Goal: Task Accomplishment & Management: Use online tool/utility

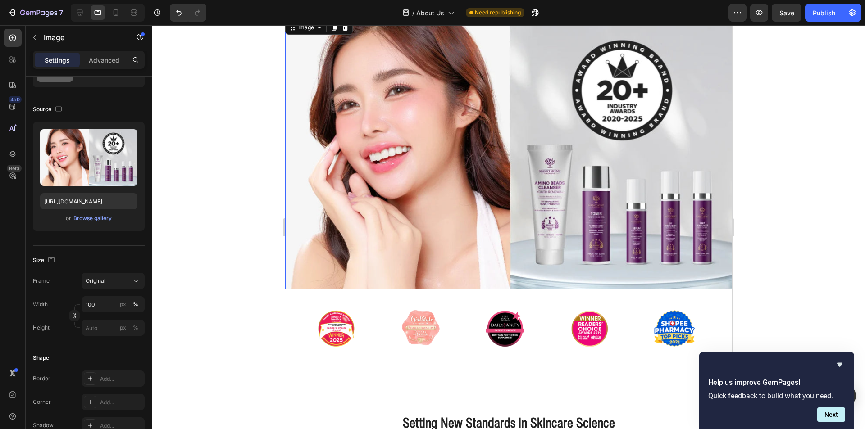
scroll to position [45, 0]
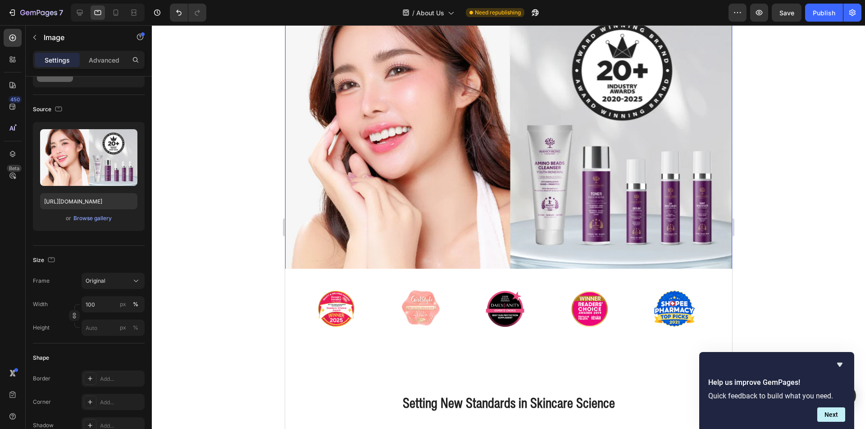
click at [458, 216] on img at bounding box center [508, 135] width 447 height 272
click at [499, 271] on div "Experience Skincare that Works like a Clinical Treatment Heading" at bounding box center [508, 308] width 447 height 74
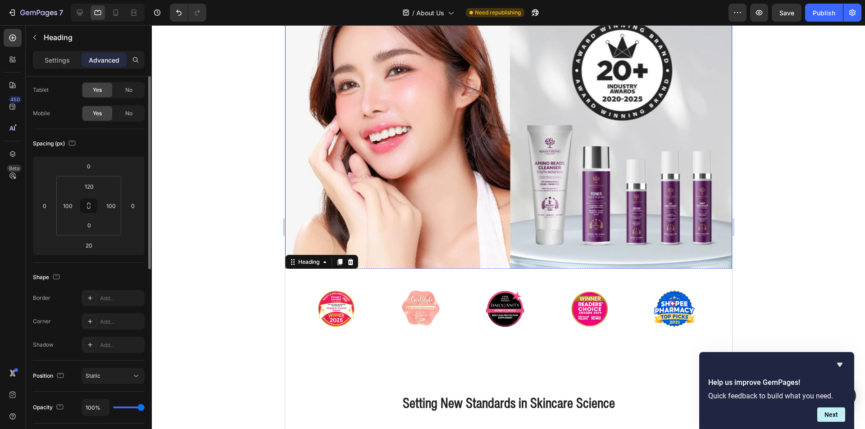
scroll to position [0, 0]
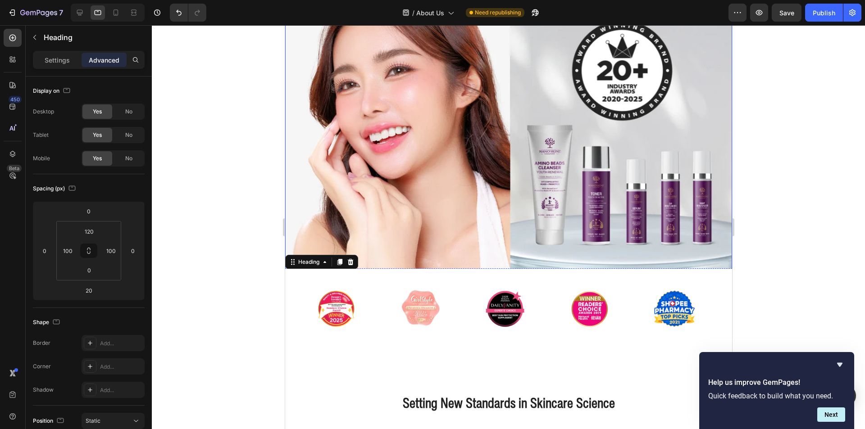
click at [430, 234] on img at bounding box center [508, 135] width 447 height 272
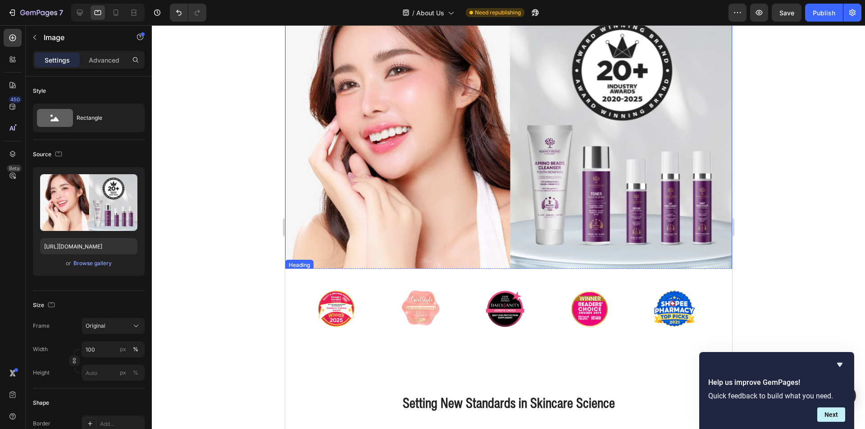
click at [449, 271] on div "Experience Skincare that Works like a Clinical Treatment Heading" at bounding box center [508, 308] width 447 height 74
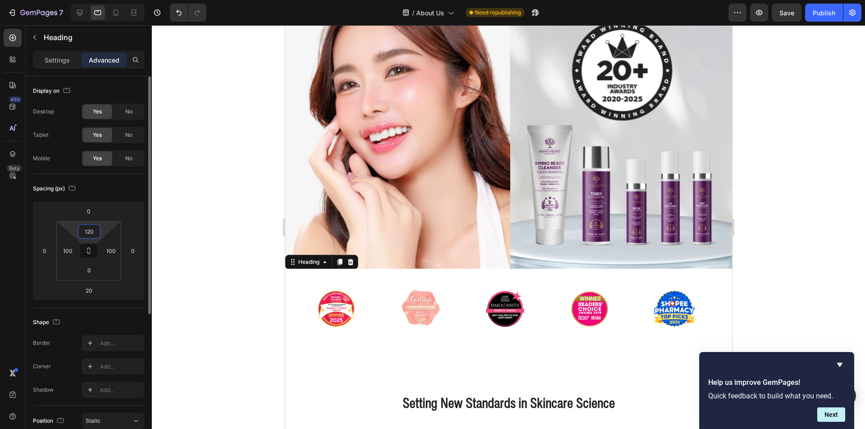
click at [84, 230] on input "120" at bounding box center [89, 232] width 18 height 14
type input "120"
click at [87, 273] on input "0" at bounding box center [89, 271] width 18 height 14
type input "120"
click at [196, 273] on div at bounding box center [508, 227] width 713 height 404
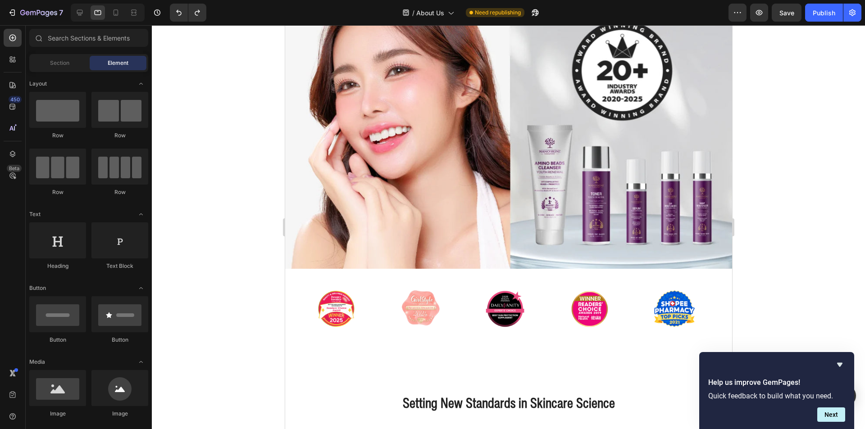
click at [221, 193] on div at bounding box center [508, 227] width 713 height 404
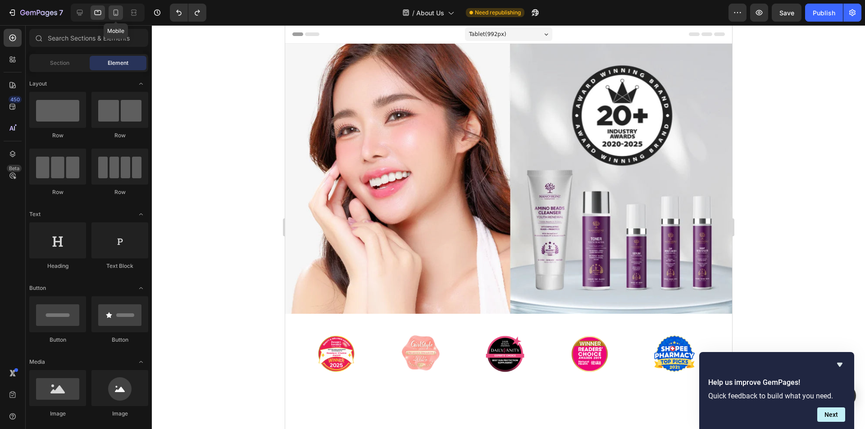
click at [111, 10] on icon at bounding box center [115, 12] width 9 height 9
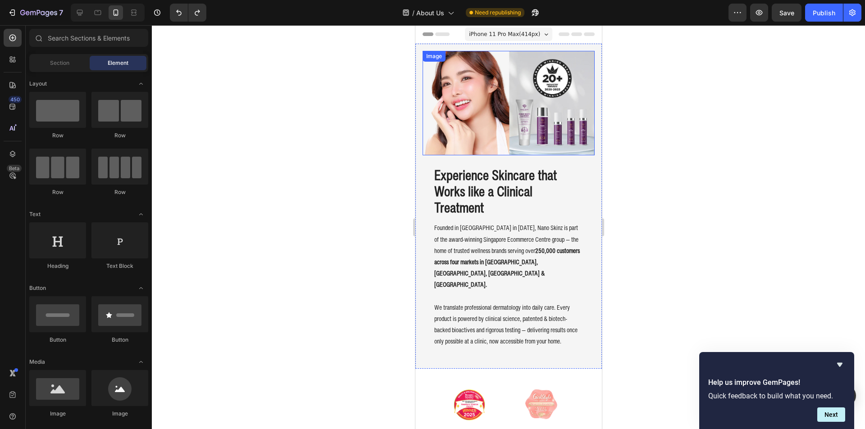
click at [453, 112] on img at bounding box center [508, 103] width 172 height 105
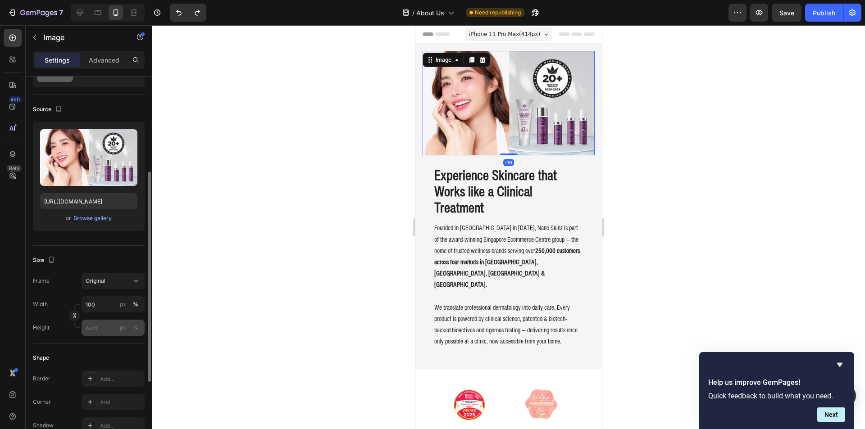
scroll to position [90, 0]
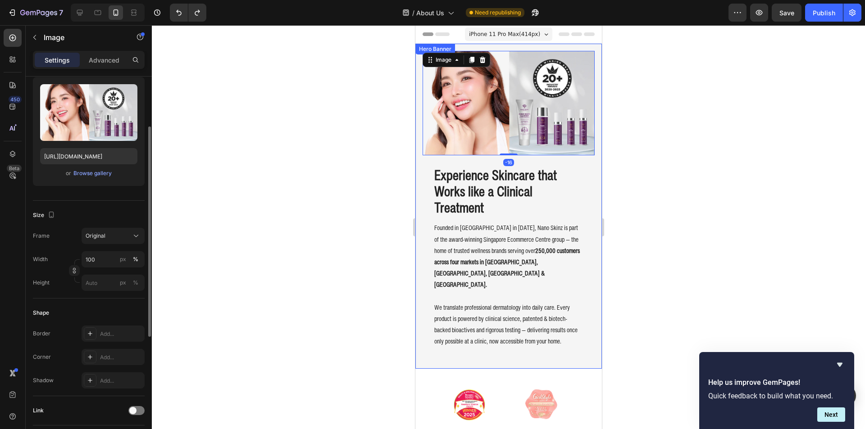
click at [419, 164] on div "Experience Skincare that Works like a Clinical Treatment Heading Founded in [GE…" at bounding box center [508, 206] width 187 height 325
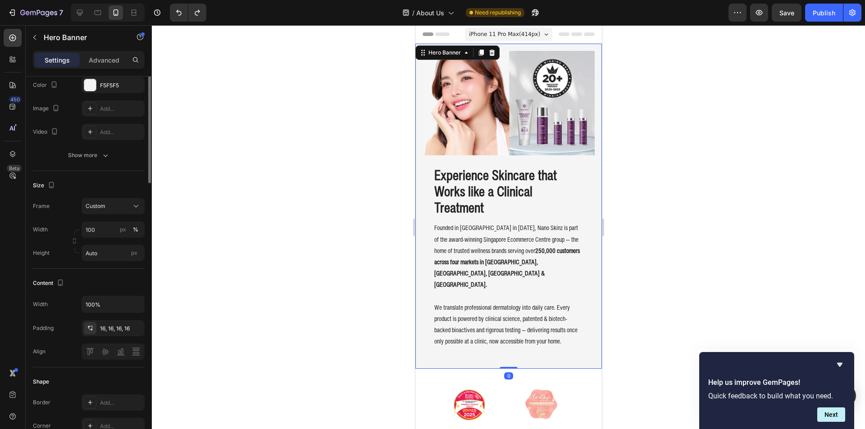
scroll to position [0, 0]
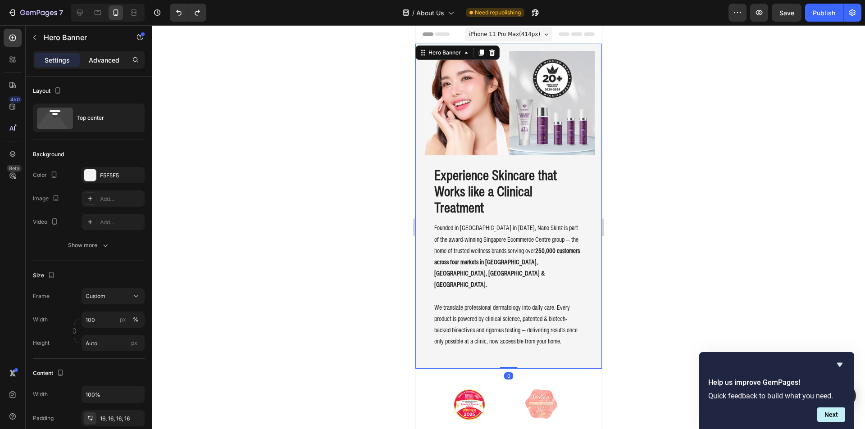
click at [93, 60] on p "Advanced" at bounding box center [104, 59] width 31 height 9
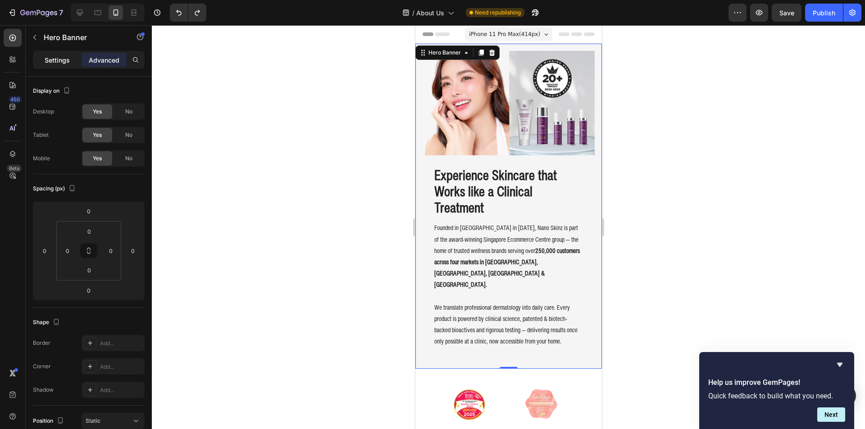
click at [73, 64] on div "Settings" at bounding box center [57, 60] width 45 height 14
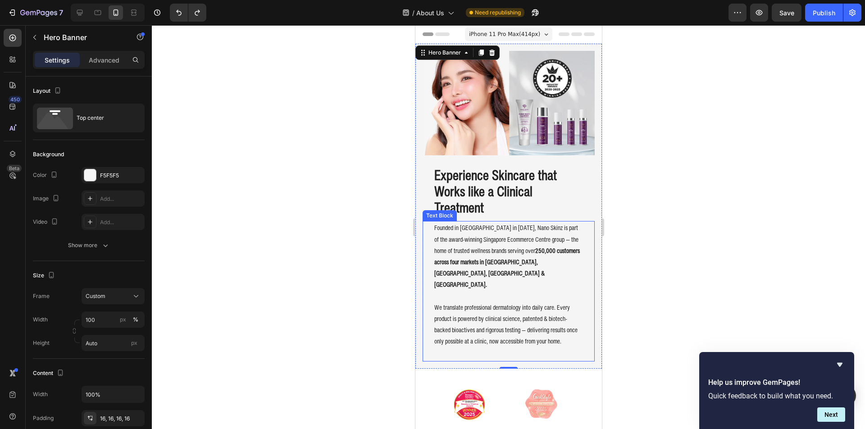
click at [461, 215] on div "Experience Skincare that Works like a Clinical Treatment Heading Founded in [GE…" at bounding box center [508, 254] width 172 height 213
click at [479, 188] on h2 "Experience Skincare that Works like a Clinical Treatment" at bounding box center [508, 191] width 150 height 50
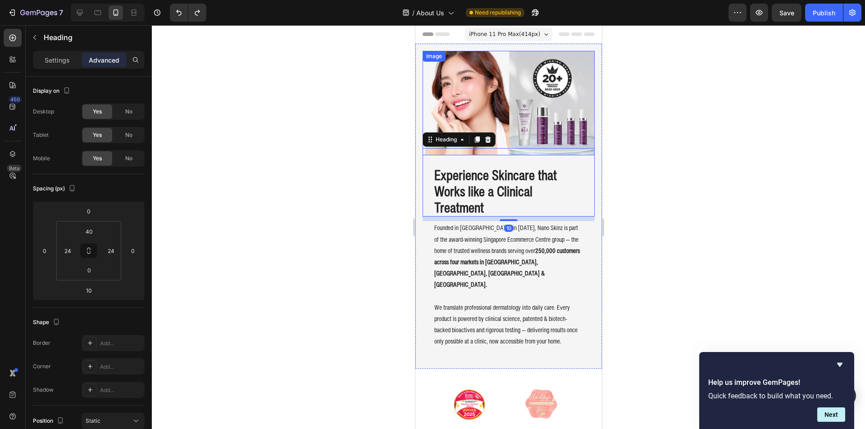
click at [501, 103] on img at bounding box center [508, 103] width 172 height 105
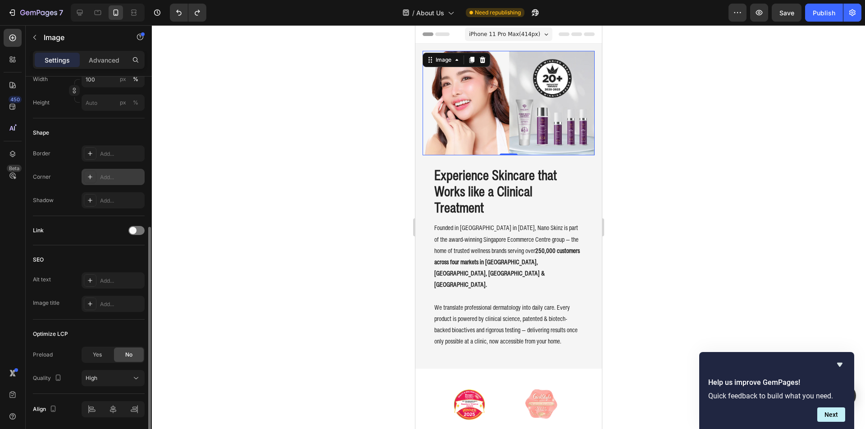
scroll to position [302, 0]
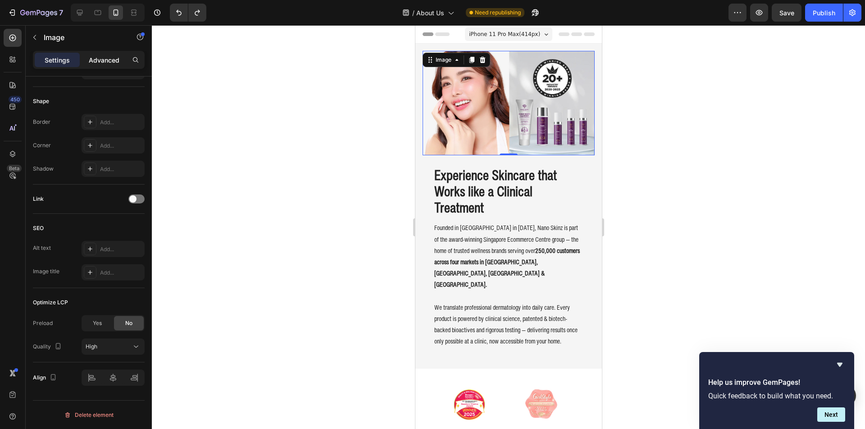
click at [98, 63] on p "Advanced" at bounding box center [104, 59] width 31 height 9
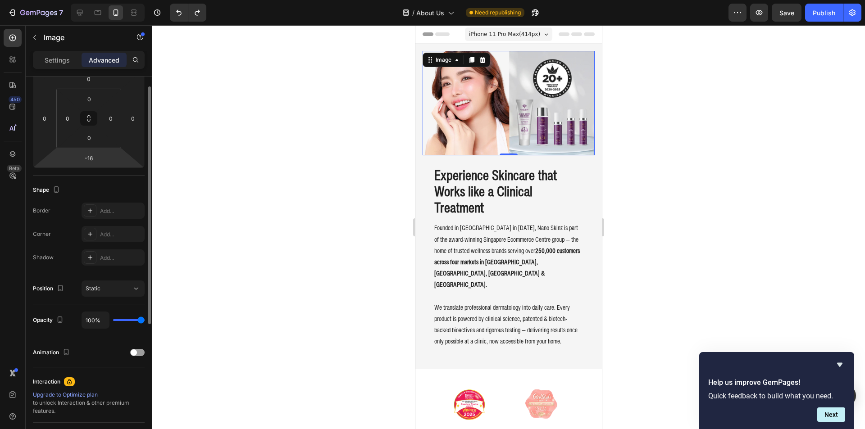
scroll to position [0, 0]
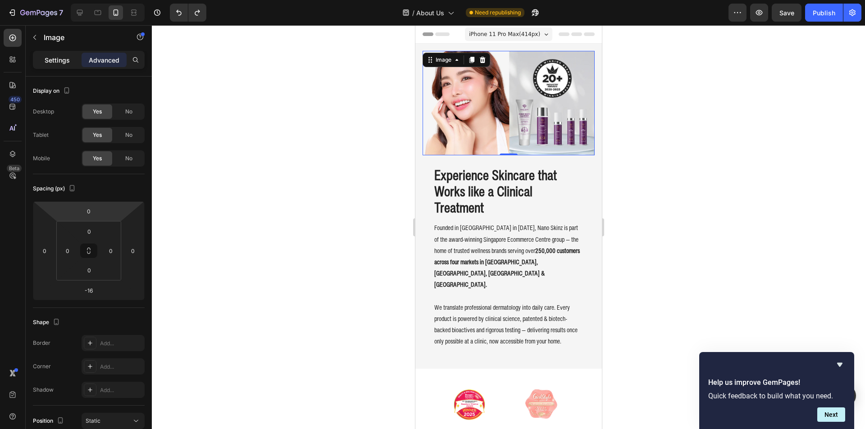
click at [50, 60] on p "Settings" at bounding box center [57, 59] width 25 height 9
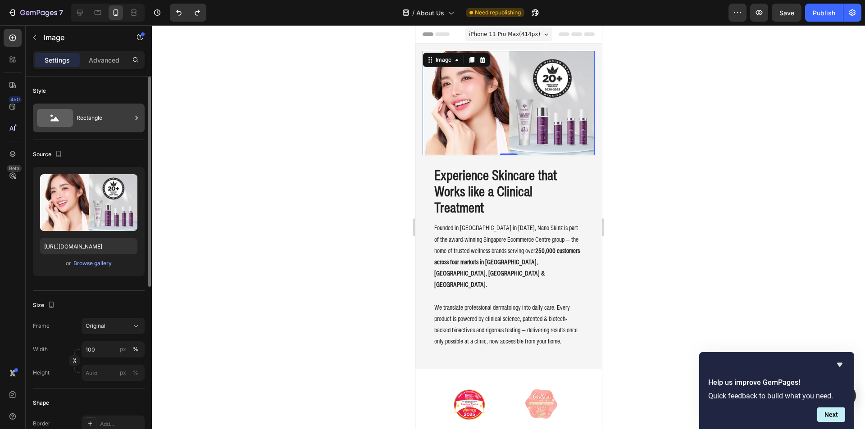
click at [71, 118] on icon at bounding box center [55, 118] width 36 height 18
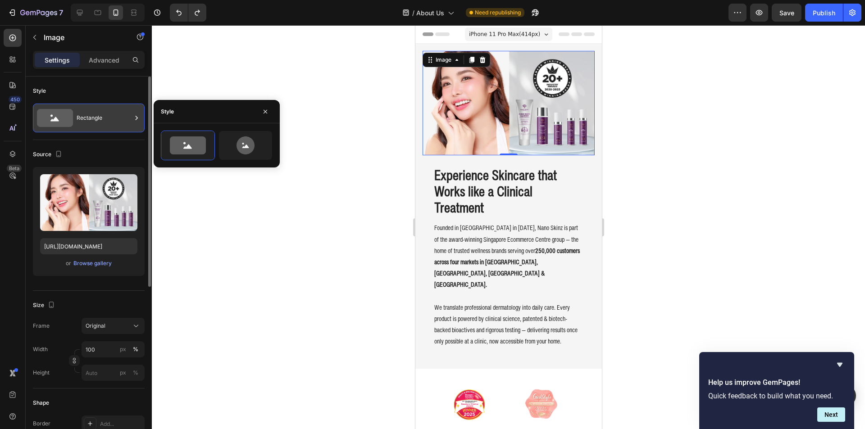
click at [71, 118] on icon at bounding box center [55, 118] width 36 height 18
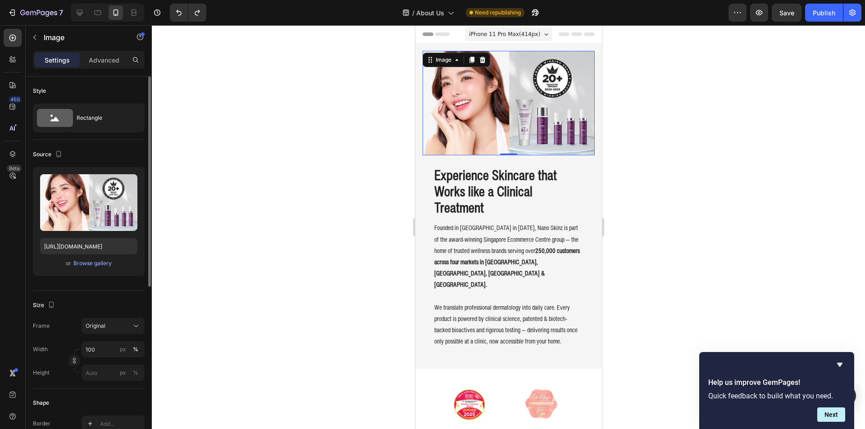
scroll to position [90, 0]
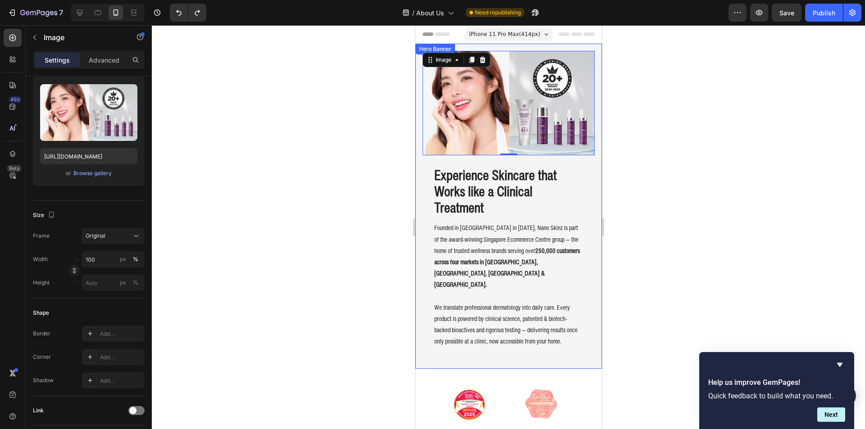
click at [419, 179] on div "Experience Skincare that Works like a Clinical Treatment Heading Founded in [GE…" at bounding box center [508, 206] width 187 height 325
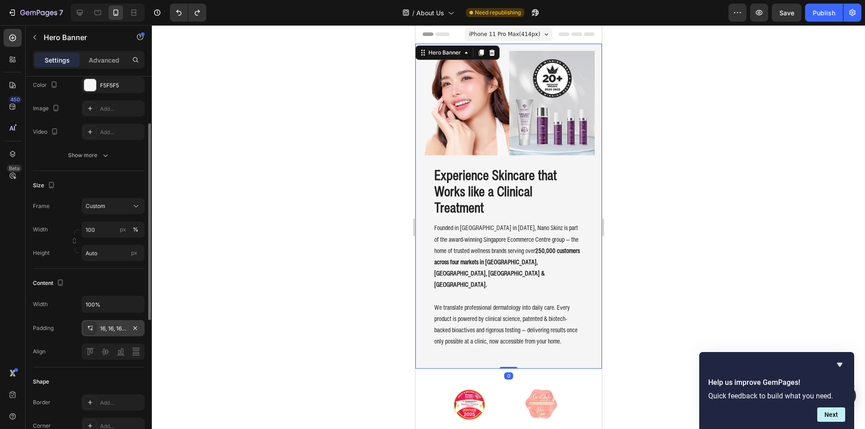
click at [120, 333] on div "16, 16, 16, 16" at bounding box center [113, 328] width 63 height 16
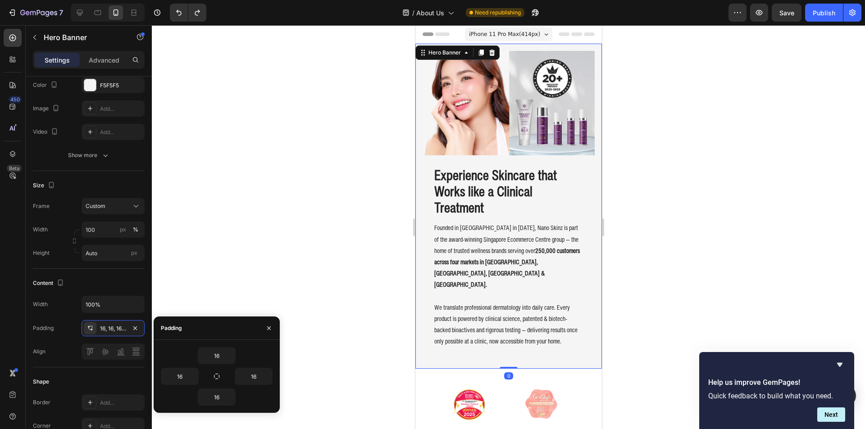
click at [175, 367] on div "16 16 16 16" at bounding box center [217, 376] width 112 height 59
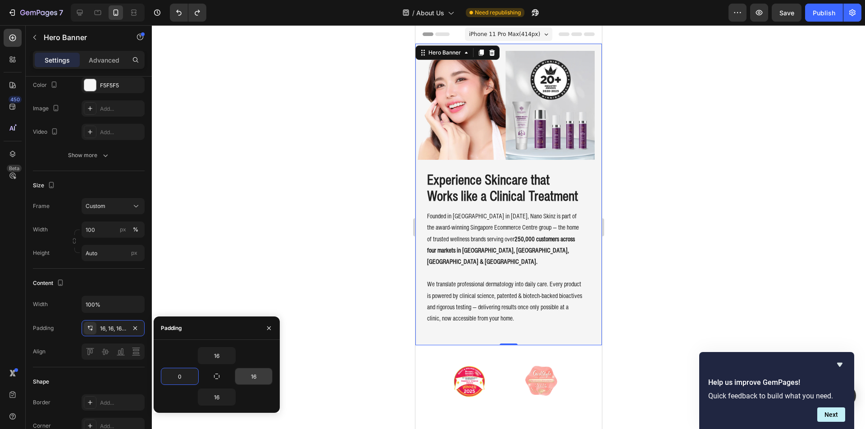
type input "0"
click at [246, 373] on input "16" at bounding box center [253, 377] width 37 height 16
type input "0"
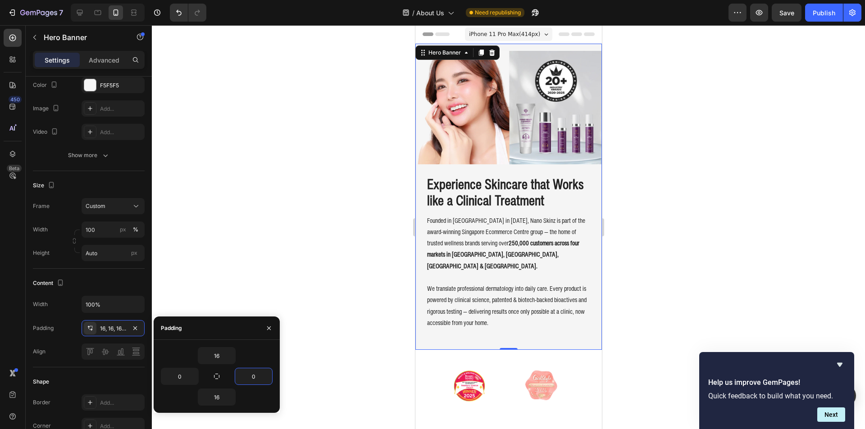
click at [310, 250] on div at bounding box center [508, 227] width 713 height 404
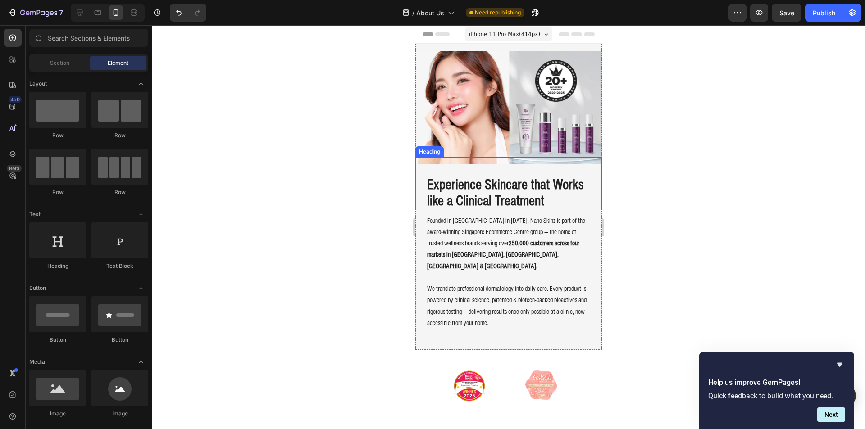
click at [496, 157] on div "Experience Skincare that Works like a Clinical Treatment Heading" at bounding box center [508, 183] width 187 height 52
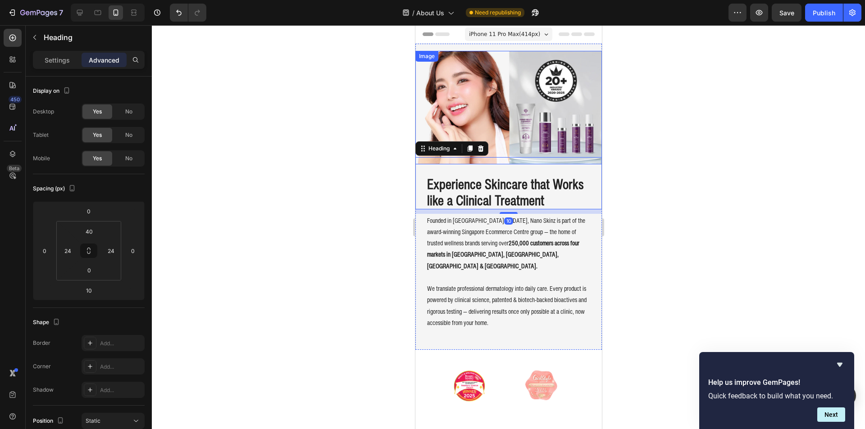
click at [526, 123] on img at bounding box center [508, 108] width 187 height 114
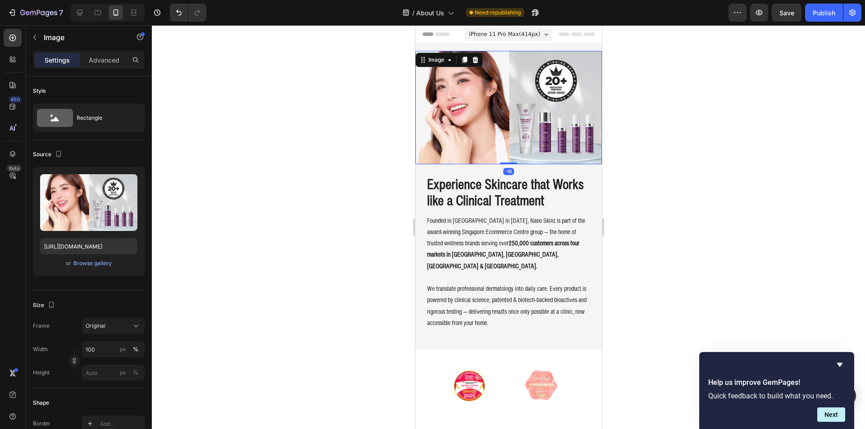
click at [623, 59] on div at bounding box center [508, 227] width 713 height 404
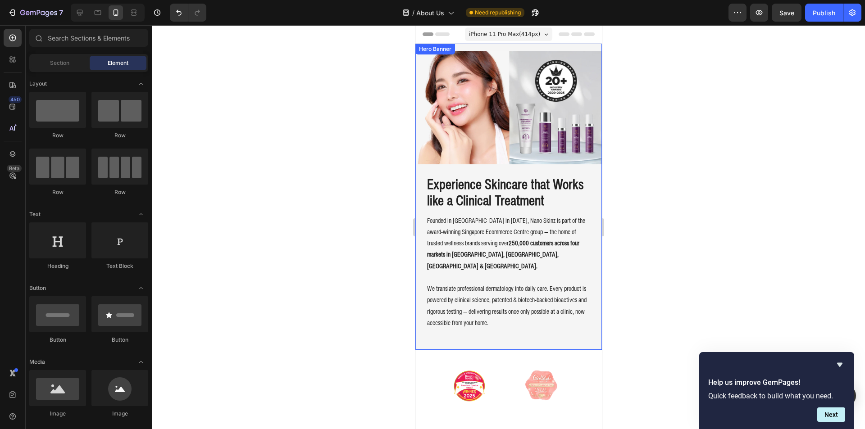
click at [535, 40] on div "iPhone 11 Pro Max ( 414 px)" at bounding box center [507, 34] width 87 height 14
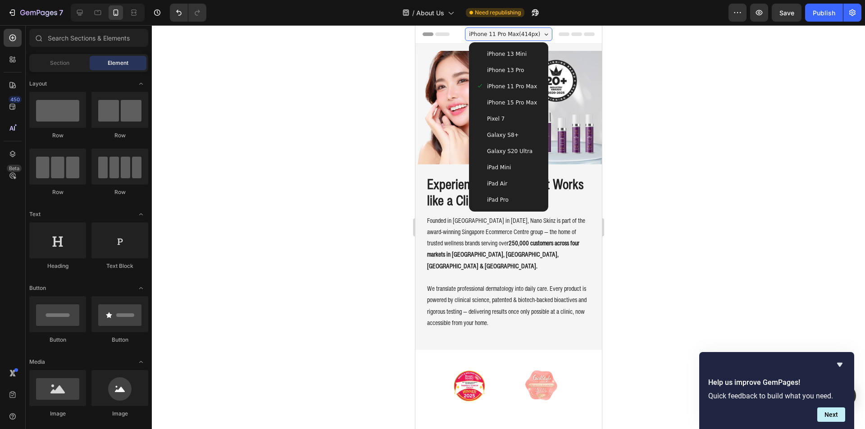
click at [535, 38] on div "iPhone 11 Pro Max ( 414 px)" at bounding box center [507, 34] width 87 height 14
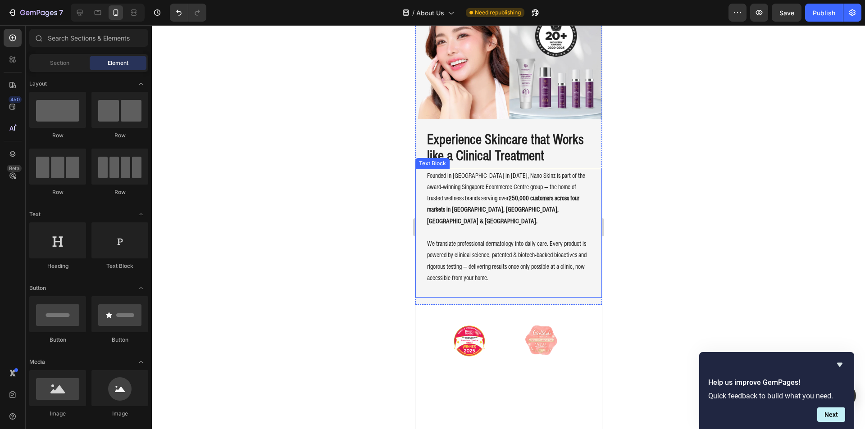
scroll to position [135, 0]
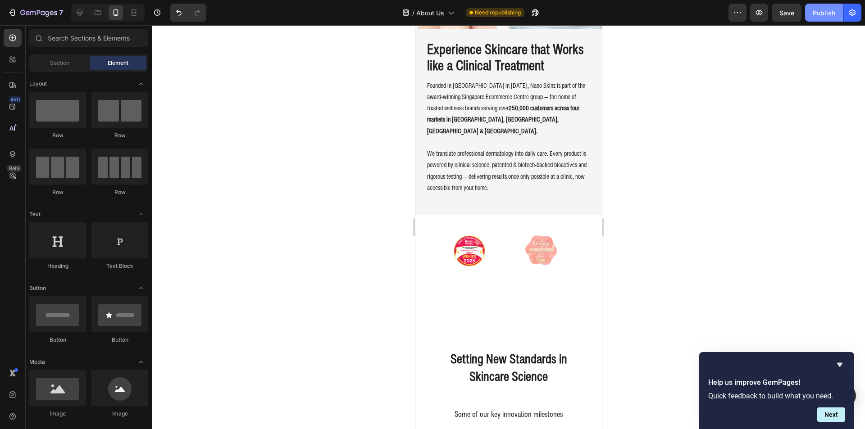
click at [820, 15] on div "Publish" at bounding box center [824, 12] width 23 height 9
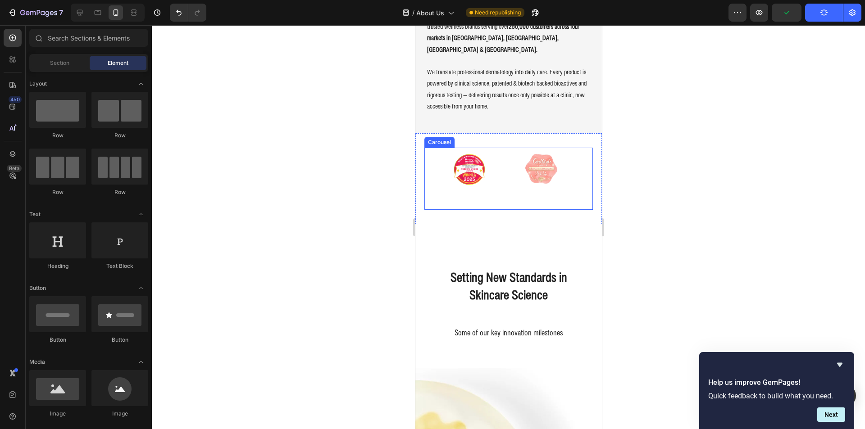
scroll to position [225, 0]
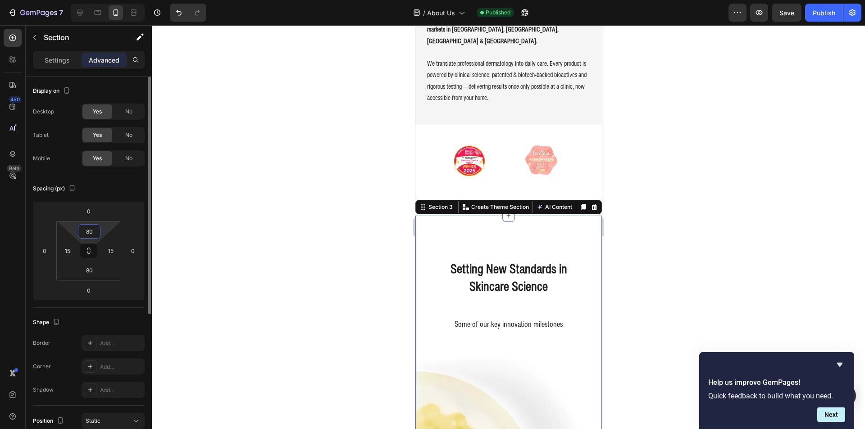
click at [89, 231] on input "80" at bounding box center [89, 232] width 18 height 14
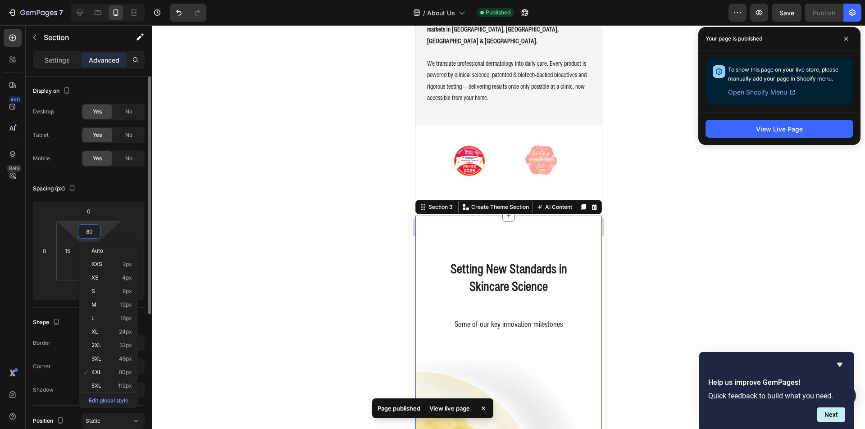
type input "0"
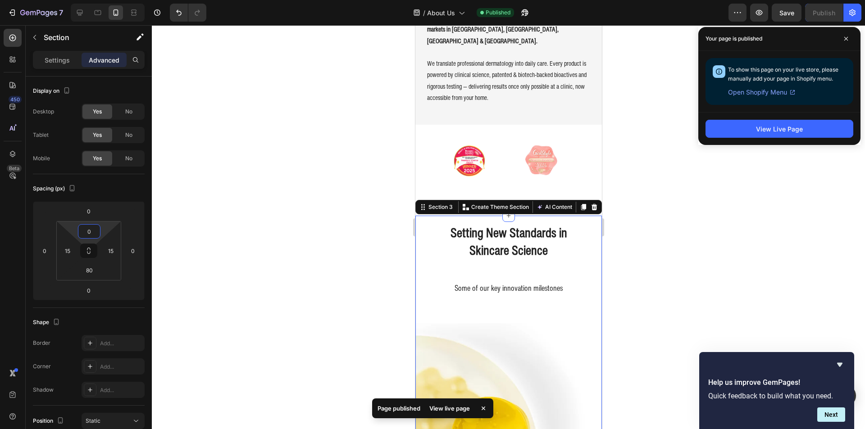
click at [220, 191] on div at bounding box center [508, 227] width 713 height 404
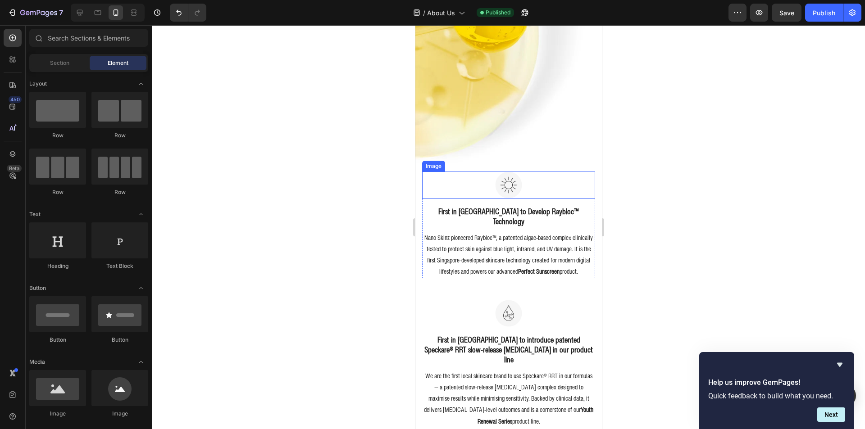
scroll to position [631, 0]
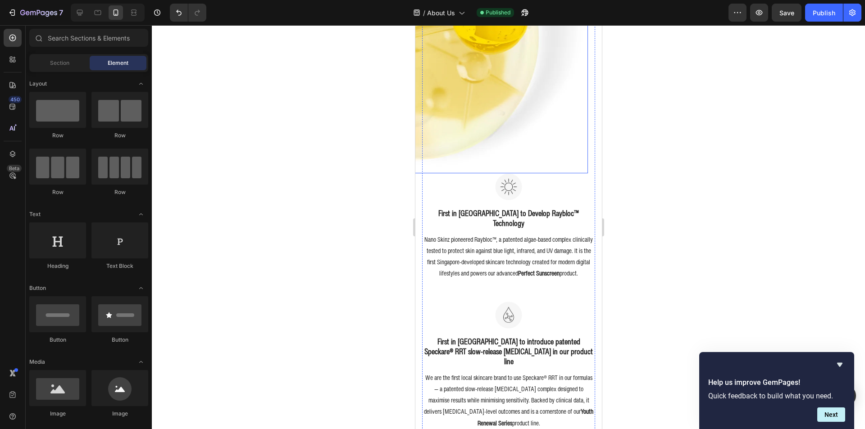
click at [499, 153] on img at bounding box center [500, 38] width 173 height 270
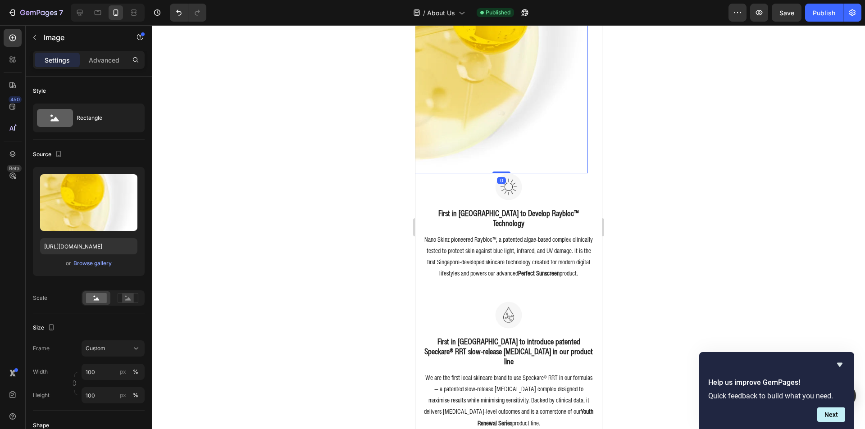
click at [318, 231] on div at bounding box center [508, 227] width 713 height 404
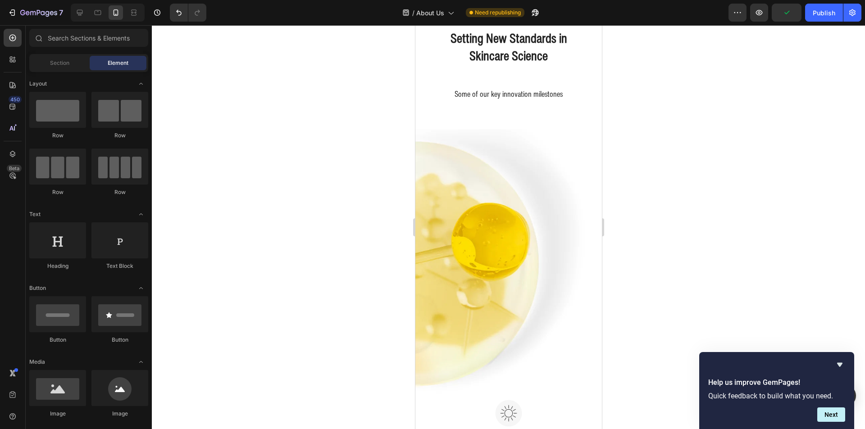
scroll to position [0, 0]
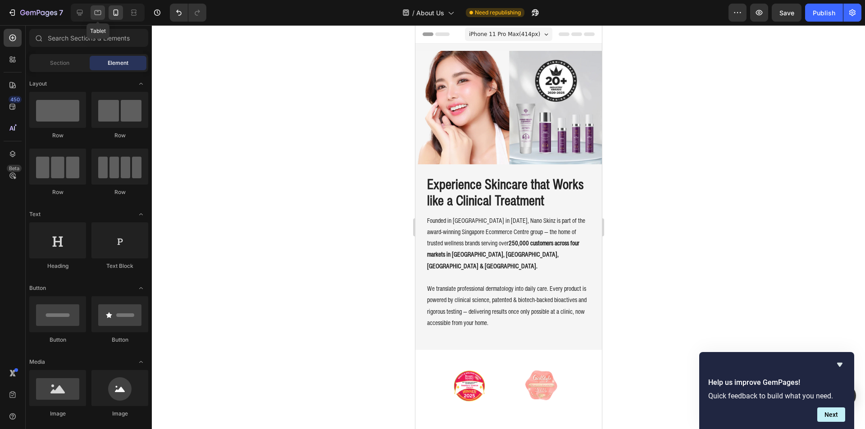
click at [102, 12] on icon at bounding box center [97, 12] width 9 height 9
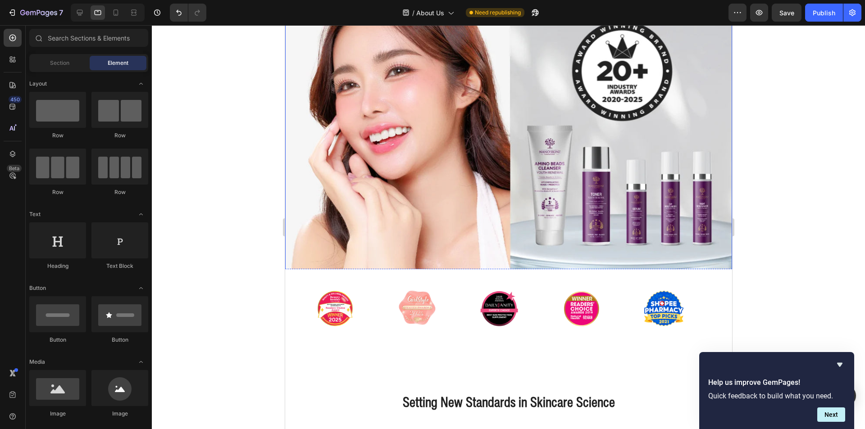
scroll to position [45, 0]
click at [509, 159] on img at bounding box center [508, 135] width 447 height 272
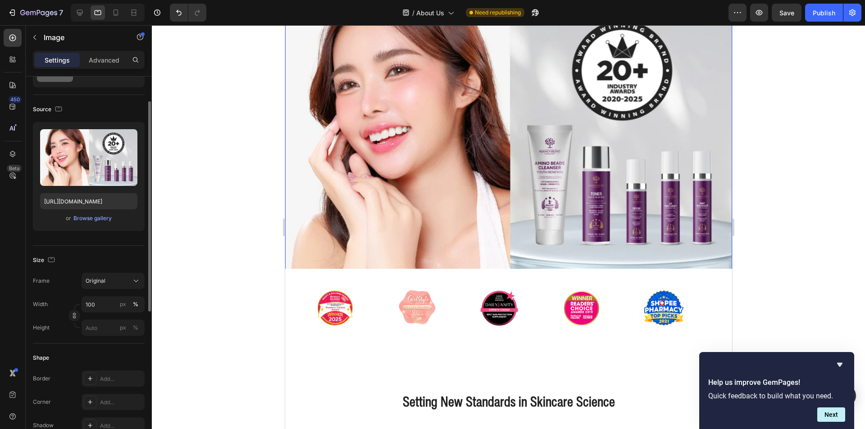
scroll to position [90, 0]
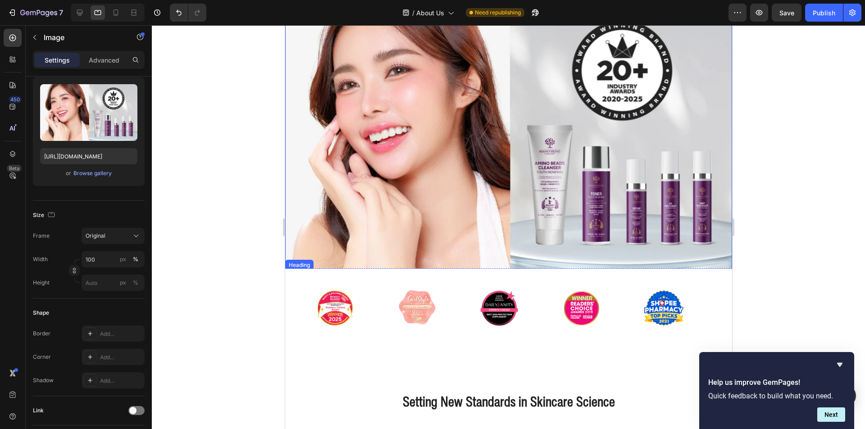
click at [362, 271] on div "Experience Skincare that Works like a Clinical Treatment Heading" at bounding box center [508, 335] width 447 height 128
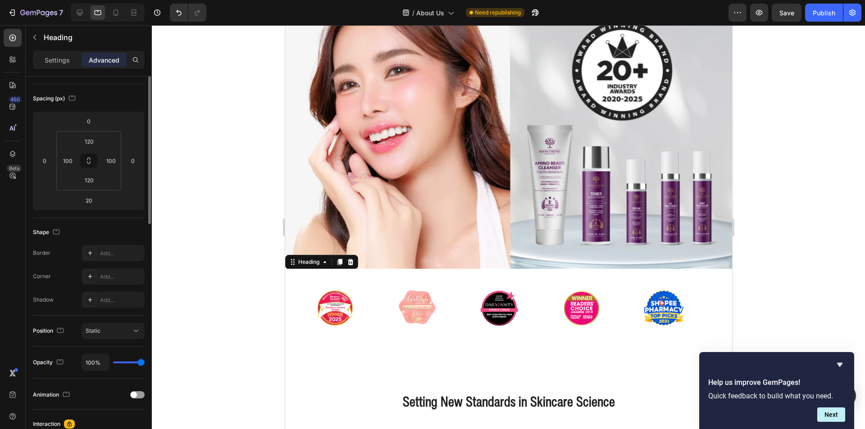
scroll to position [0, 0]
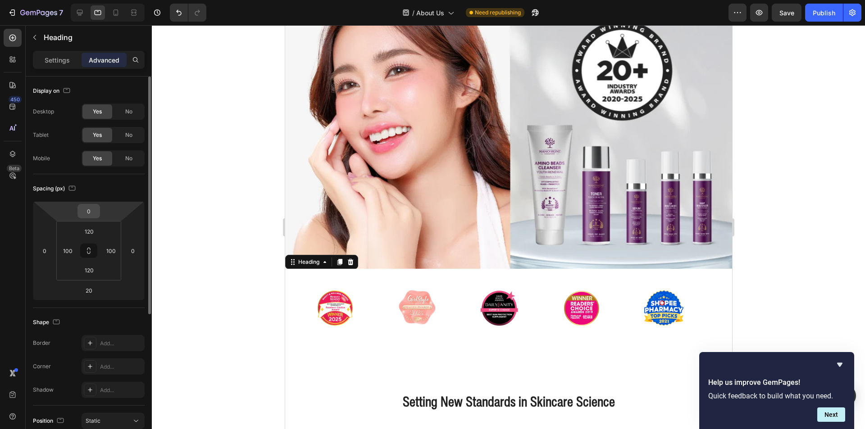
click at [89, 207] on input "0" at bounding box center [89, 212] width 18 height 14
click at [90, 215] on input "100" at bounding box center [89, 212] width 18 height 14
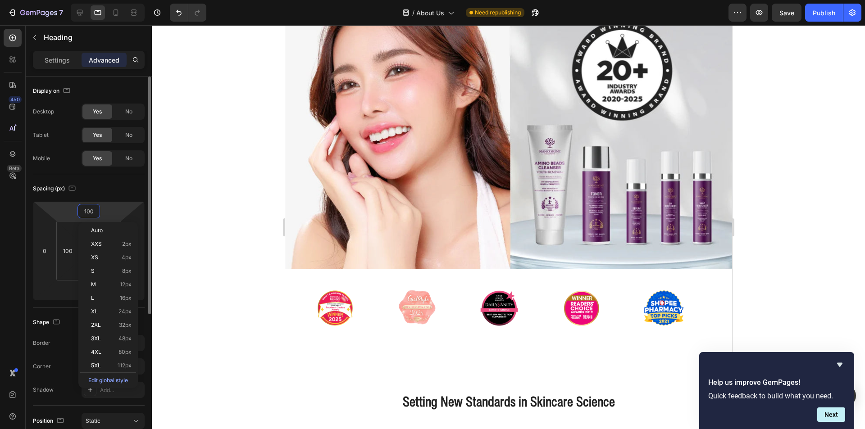
click at [90, 215] on input "100" at bounding box center [89, 212] width 18 height 14
click at [90, 215] on input "0200" at bounding box center [89, 212] width 18 height 14
click at [90, 215] on input "200" at bounding box center [89, 212] width 18 height 14
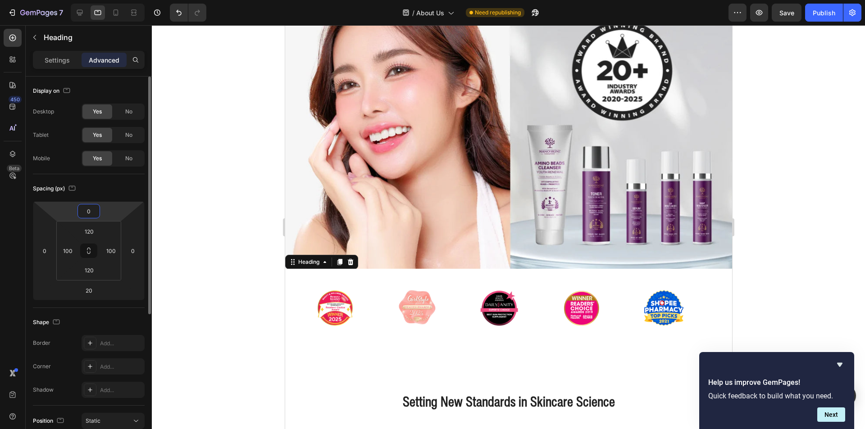
click at [89, 217] on input "0" at bounding box center [89, 212] width 18 height 14
type input "20"
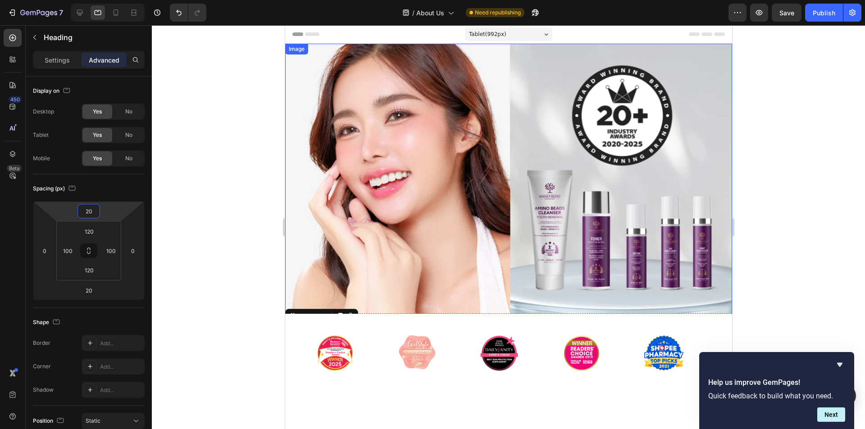
click at [209, 139] on div at bounding box center [508, 227] width 713 height 404
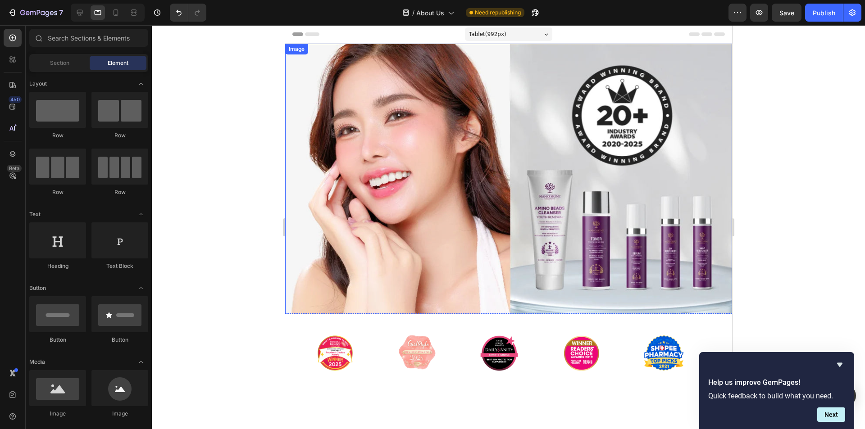
click at [368, 255] on img at bounding box center [508, 180] width 447 height 272
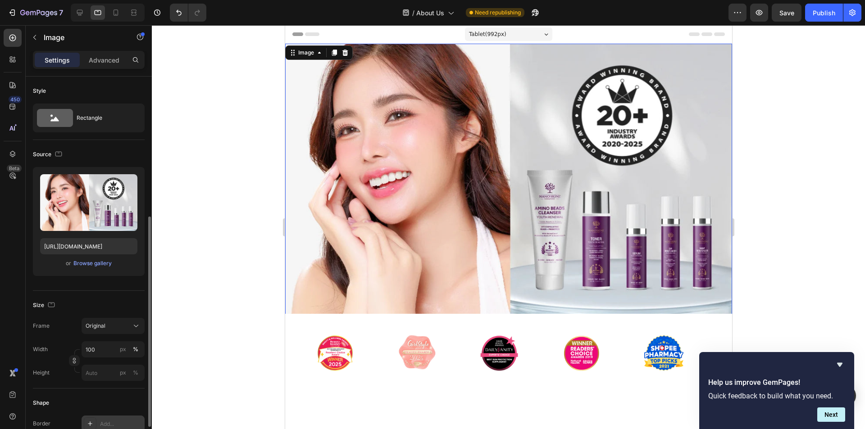
scroll to position [90, 0]
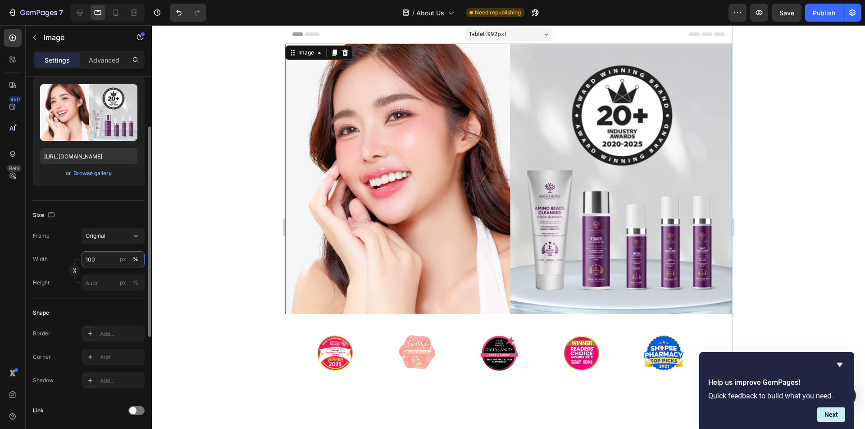
click at [101, 256] on input "100" at bounding box center [113, 259] width 63 height 16
click at [103, 256] on input "1000" at bounding box center [113, 259] width 63 height 16
click at [103, 256] on input "200" at bounding box center [113, 259] width 63 height 16
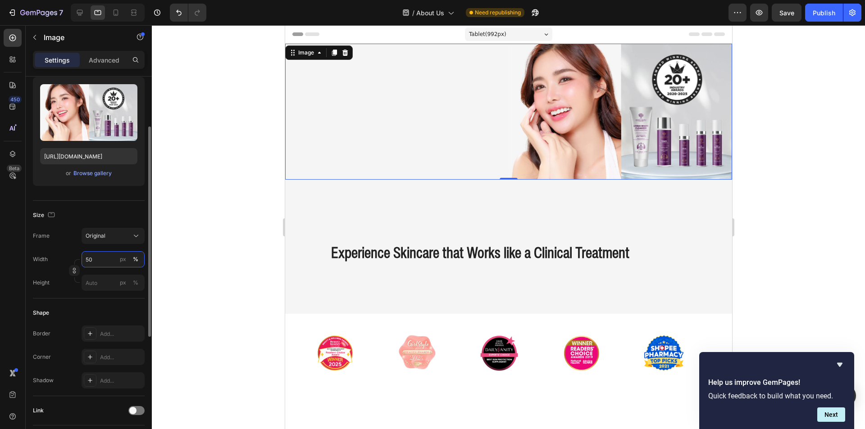
click at [103, 256] on input "50" at bounding box center [113, 259] width 63 height 16
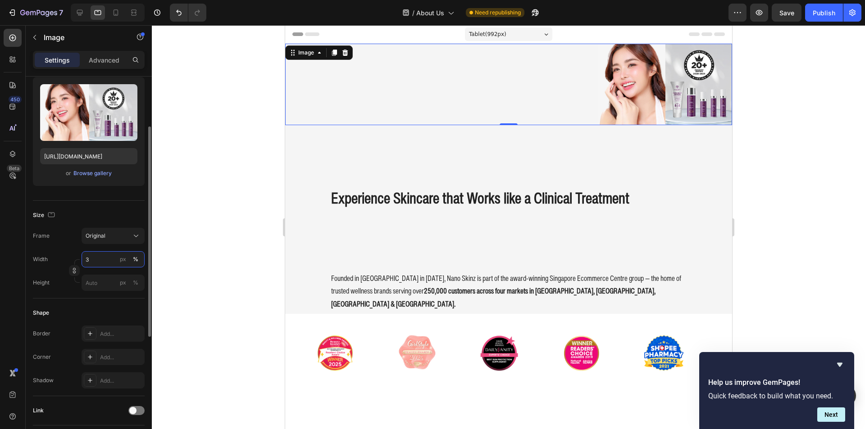
type input "30"
click at [385, 256] on div "Experience Skincare that Works like a Clinical Treatment Heading" at bounding box center [508, 198] width 447 height 128
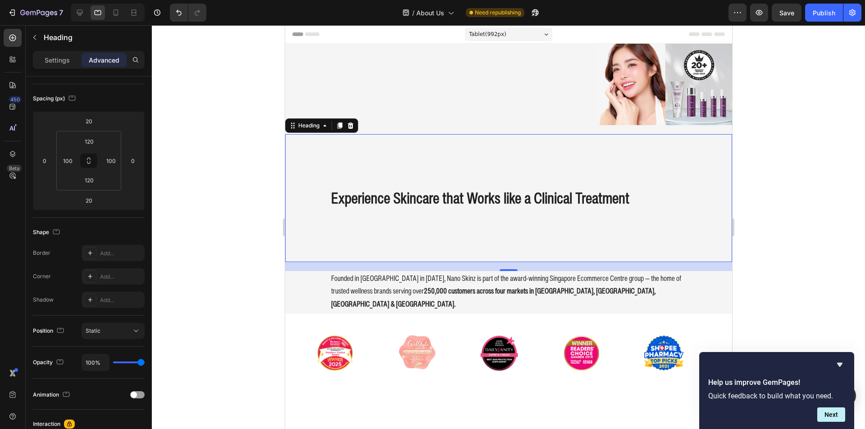
scroll to position [0, 0]
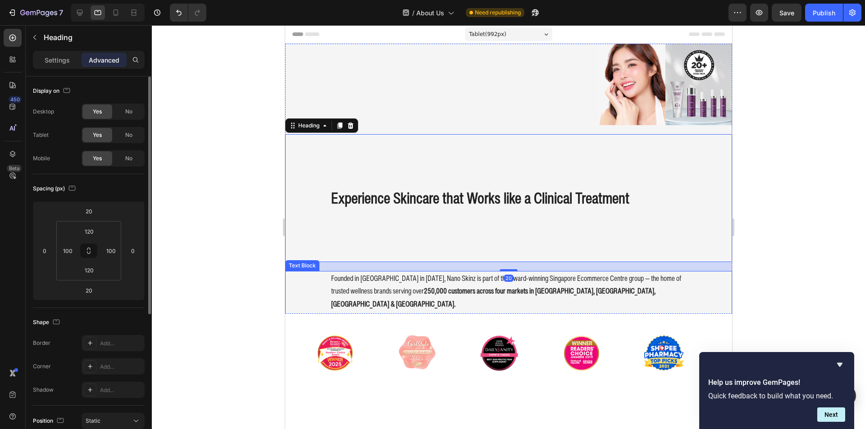
click at [371, 277] on p "Founded in [GEOGRAPHIC_DATA] in [DATE], Nano Skinz is part of the award-winning…" at bounding box center [508, 291] width 355 height 39
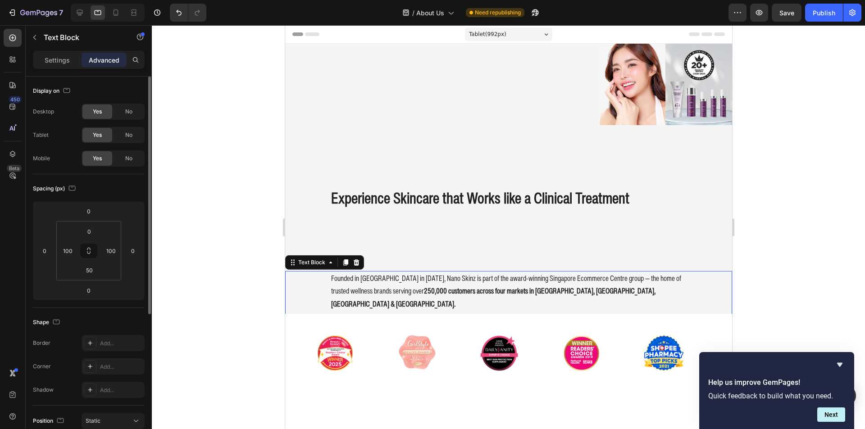
click at [390, 250] on div "Experience Skincare that Works like a Clinical Treatment Heading" at bounding box center [508, 198] width 447 height 128
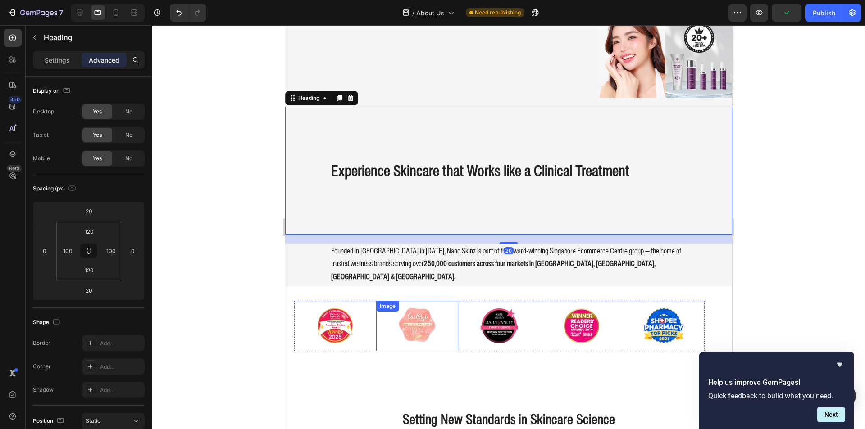
scroll to position [90, 0]
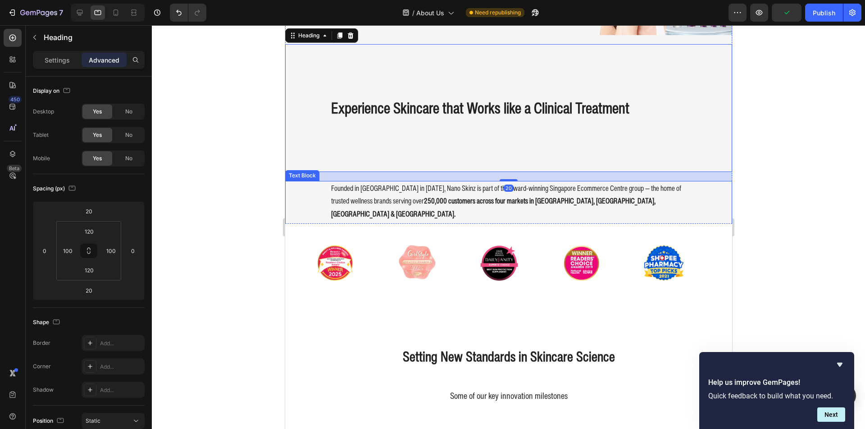
click at [417, 221] on p at bounding box center [508, 227] width 355 height 13
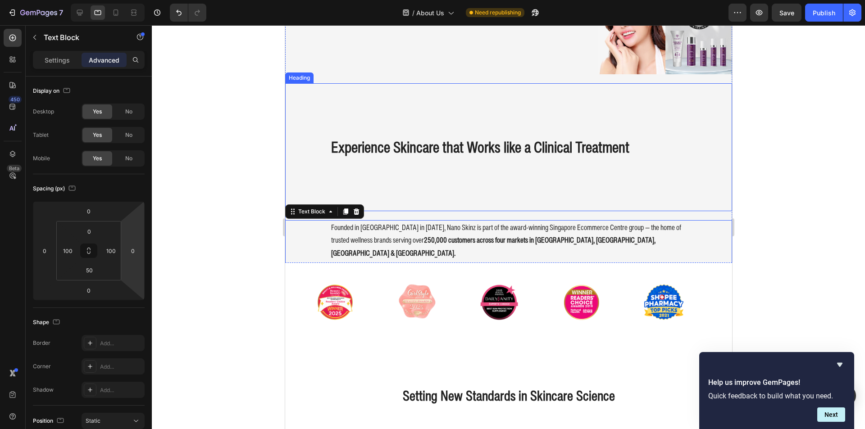
scroll to position [45, 0]
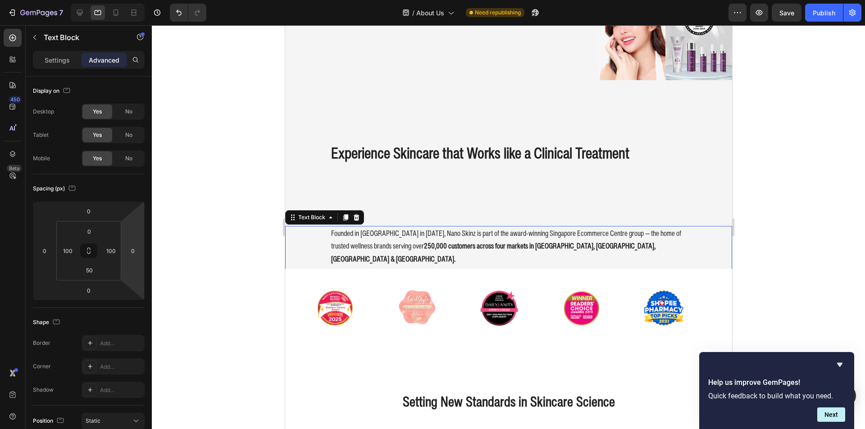
click at [300, 259] on div "Founded in [GEOGRAPHIC_DATA] in [DATE], Nano Skinz is part of the award-winning…" at bounding box center [508, 277] width 447 height 102
click at [377, 140] on div "Experience Skincare that Works like a Clinical Treatment Heading" at bounding box center [508, 153] width 447 height 128
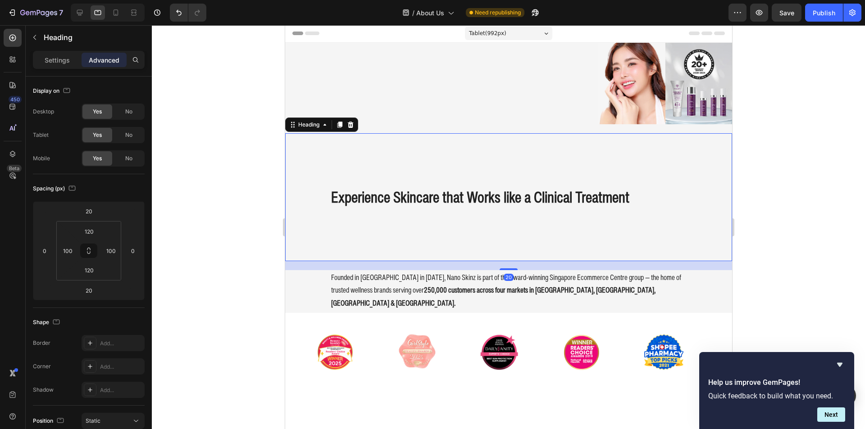
scroll to position [0, 0]
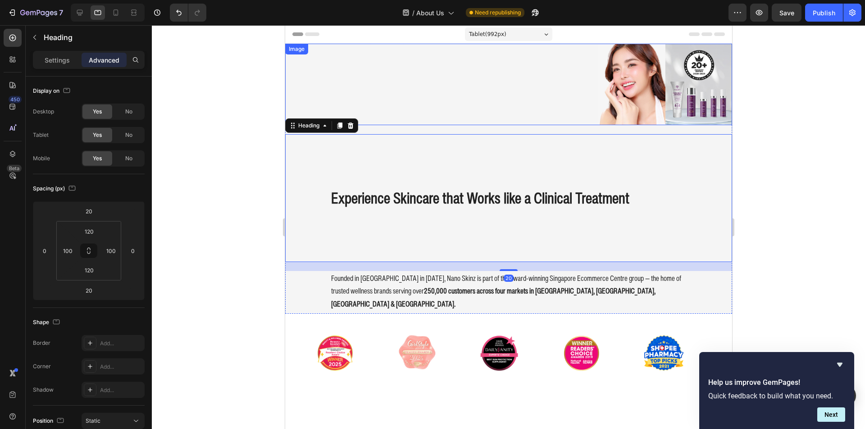
click at [361, 83] on div at bounding box center [508, 85] width 447 height 82
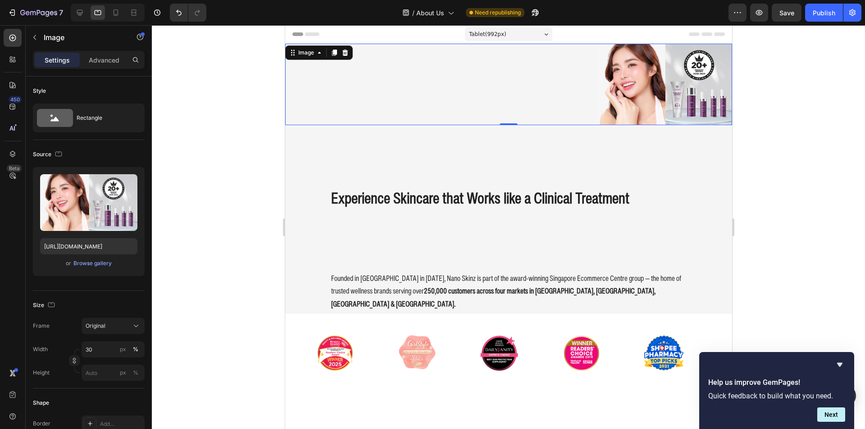
click at [494, 86] on div at bounding box center [508, 85] width 447 height 82
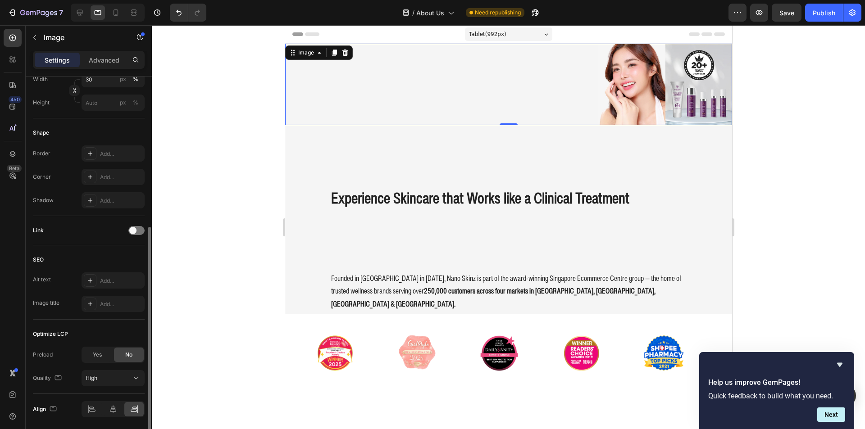
scroll to position [302, 0]
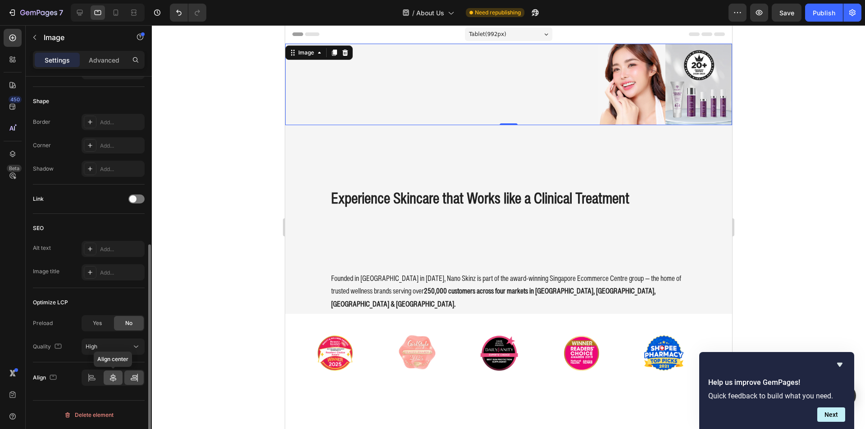
click at [109, 377] on icon at bounding box center [113, 377] width 9 height 9
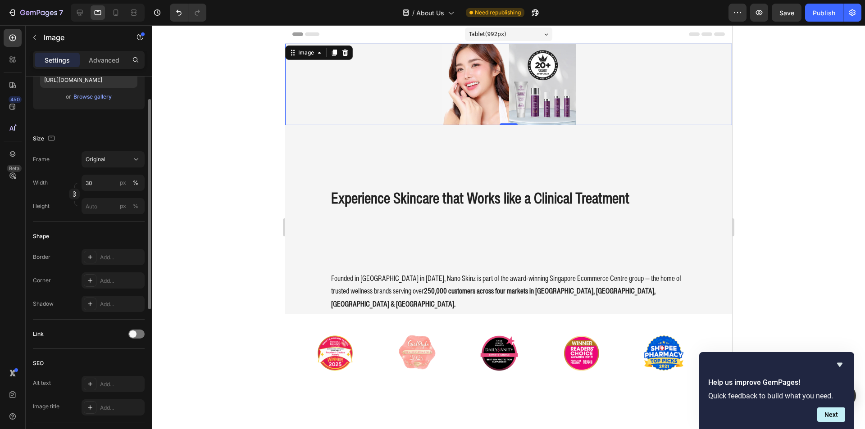
scroll to position [122, 0]
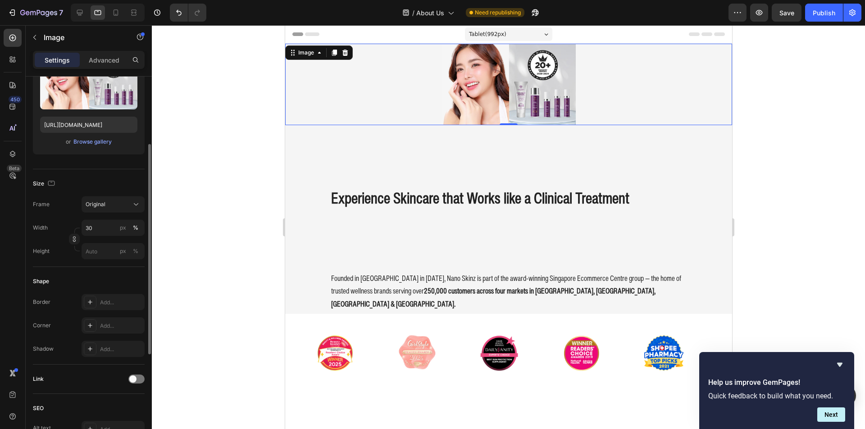
click at [99, 237] on div "Width 30 px % Height px %" at bounding box center [89, 240] width 112 height 40
click at [97, 231] on input "30" at bounding box center [113, 228] width 63 height 16
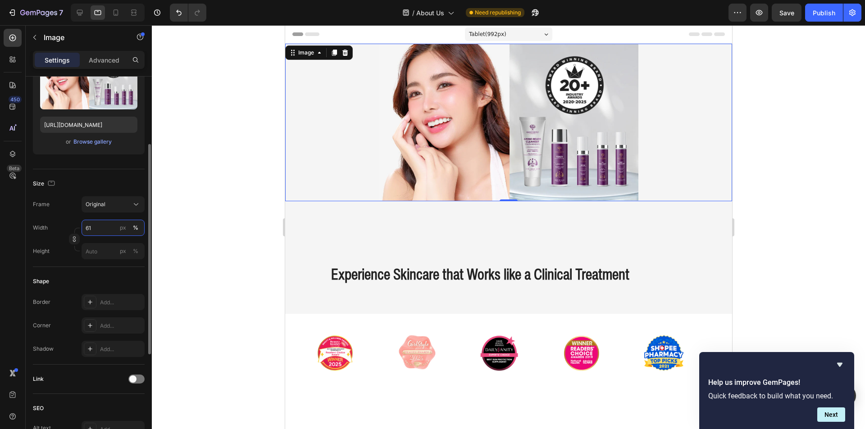
type input "62"
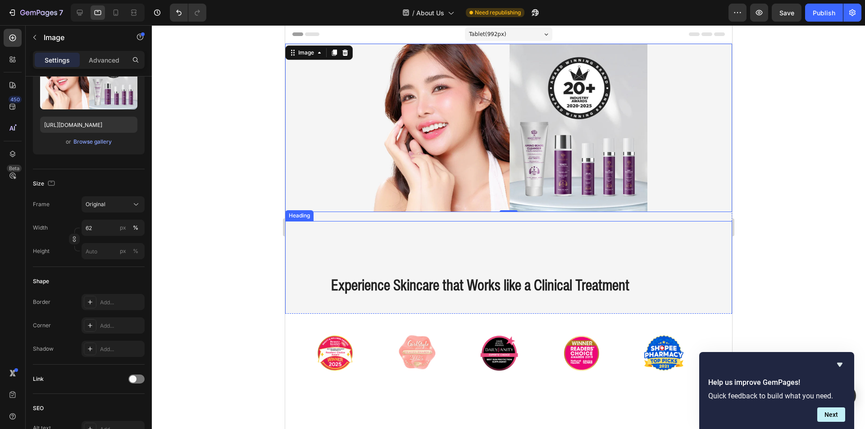
click at [301, 291] on div "Experience Skincare that Works like a Clinical Treatment Heading" at bounding box center [508, 285] width 447 height 128
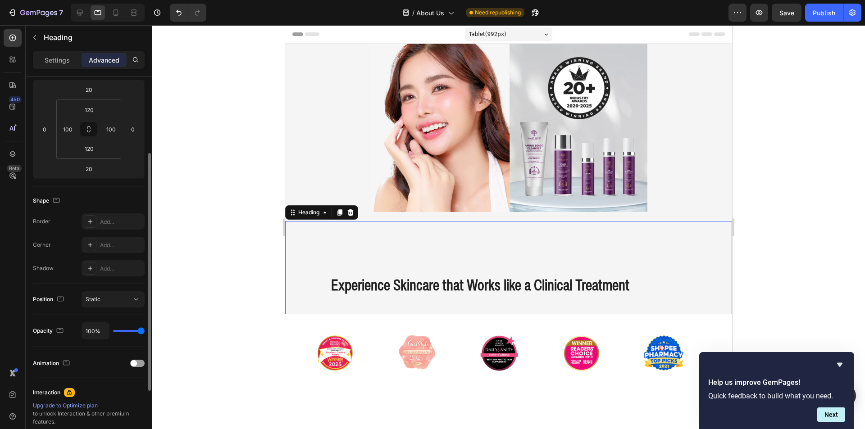
scroll to position [0, 0]
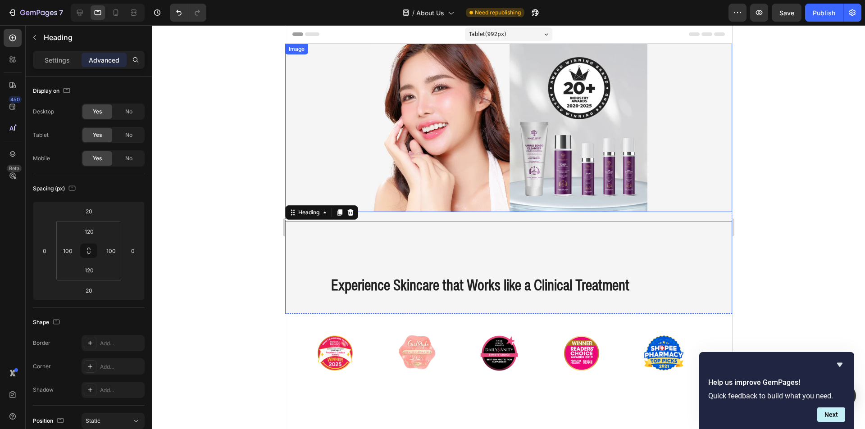
click at [287, 167] on div at bounding box center [508, 128] width 447 height 168
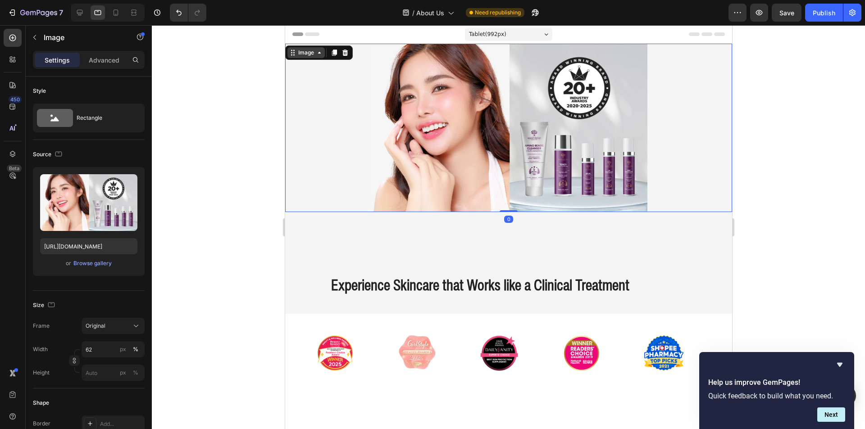
click at [304, 52] on div "Image" at bounding box center [305, 53] width 19 height 8
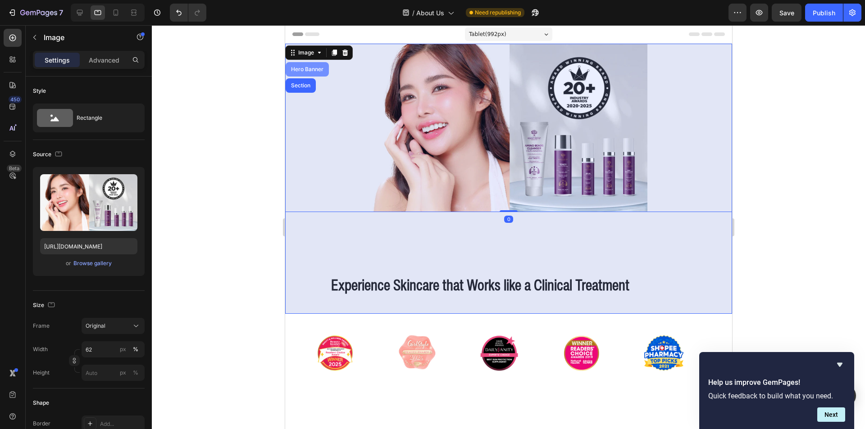
click at [307, 69] on div "Hero Banner" at bounding box center [307, 69] width 36 height 5
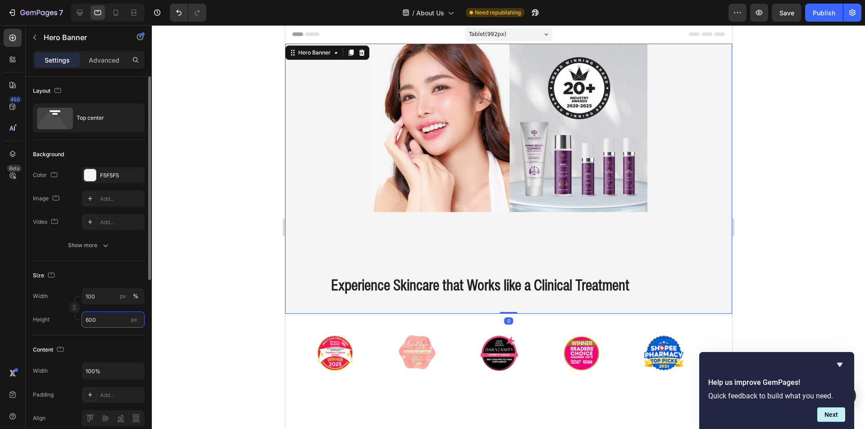
click at [91, 318] on input "600" at bounding box center [113, 320] width 63 height 16
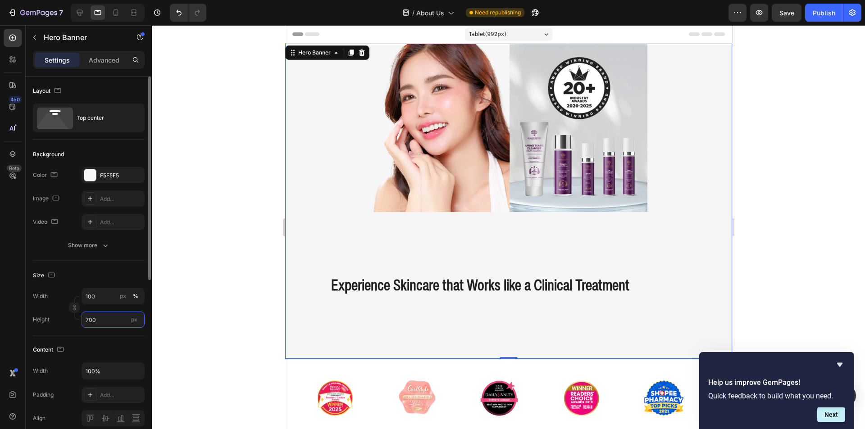
click at [92, 319] on input "700" at bounding box center [113, 320] width 63 height 16
click at [91, 320] on input "700" at bounding box center [113, 320] width 63 height 16
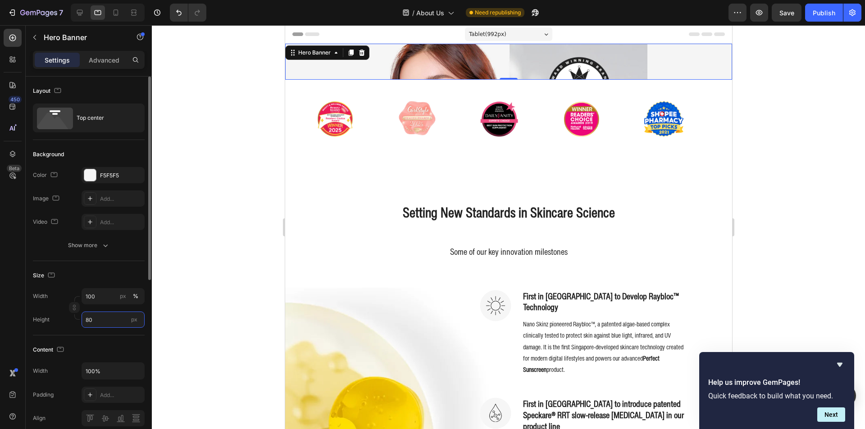
type input "800"
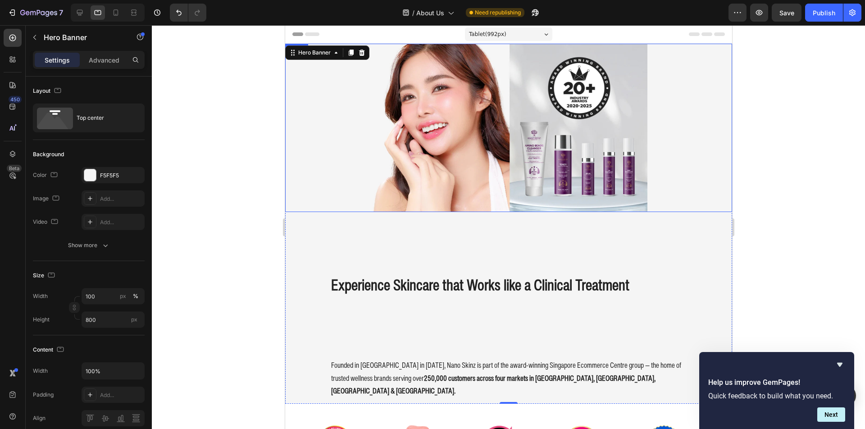
click at [387, 163] on img at bounding box center [507, 128] width 277 height 168
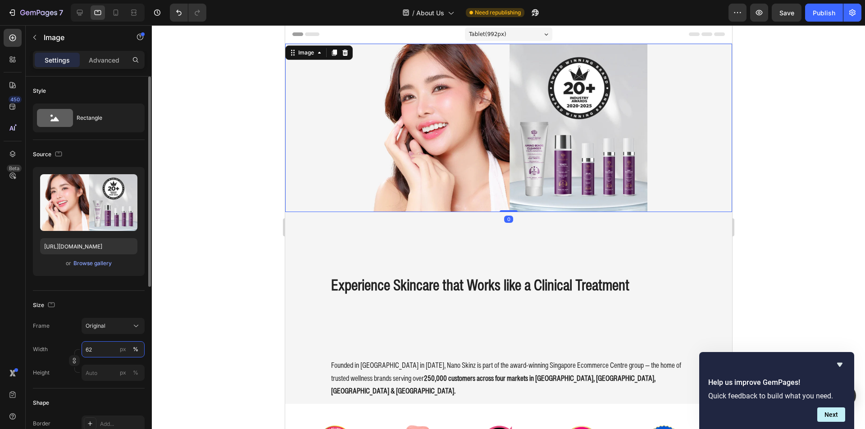
click at [109, 351] on input "62" at bounding box center [113, 349] width 63 height 16
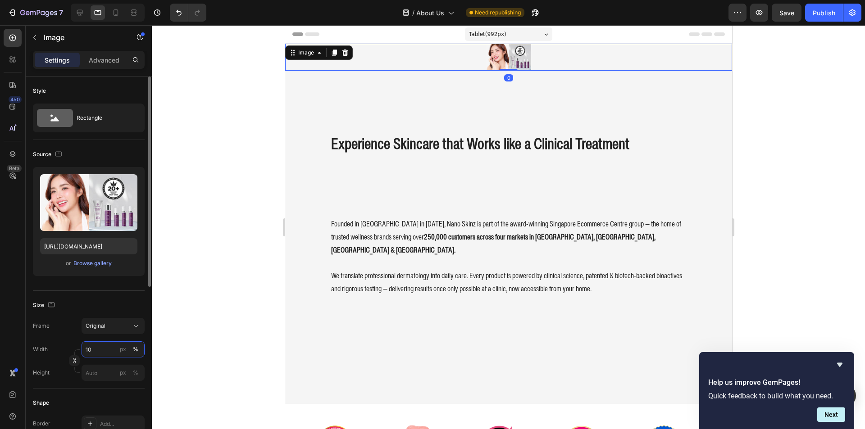
type input "100"
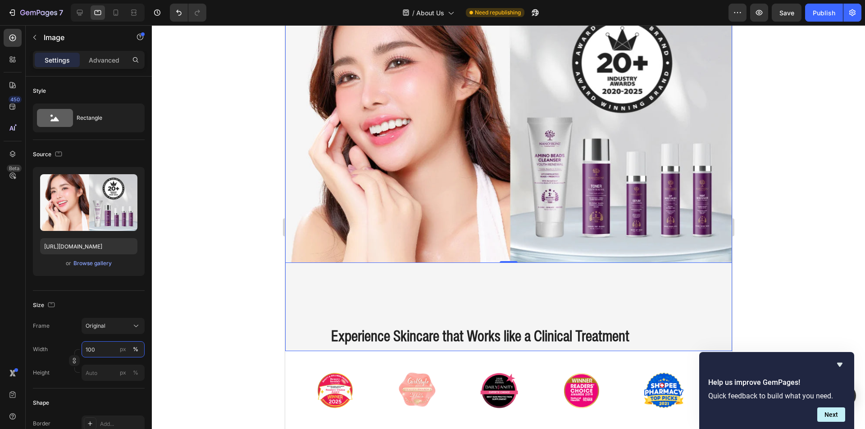
scroll to position [90, 0]
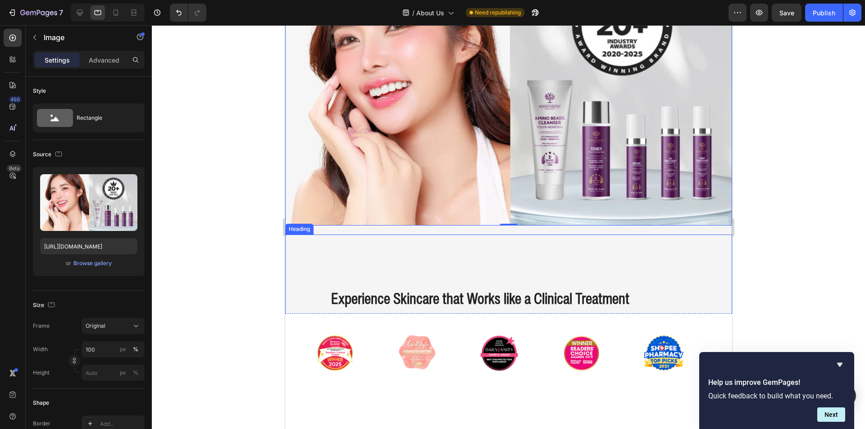
click at [322, 276] on div "Experience Skincare that Works like a Clinical Treatment Heading" at bounding box center [508, 299] width 447 height 128
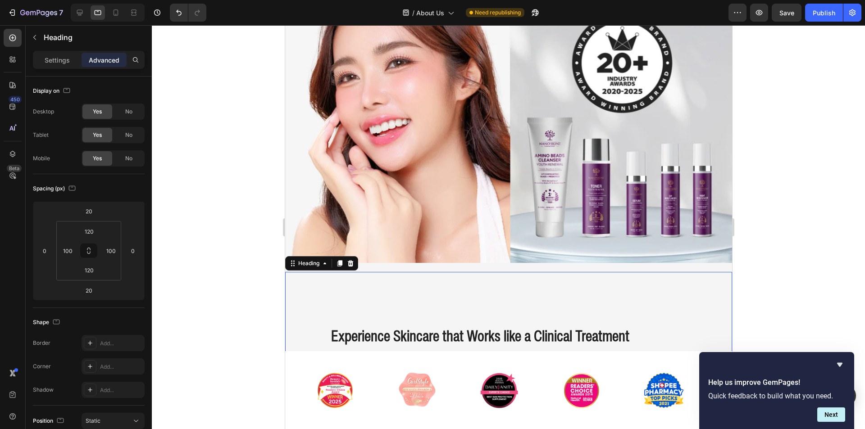
scroll to position [0, 0]
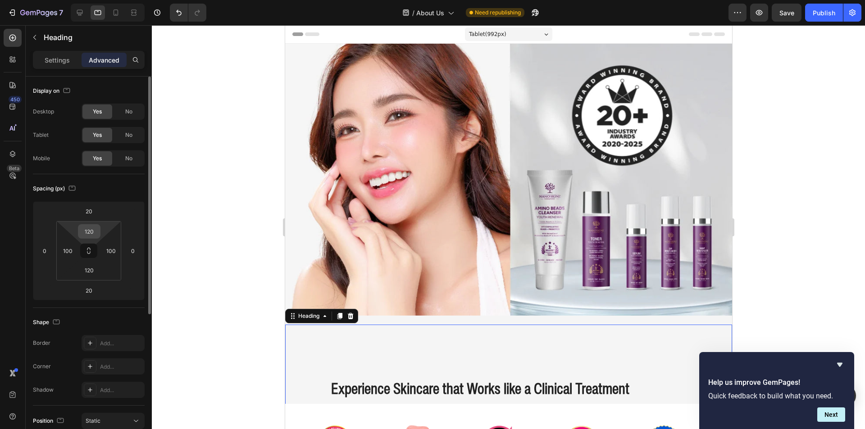
click at [93, 230] on input "120" at bounding box center [89, 232] width 18 height 14
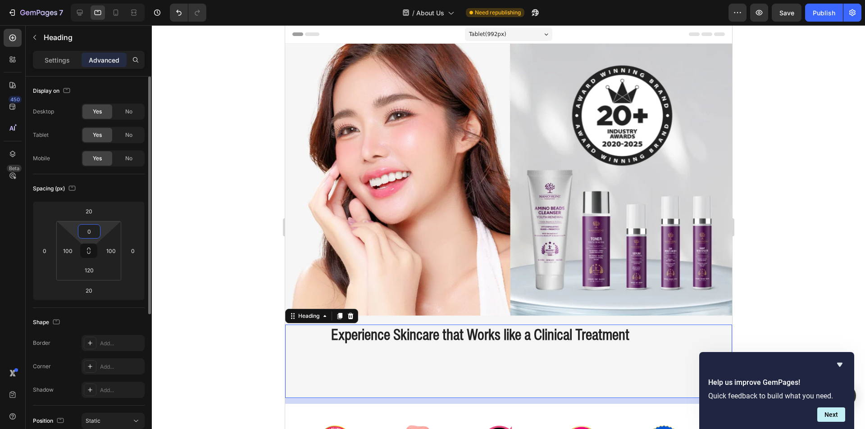
click at [93, 231] on input "0" at bounding box center [89, 232] width 18 height 14
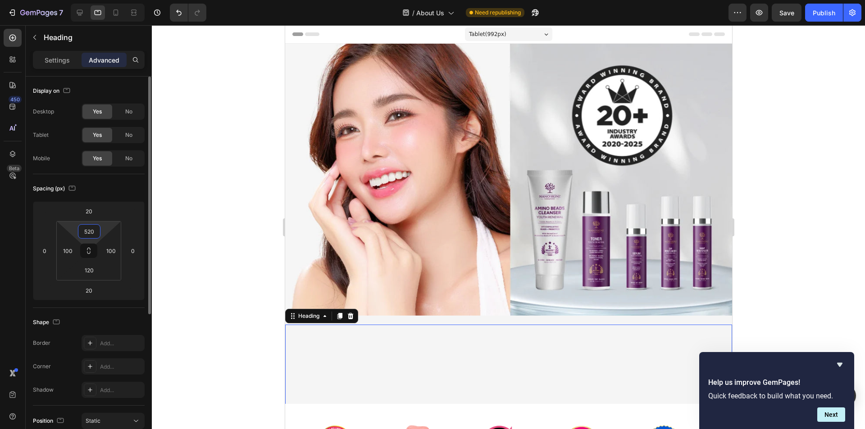
click at [93, 231] on input "520" at bounding box center [89, 232] width 18 height 14
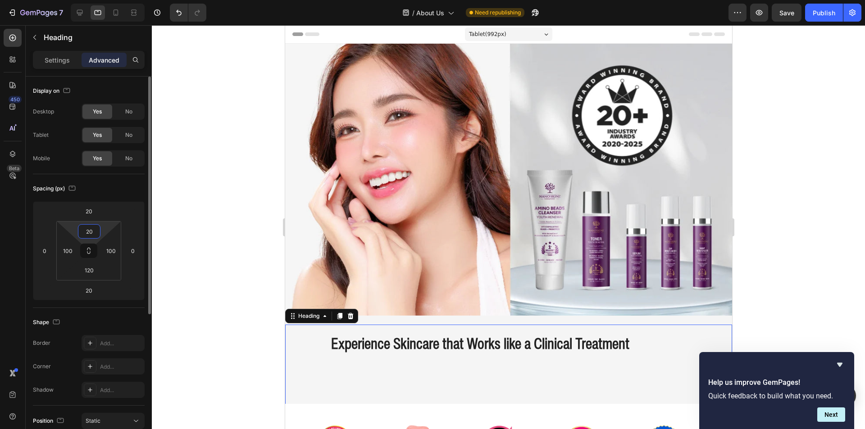
click at [93, 231] on input "20" at bounding box center [89, 232] width 18 height 14
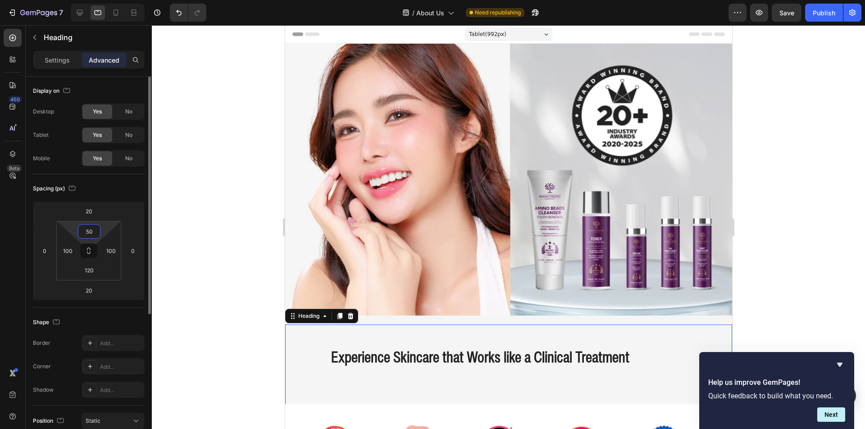
click at [93, 231] on input "50" at bounding box center [89, 232] width 18 height 14
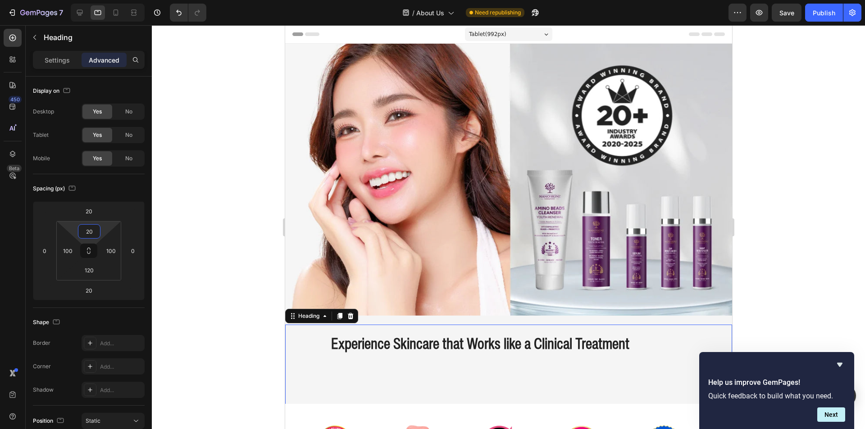
type input "20"
click at [424, 387] on div "Experience Skincare that Works like a Clinical Treatment Heading 20" at bounding box center [508, 366] width 447 height 83
click at [427, 367] on div "Experience Skincare that Works like a Clinical Treatment Heading 20" at bounding box center [508, 366] width 447 height 83
click at [91, 277] on div "120" at bounding box center [89, 270] width 23 height 14
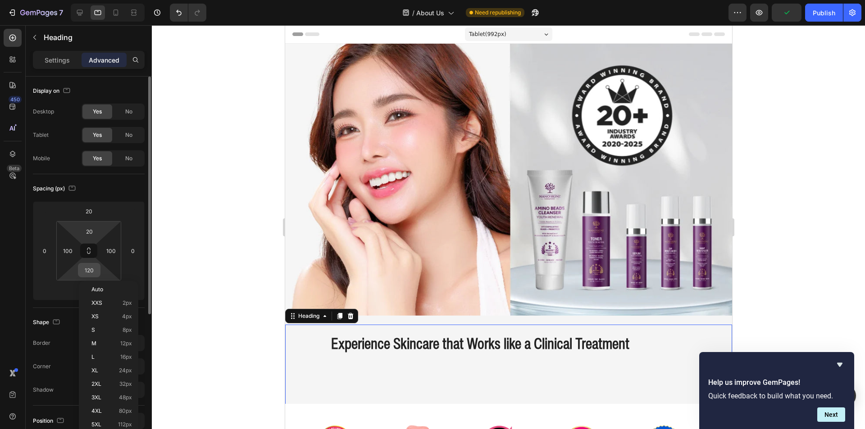
click at [91, 271] on input "120" at bounding box center [89, 271] width 18 height 14
type input "0"
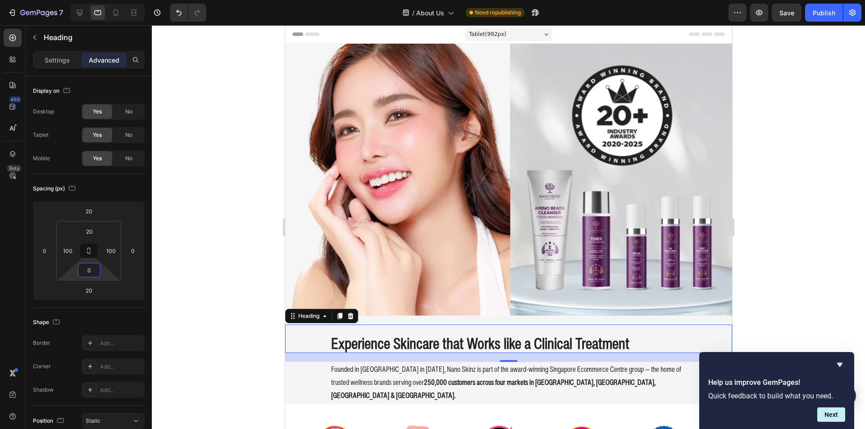
click at [209, 271] on div at bounding box center [508, 227] width 713 height 404
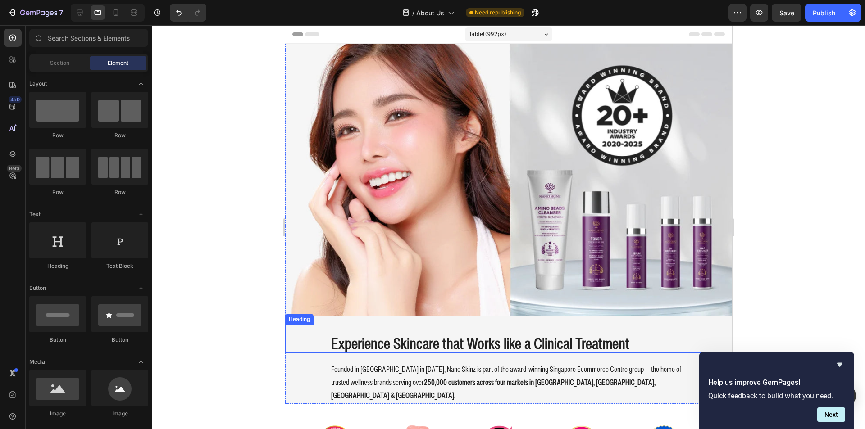
click at [292, 341] on div "Experience Skincare that Works like a Clinical Treatment Heading" at bounding box center [508, 339] width 447 height 29
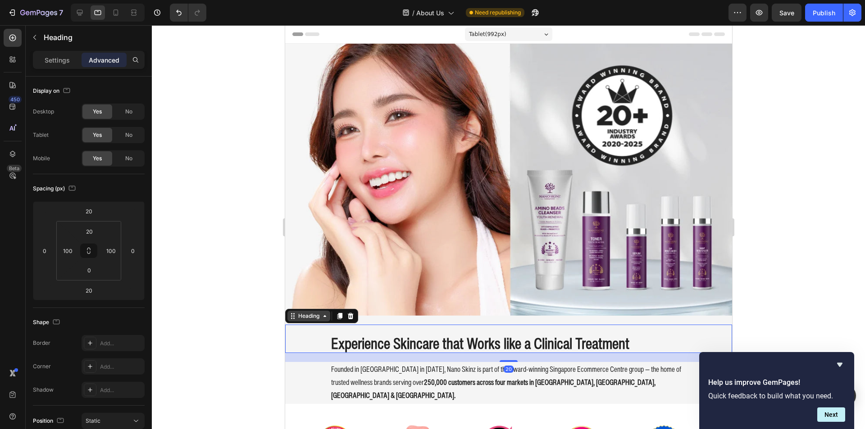
drag, startPoint x: 300, startPoint y: 314, endPoint x: 301, endPoint y: 307, distance: 7.9
click at [300, 314] on div "Heading" at bounding box center [308, 316] width 25 height 8
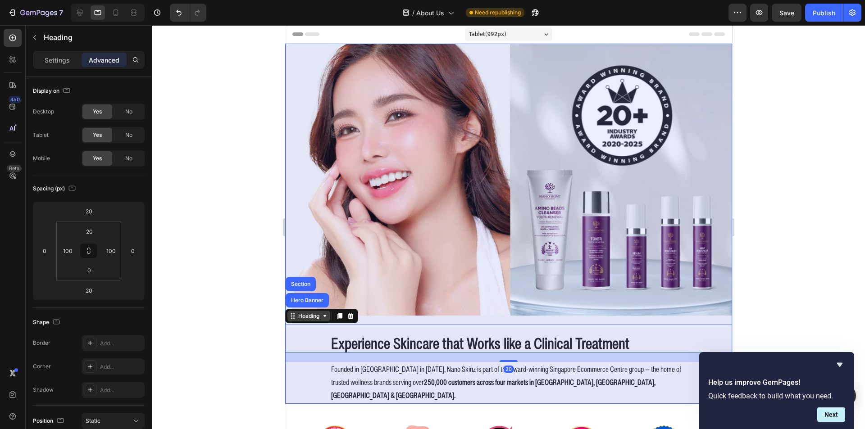
click at [302, 298] on div "Hero Banner" at bounding box center [307, 300] width 36 height 5
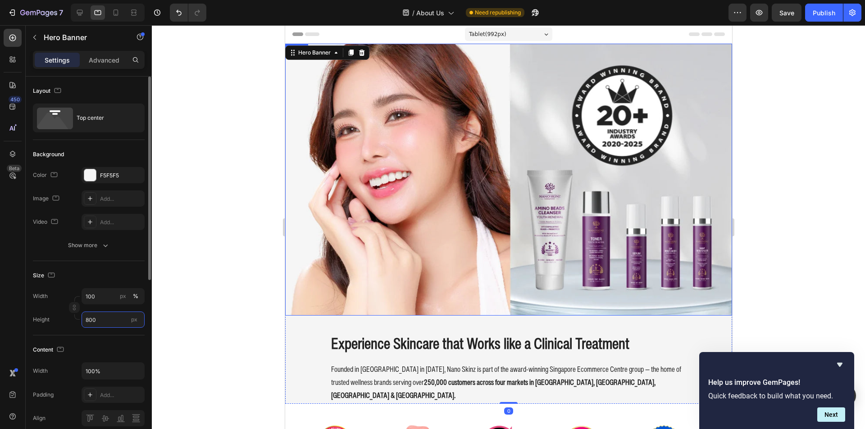
click at [116, 320] on input "800" at bounding box center [113, 320] width 63 height 16
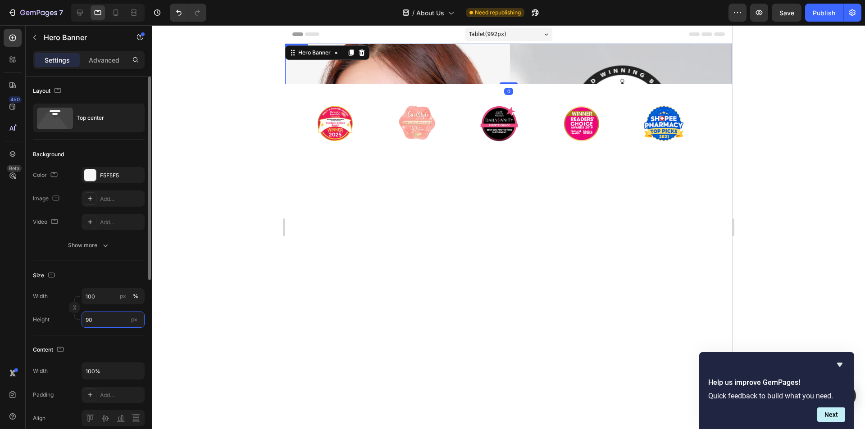
type input "900"
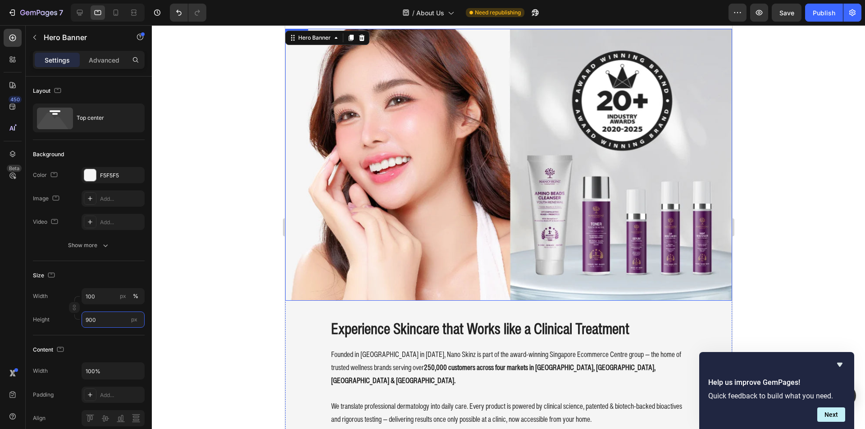
scroll to position [135, 0]
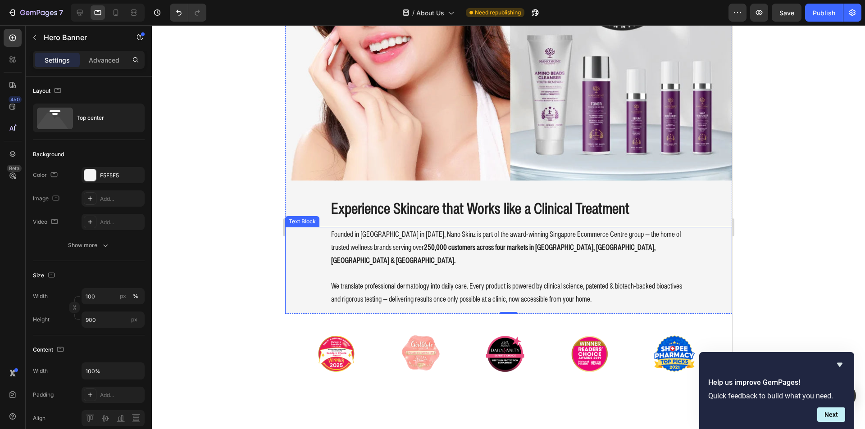
click at [228, 273] on div at bounding box center [508, 227] width 713 height 404
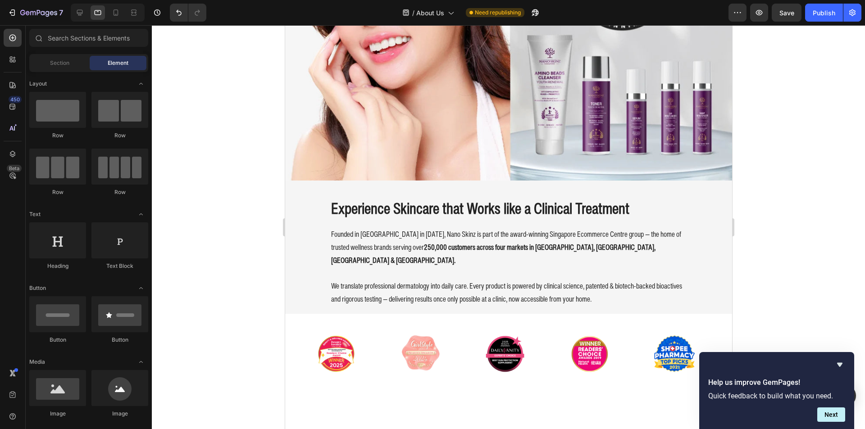
click at [781, 191] on div at bounding box center [508, 227] width 713 height 404
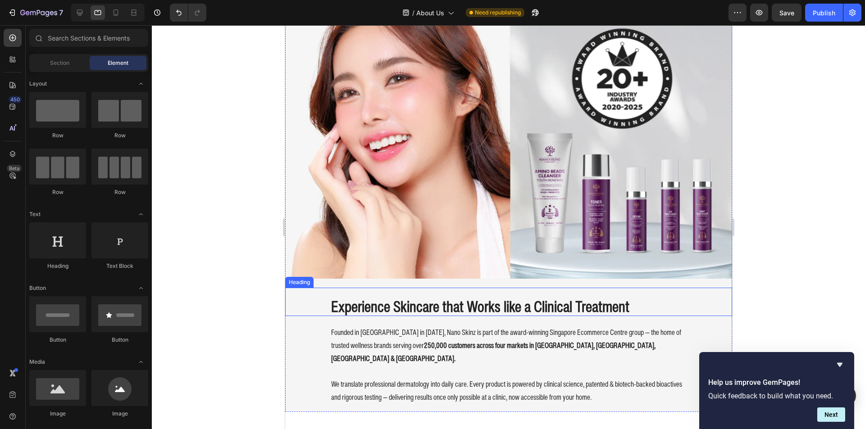
scroll to position [0, 0]
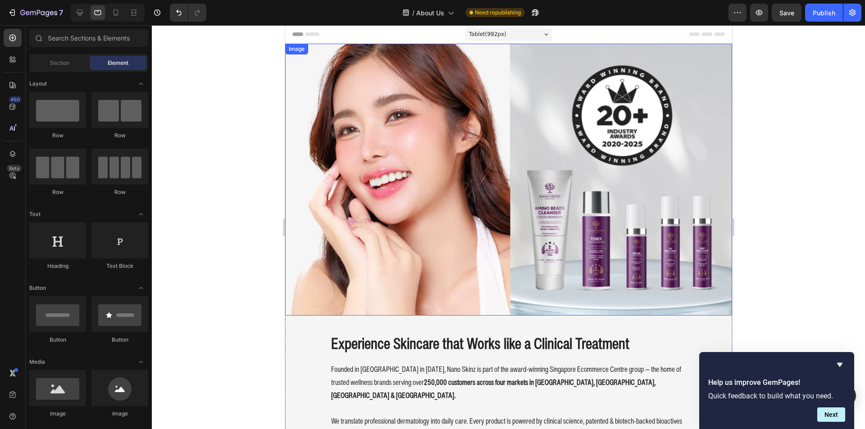
click at [578, 166] on img at bounding box center [508, 180] width 447 height 272
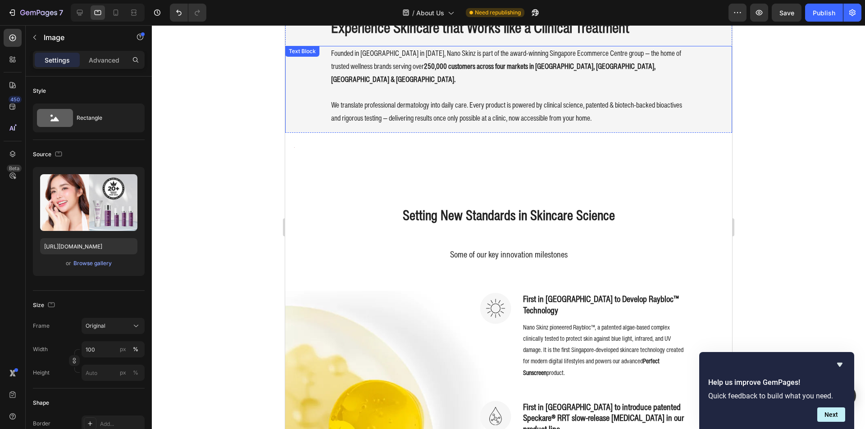
scroll to position [315, 0]
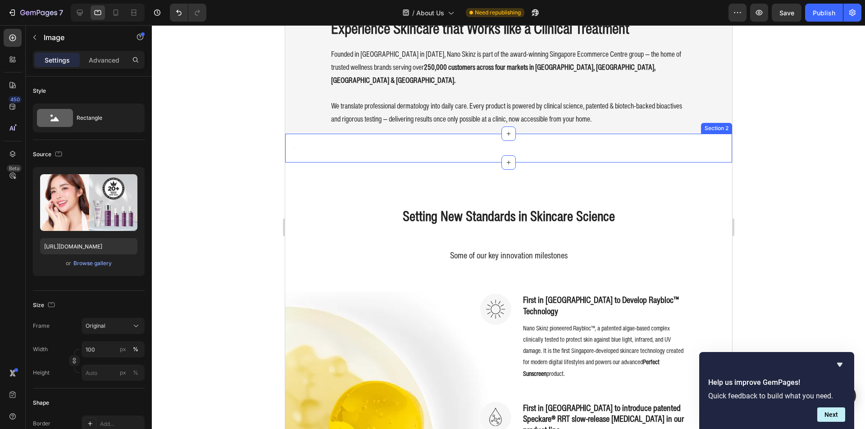
click at [478, 148] on div "Image Image Image Image Image Carousel Section 2" at bounding box center [508, 148] width 447 height 29
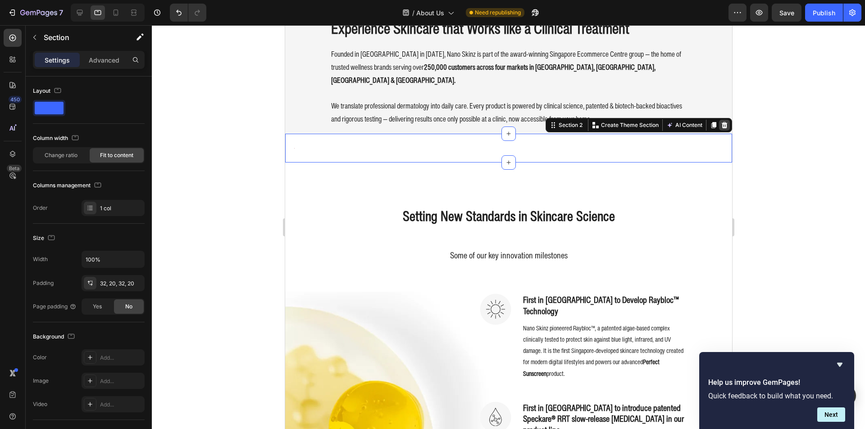
click at [720, 127] on icon at bounding box center [723, 125] width 7 height 7
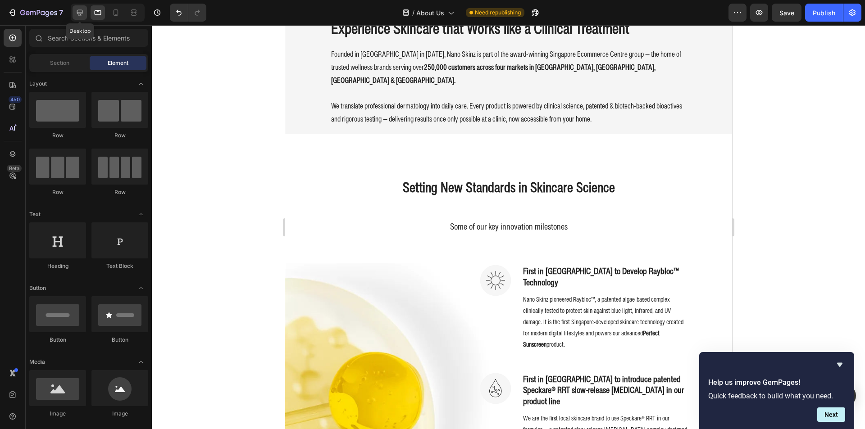
click at [84, 11] on icon at bounding box center [79, 12] width 9 height 9
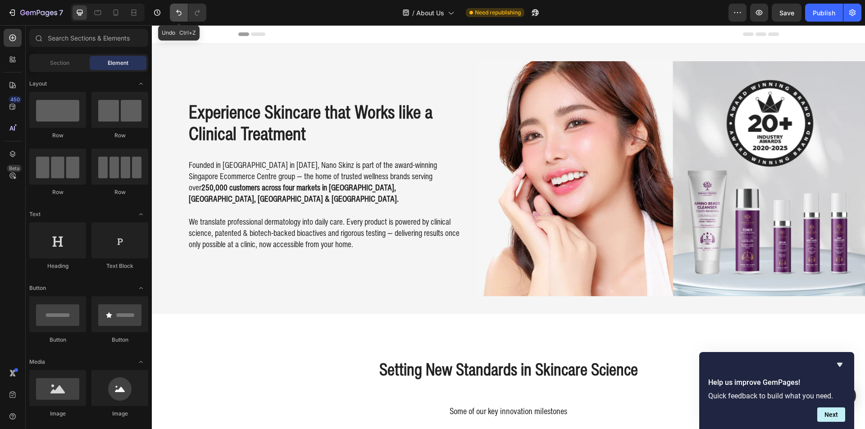
click at [175, 14] on icon "Undo/Redo" at bounding box center [178, 12] width 9 height 9
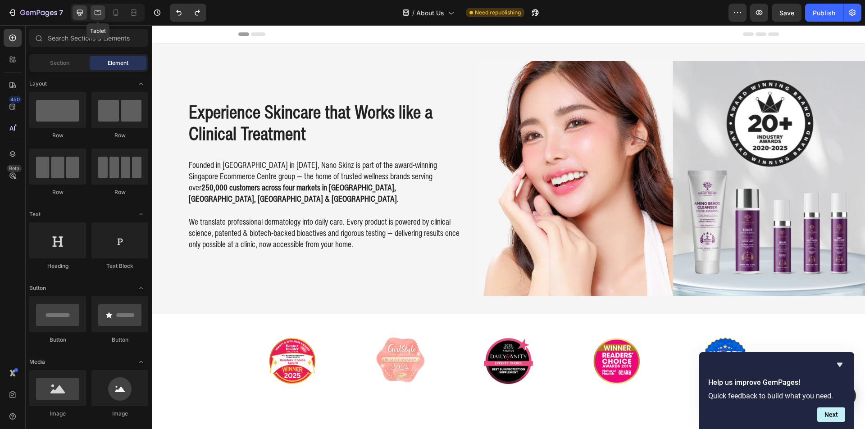
click at [93, 12] on div at bounding box center [98, 12] width 14 height 14
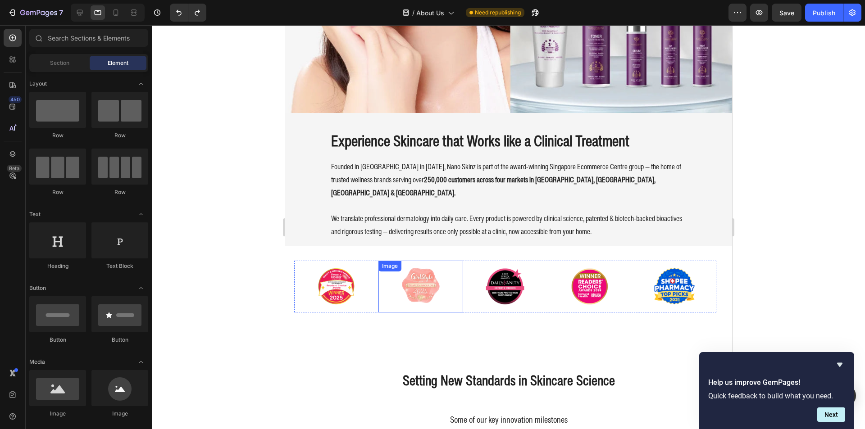
scroll to position [270, 0]
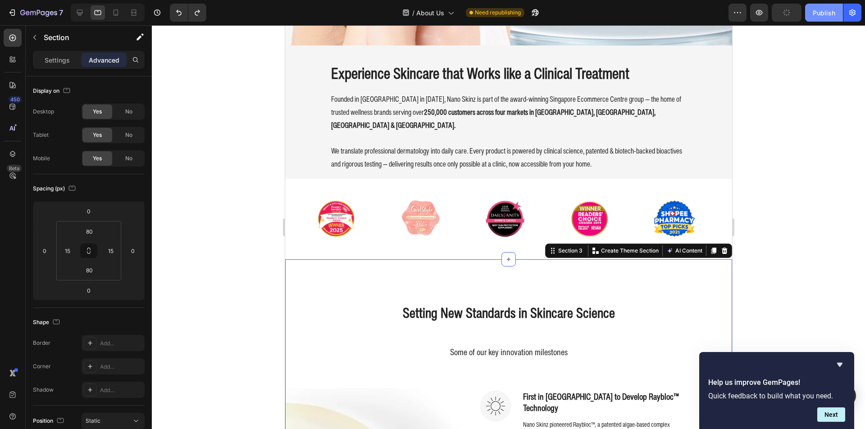
click at [822, 6] on button "Publish" at bounding box center [824, 13] width 38 height 18
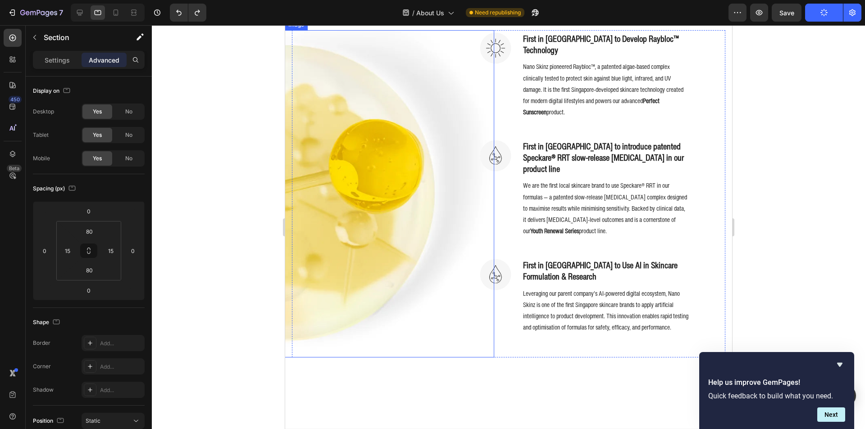
scroll to position [721, 0]
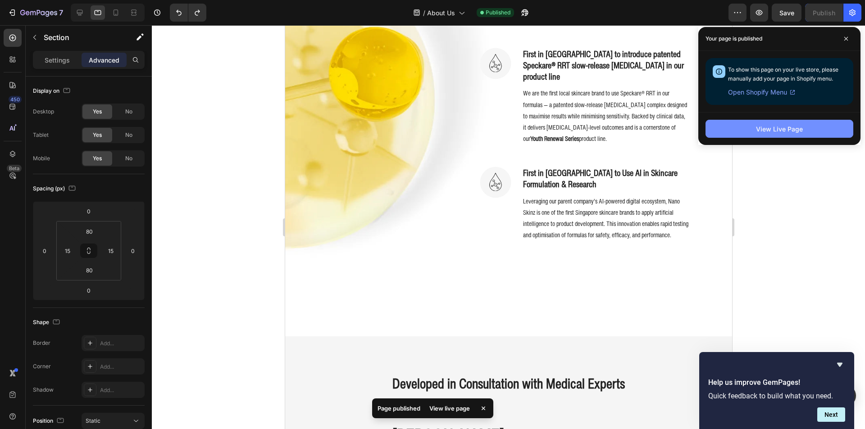
click at [815, 123] on button "View Live Page" at bounding box center [780, 129] width 148 height 18
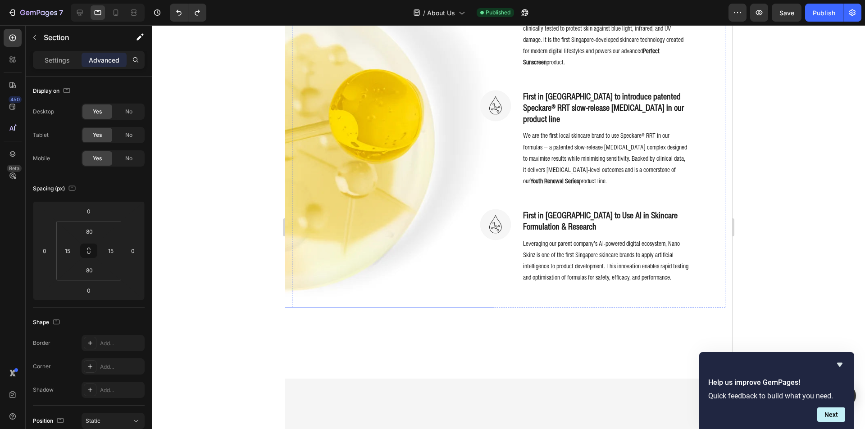
scroll to position [541, 0]
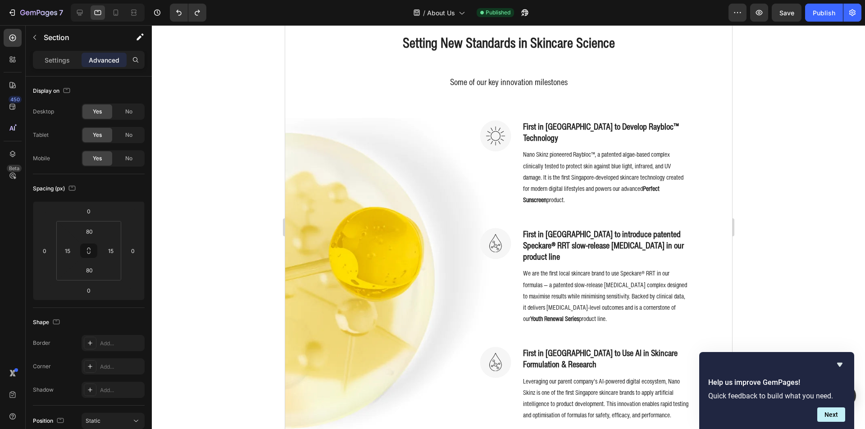
drag, startPoint x: 243, startPoint y: 57, endPoint x: 241, endPoint y: 30, distance: 26.6
click at [78, 13] on icon at bounding box center [80, 13] width 6 height 6
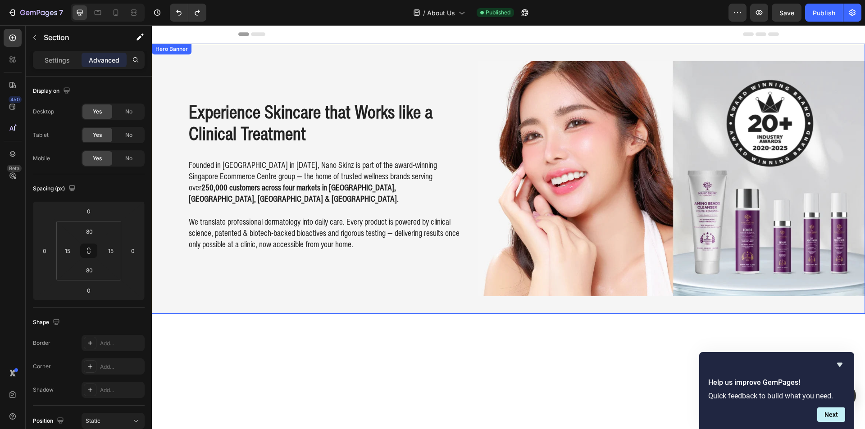
click at [464, 56] on div "Background Image" at bounding box center [508, 179] width 713 height 270
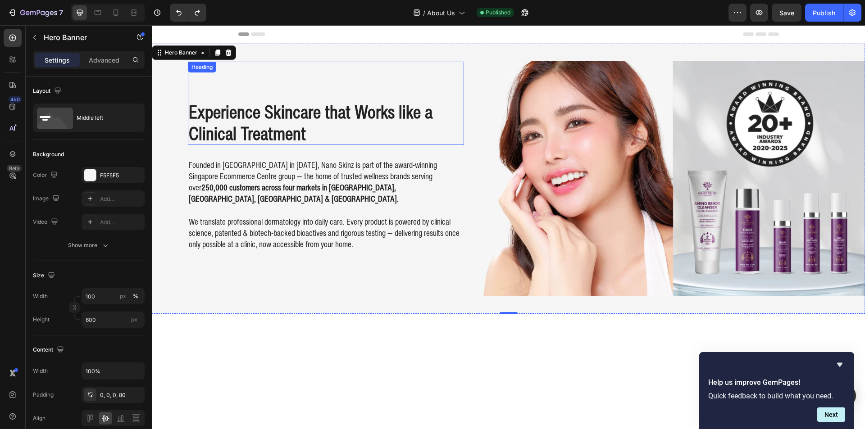
click at [552, 129] on img at bounding box center [671, 178] width 387 height 235
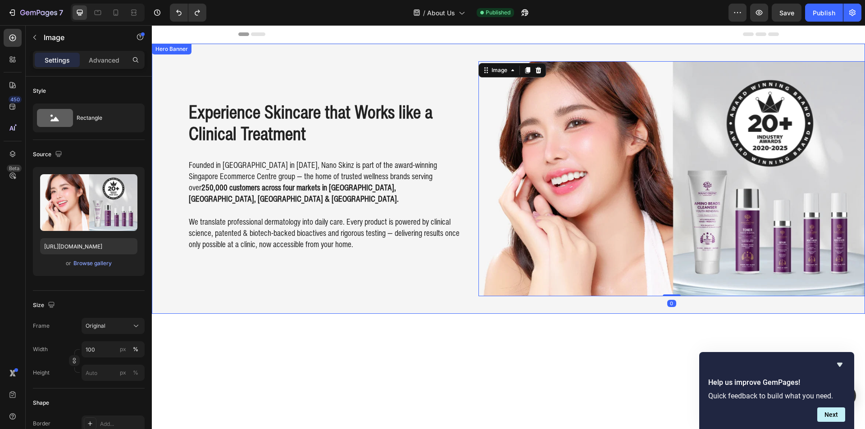
click at [284, 63] on div "Experience Skincare that Works like a Clinical Treatment Heading Founded in [GE…" at bounding box center [326, 178] width 276 height 235
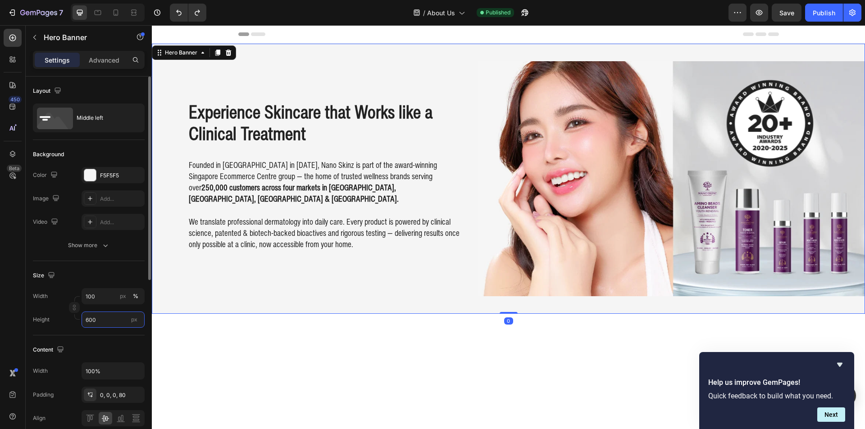
click at [117, 322] on input "600" at bounding box center [113, 320] width 63 height 16
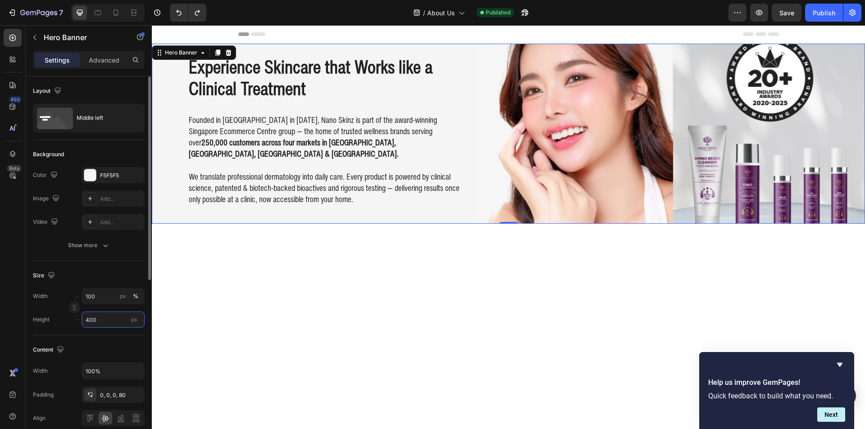
click at [118, 319] on input "400" at bounding box center [113, 320] width 63 height 16
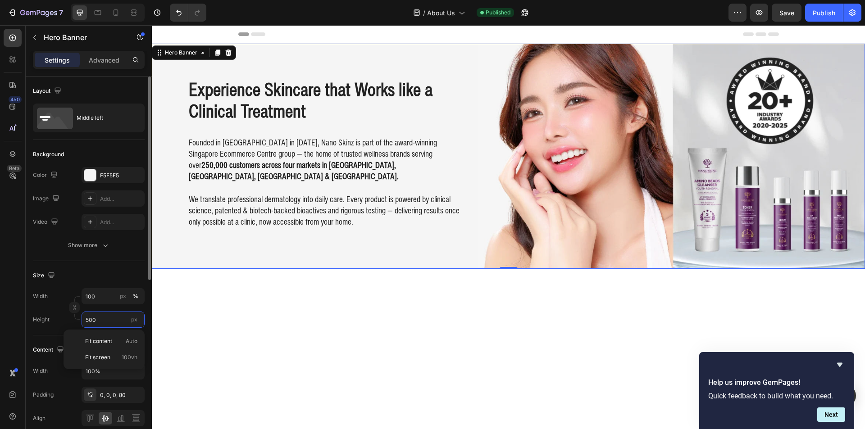
click at [114, 322] on input "500" at bounding box center [113, 320] width 63 height 16
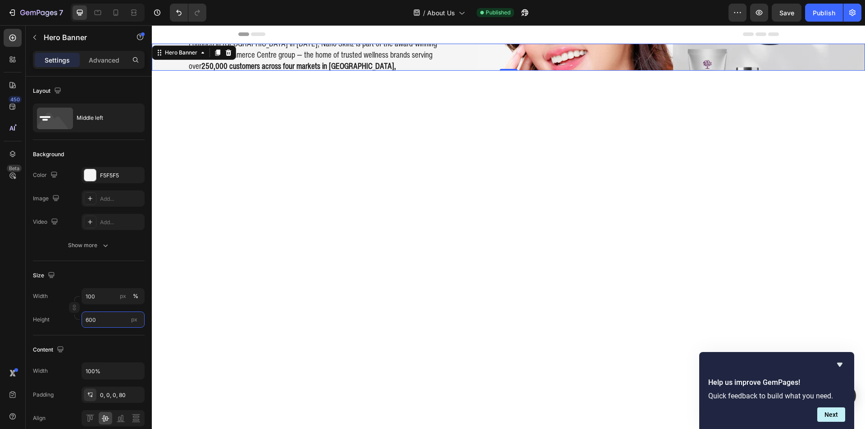
type input "60"
click at [211, 256] on div at bounding box center [508, 432] width 713 height 563
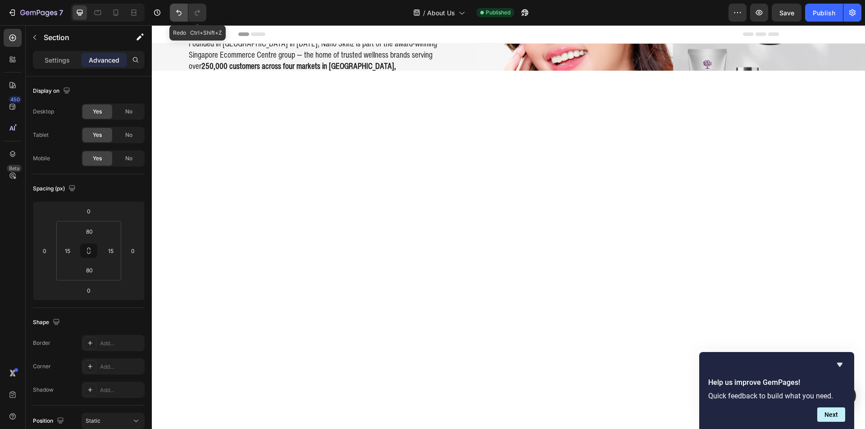
click at [187, 15] on button "Undo/Redo" at bounding box center [179, 13] width 18 height 18
click at [185, 15] on button "Undo/Redo" at bounding box center [179, 13] width 18 height 18
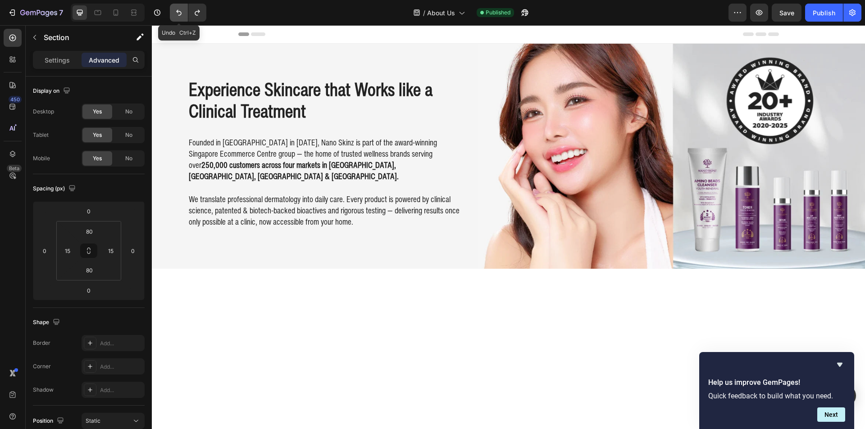
click at [185, 15] on button "Undo/Redo" at bounding box center [179, 13] width 18 height 18
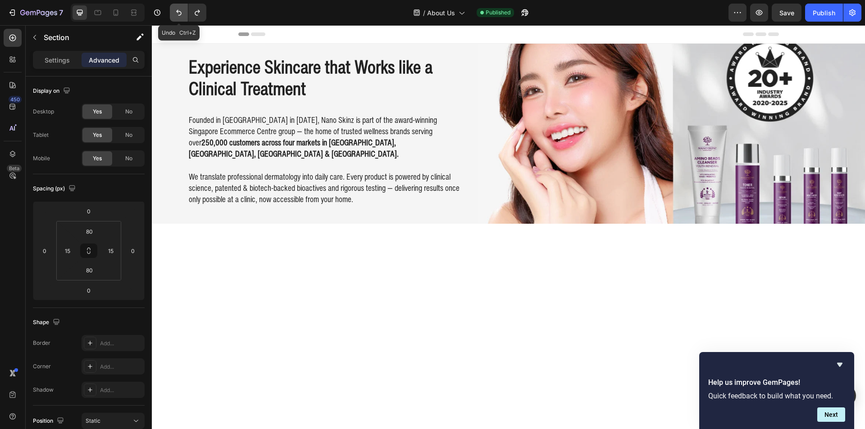
click at [185, 15] on button "Undo/Redo" at bounding box center [179, 13] width 18 height 18
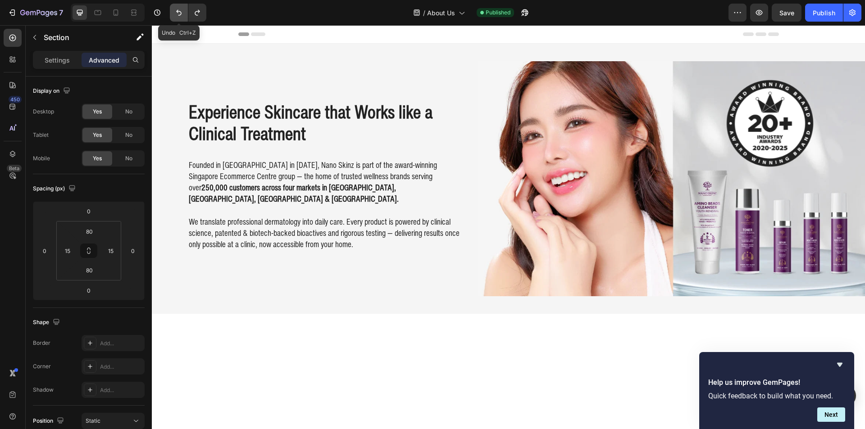
click at [185, 15] on button "Undo/Redo" at bounding box center [179, 13] width 18 height 18
click at [194, 9] on icon "Undo/Redo" at bounding box center [197, 12] width 9 height 9
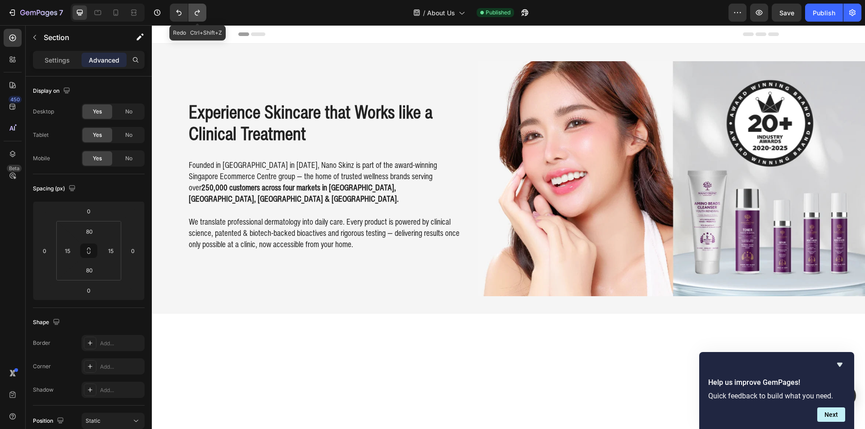
click at [194, 9] on icon "Undo/Redo" at bounding box center [197, 12] width 9 height 9
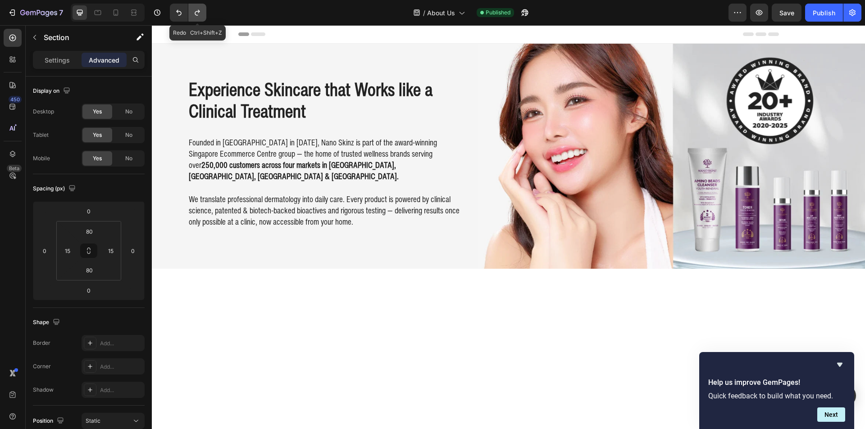
click at [194, 9] on icon "Undo/Redo" at bounding box center [197, 12] width 9 height 9
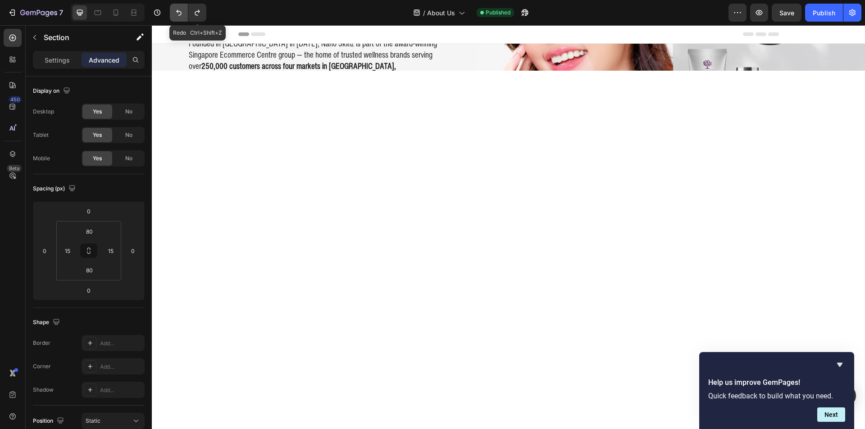
click at [185, 11] on button "Undo/Redo" at bounding box center [179, 13] width 18 height 18
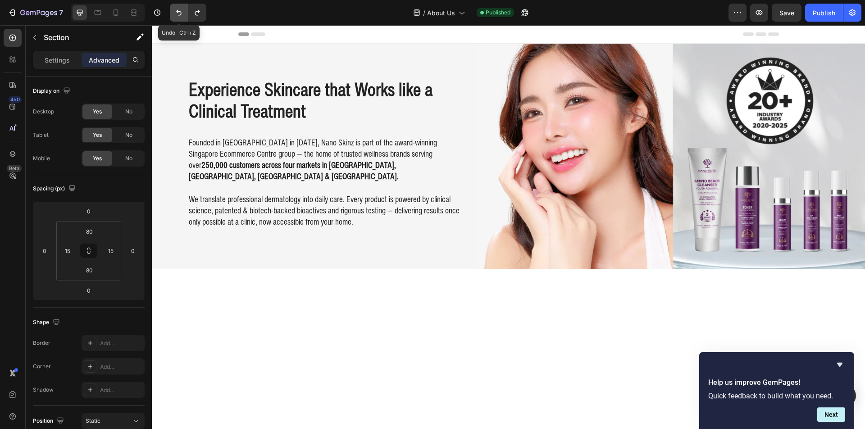
click at [185, 11] on button "Undo/Redo" at bounding box center [179, 13] width 18 height 18
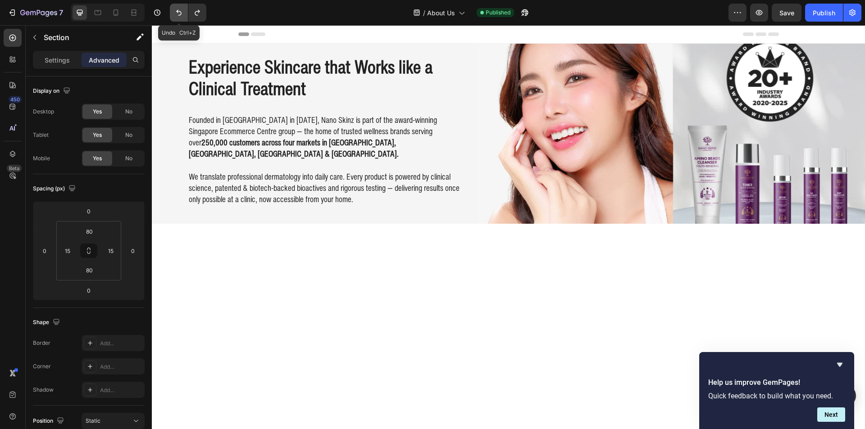
click at [185, 11] on button "Undo/Redo" at bounding box center [179, 13] width 18 height 18
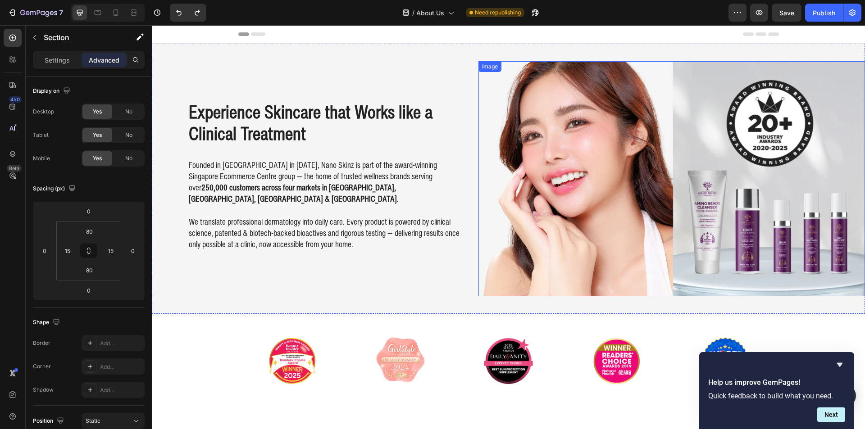
click at [566, 202] on img at bounding box center [671, 178] width 387 height 235
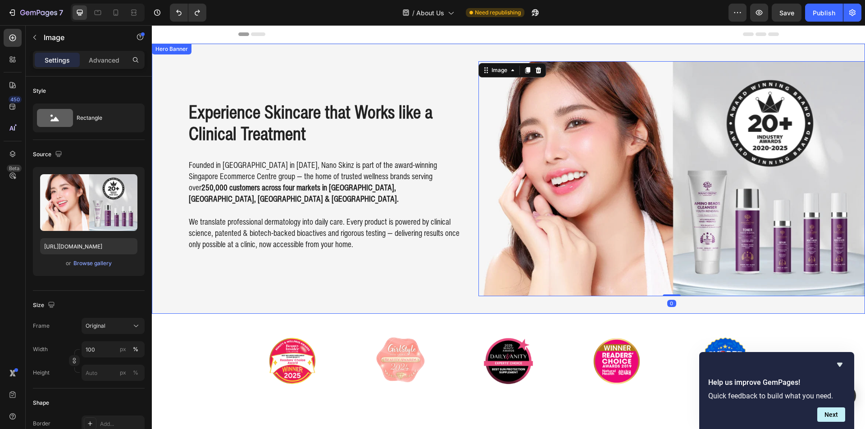
click at [198, 304] on div "Background Image" at bounding box center [508, 179] width 713 height 270
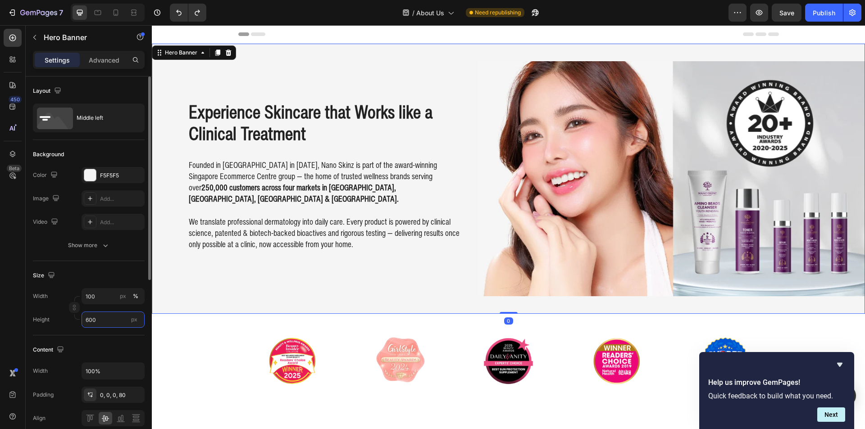
click at [99, 317] on input "600" at bounding box center [113, 320] width 63 height 16
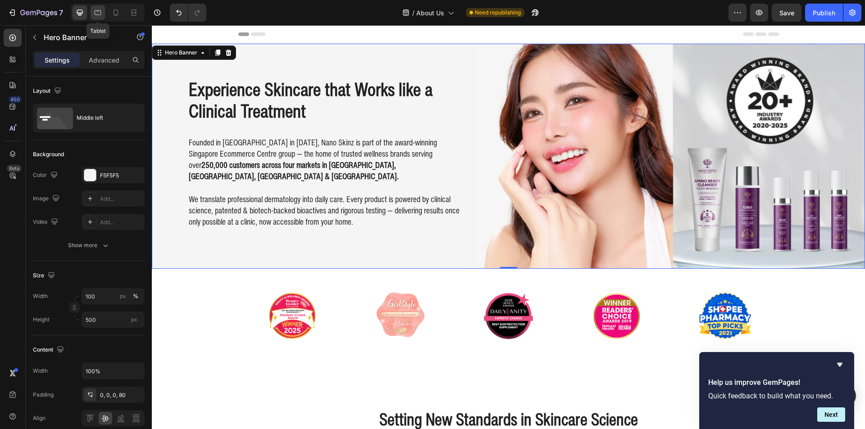
click at [92, 11] on div at bounding box center [98, 12] width 14 height 14
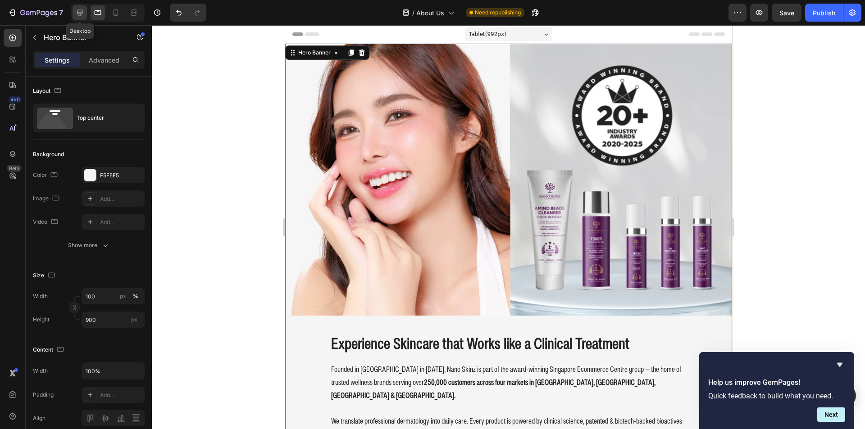
click at [85, 16] on div at bounding box center [80, 12] width 14 height 14
type input "500"
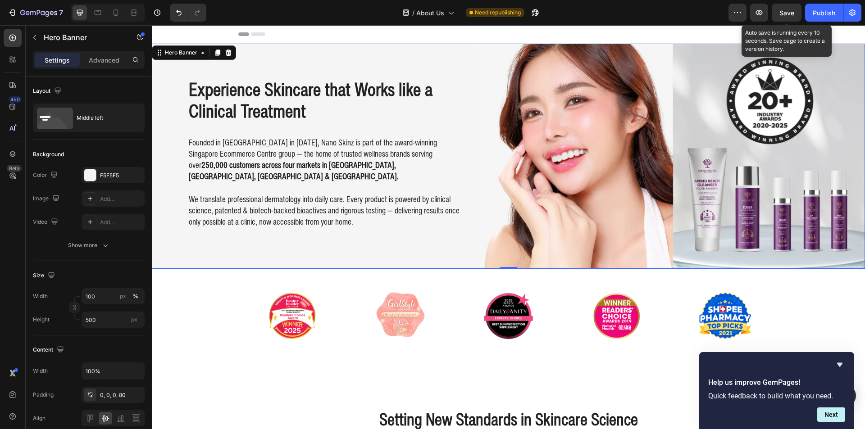
click at [804, 14] on div "Preview Save Auto save is running every 10 seconds. Save page to create a versi…" at bounding box center [794, 13] width 133 height 18
click at [814, 9] on div "Publish" at bounding box center [824, 12] width 23 height 9
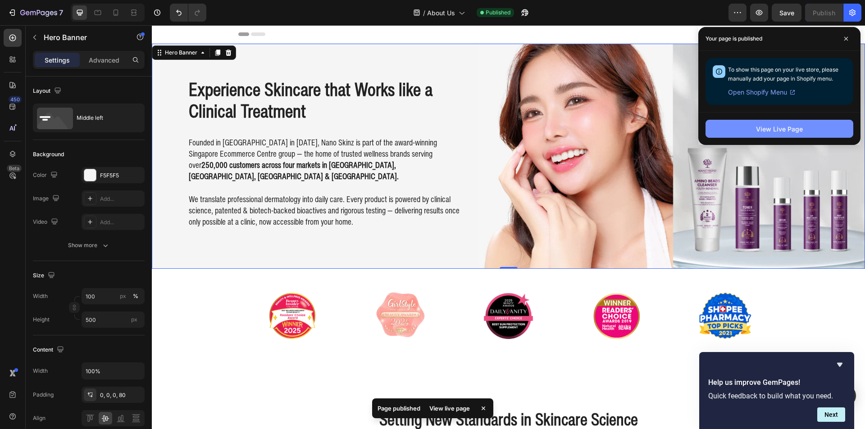
click at [766, 128] on div "View Live Page" at bounding box center [779, 128] width 47 height 9
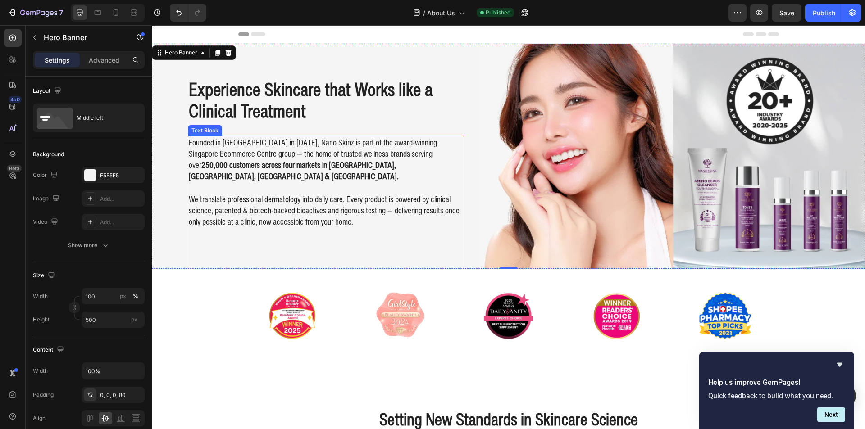
click at [250, 158] on p "Founded in [GEOGRAPHIC_DATA] in [DATE], Nano Skinz is part of the award-winning…" at bounding box center [326, 160] width 274 height 46
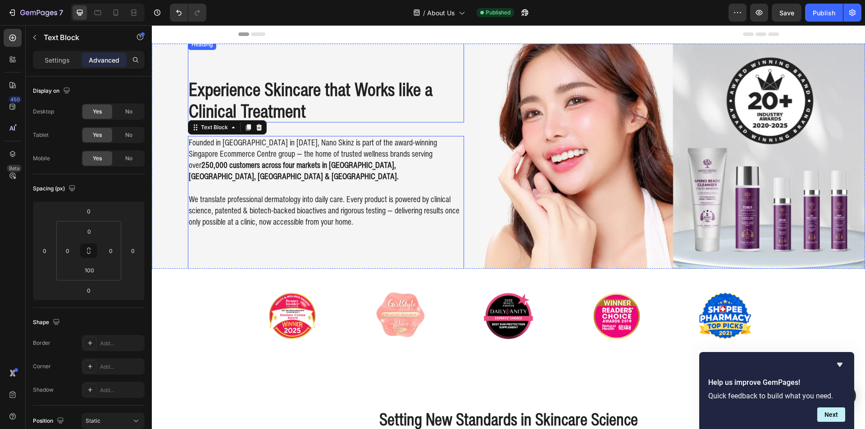
click at [264, 106] on h2 "Experience Skincare that Works like a Clinical Treatment" at bounding box center [326, 99] width 276 height 45
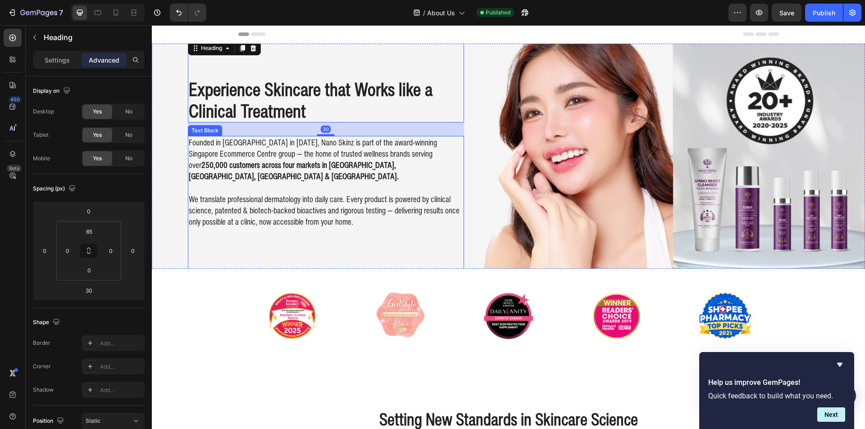
click at [193, 184] on p at bounding box center [326, 187] width 274 height 11
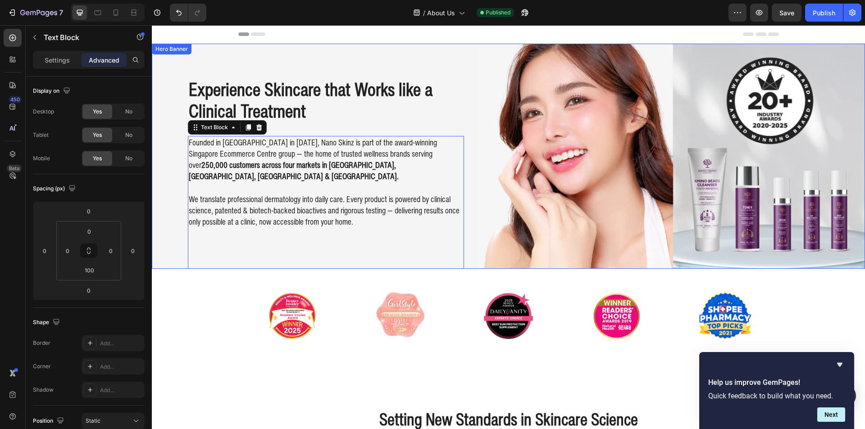
click at [171, 178] on div "Experience Skincare that Works like a Clinical Treatment Heading Founded in [GE…" at bounding box center [508, 156] width 713 height 235
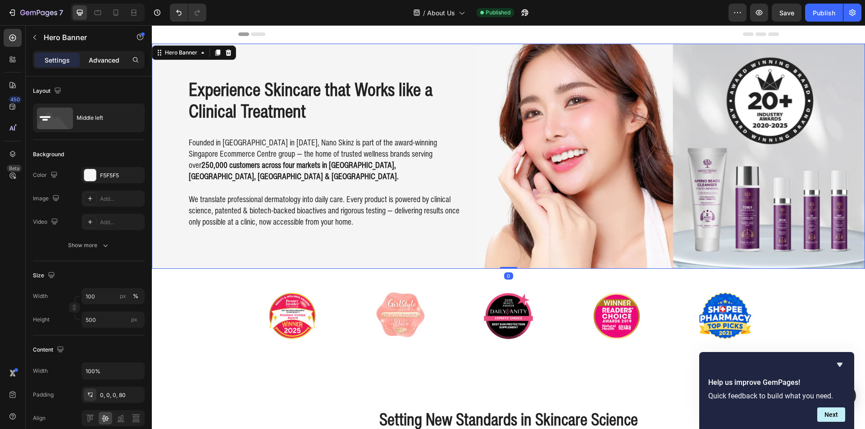
click at [87, 64] on div "Advanced" at bounding box center [104, 60] width 45 height 14
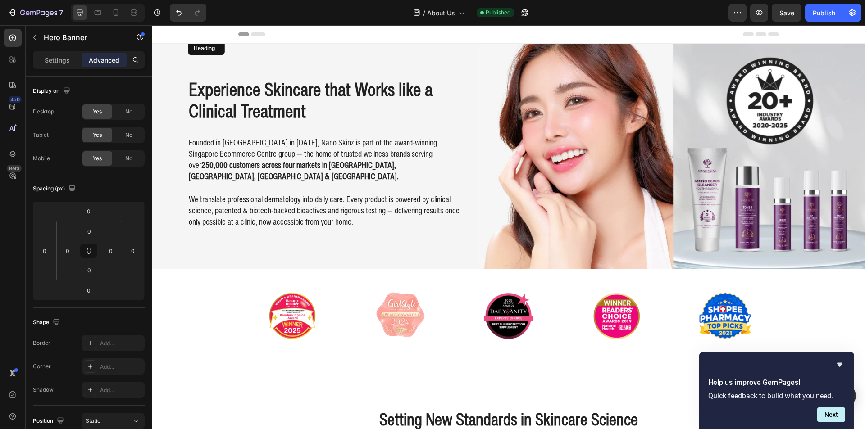
click at [228, 116] on h2 "Experience Skincare that Works like a Clinical Treatment" at bounding box center [326, 99] width 276 height 45
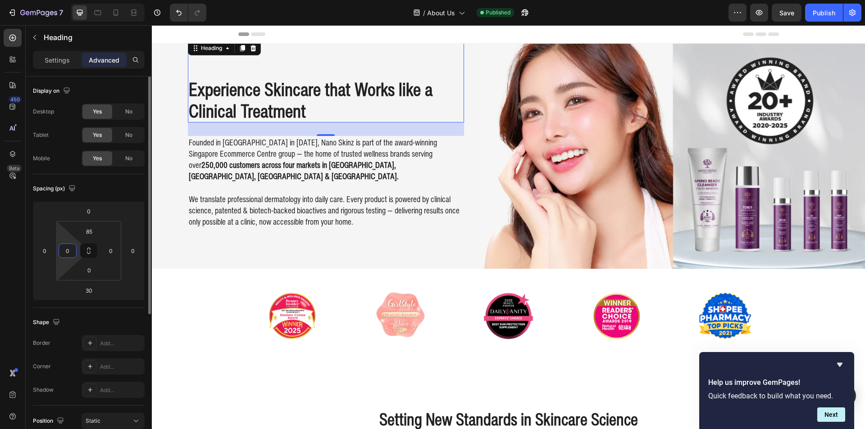
click at [72, 248] on input "0" at bounding box center [68, 251] width 14 height 14
click at [72, 248] on input "10" at bounding box center [68, 251] width 14 height 14
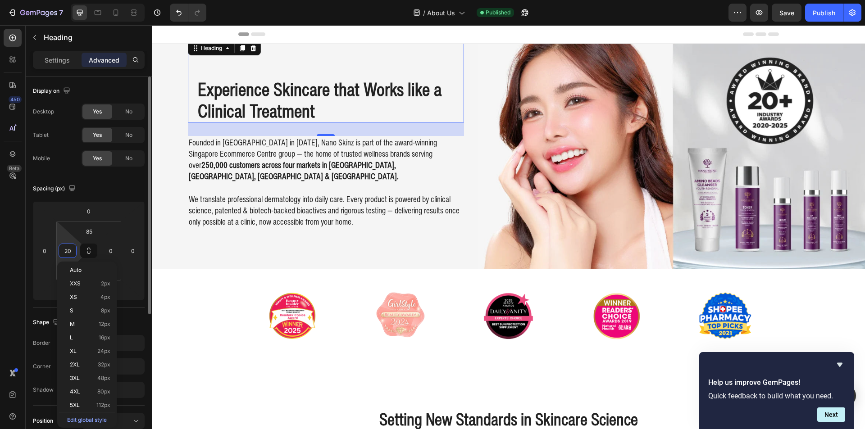
click at [72, 248] on input "20" at bounding box center [68, 251] width 14 height 14
type input "50"
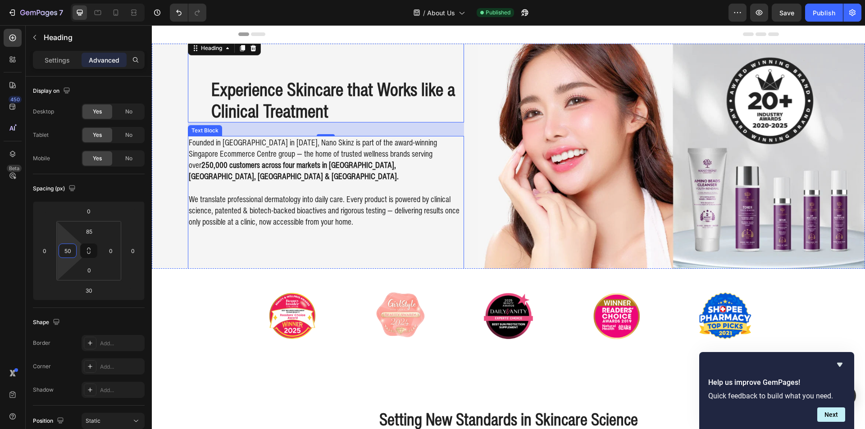
click at [205, 182] on p at bounding box center [326, 187] width 274 height 11
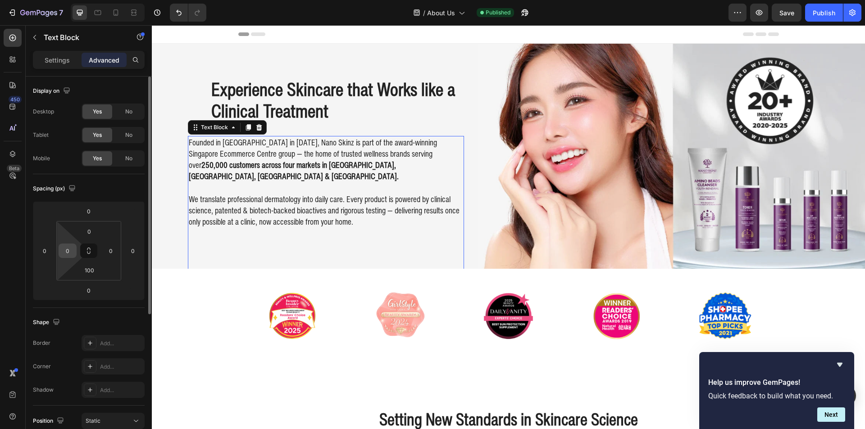
click at [70, 251] on input "0" at bounding box center [68, 251] width 14 height 14
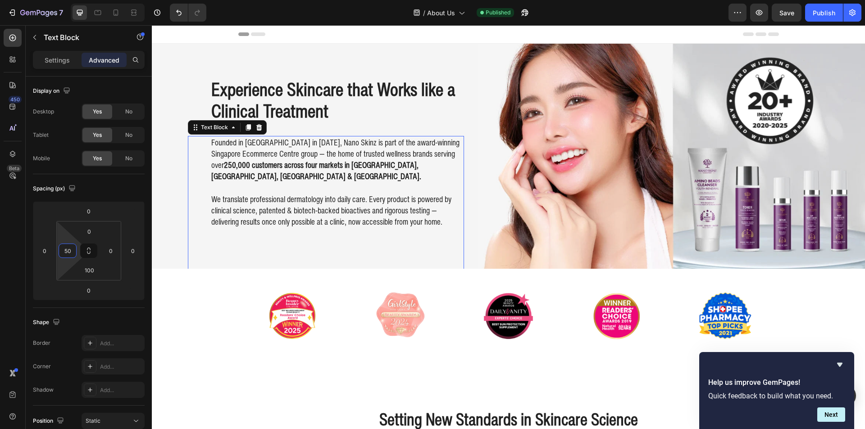
click at [818, 19] on button "Publish" at bounding box center [824, 13] width 38 height 18
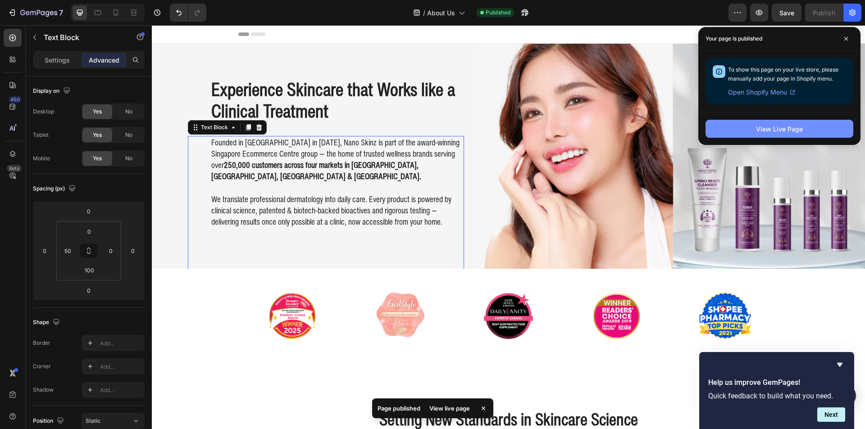
click at [737, 130] on button "View Live Page" at bounding box center [780, 129] width 148 height 18
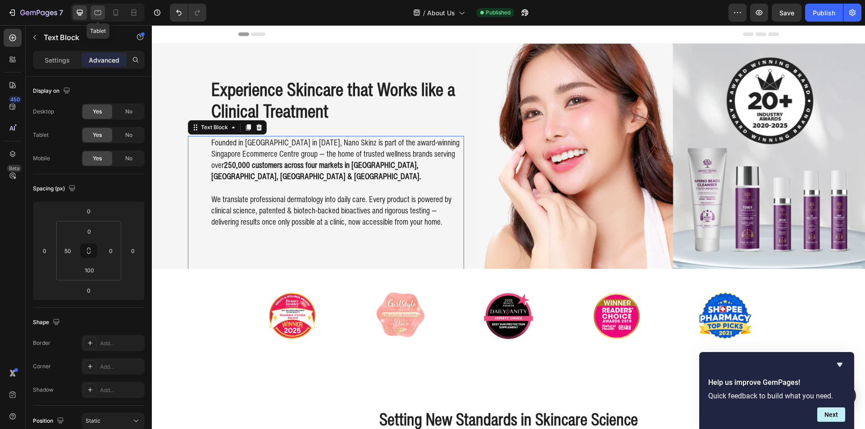
click at [104, 13] on div at bounding box center [98, 12] width 14 height 14
type input "100"
type input "50"
type input "100"
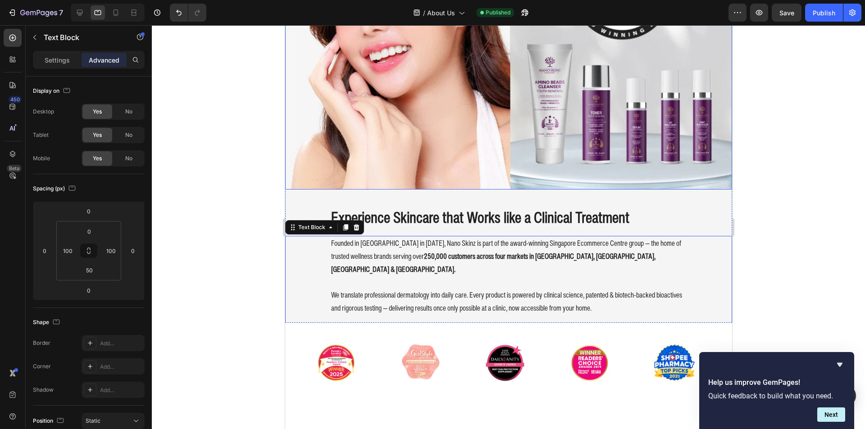
scroll to position [121, 0]
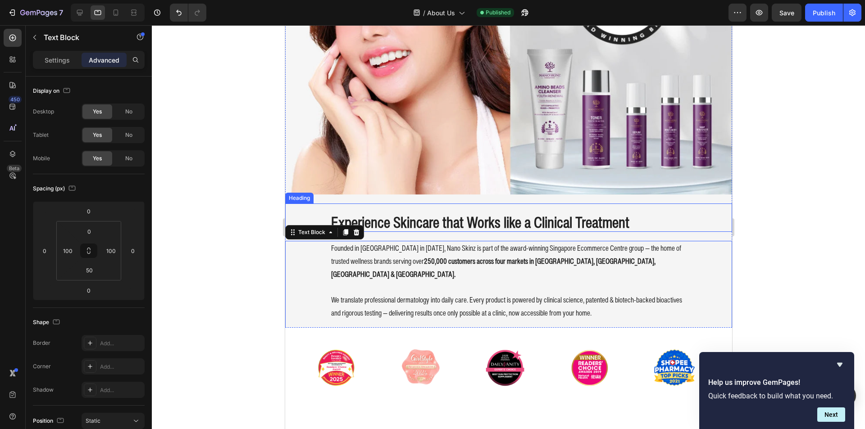
click at [478, 223] on h2 "Experience Skincare that Works like a Clinical Treatment" at bounding box center [508, 223] width 357 height 20
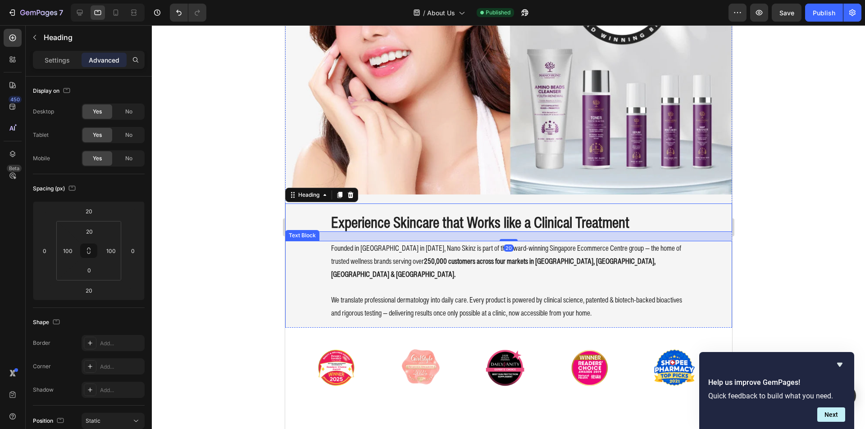
click at [449, 281] on p at bounding box center [508, 287] width 355 height 13
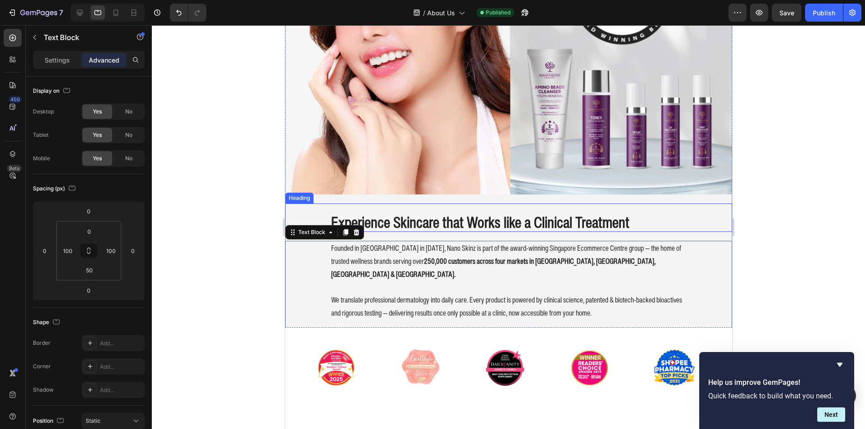
click at [443, 215] on h2 "Experience Skincare that Works like a Clinical Treatment" at bounding box center [508, 223] width 357 height 20
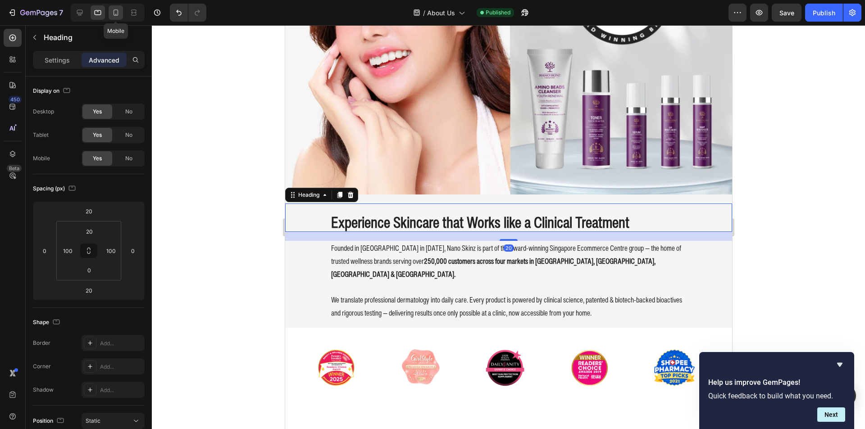
click at [113, 17] on icon at bounding box center [115, 12] width 9 height 9
type input "0"
type input "10"
type input "40"
type input "24"
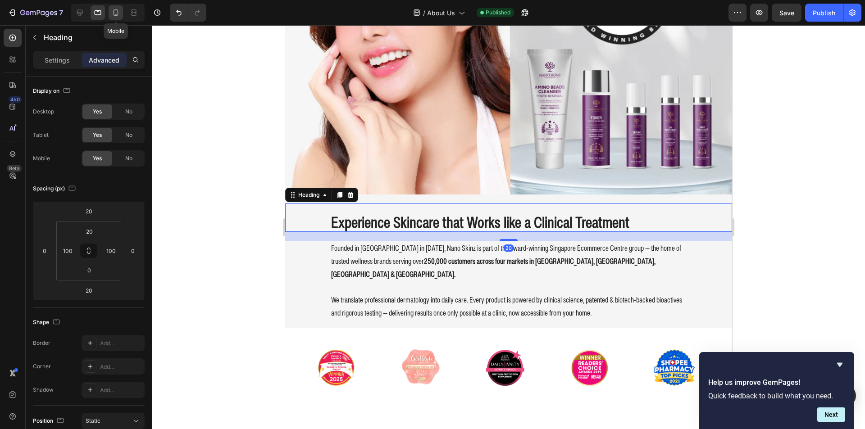
type input "24"
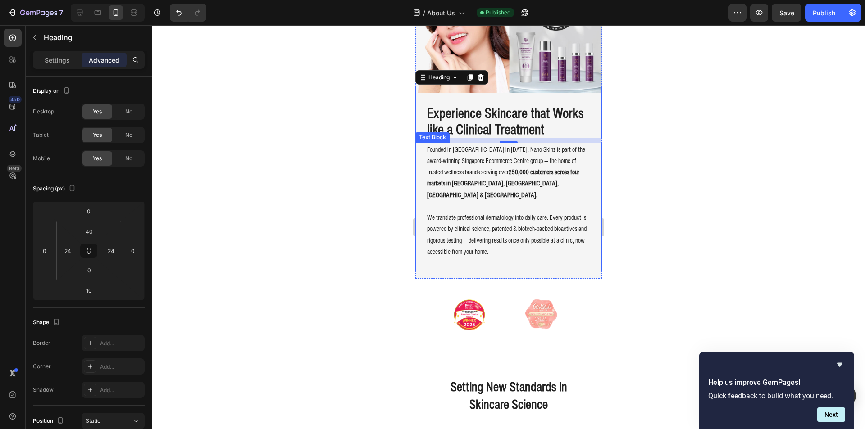
scroll to position [51, 0]
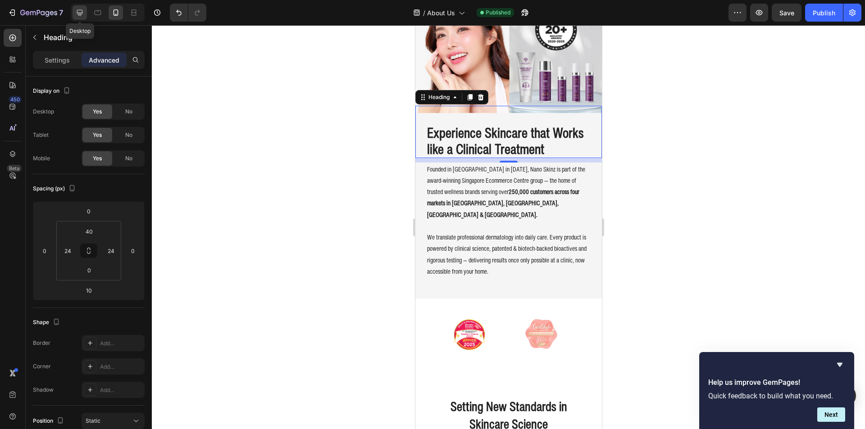
click at [85, 10] on div at bounding box center [80, 12] width 14 height 14
type input "30"
type input "85"
type input "50"
type input "0"
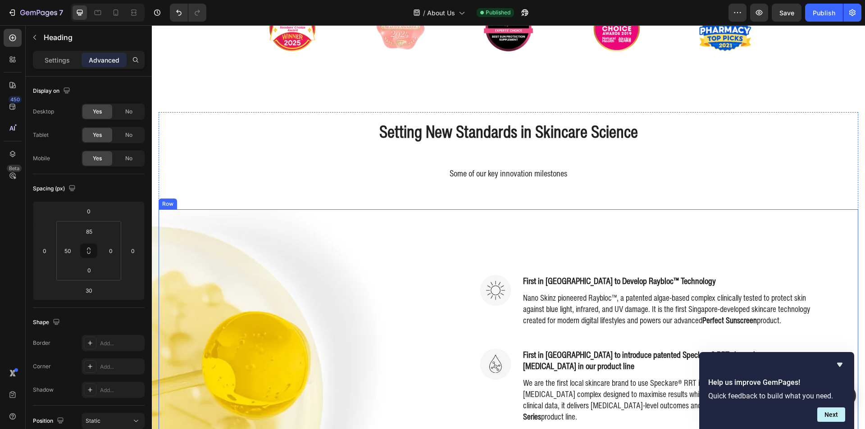
scroll to position [322, 0]
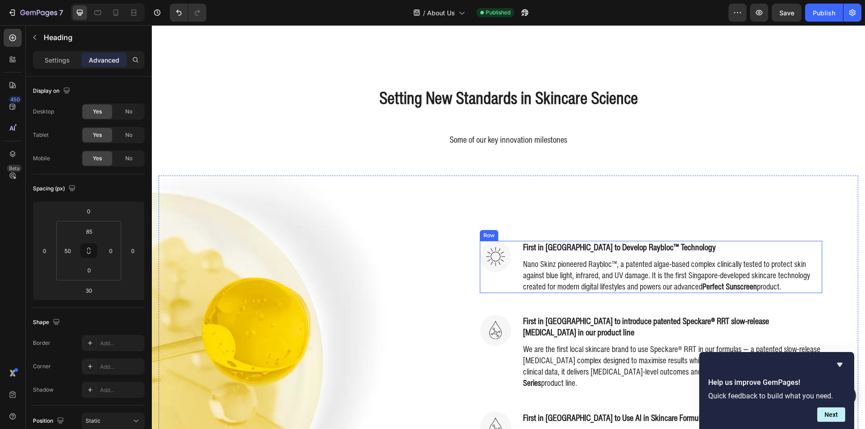
click at [514, 287] on div "Image First in [GEOGRAPHIC_DATA] to Develop Raybloc™ Technology Heading Nano Sk…" at bounding box center [651, 267] width 343 height 52
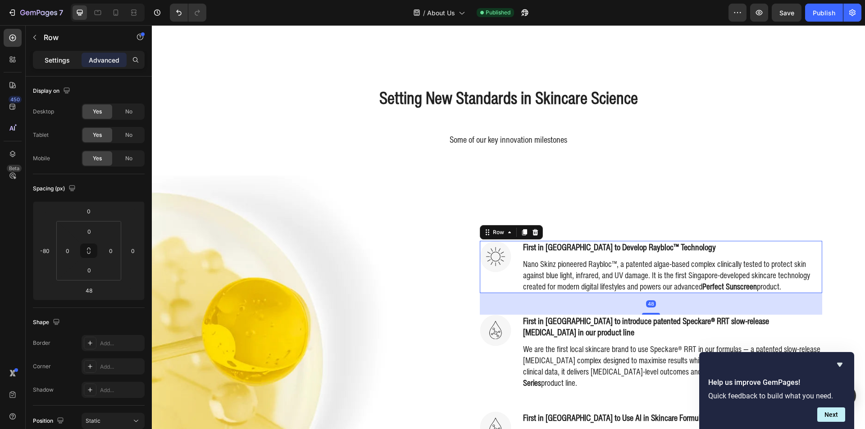
click at [55, 58] on p "Settings" at bounding box center [57, 59] width 25 height 9
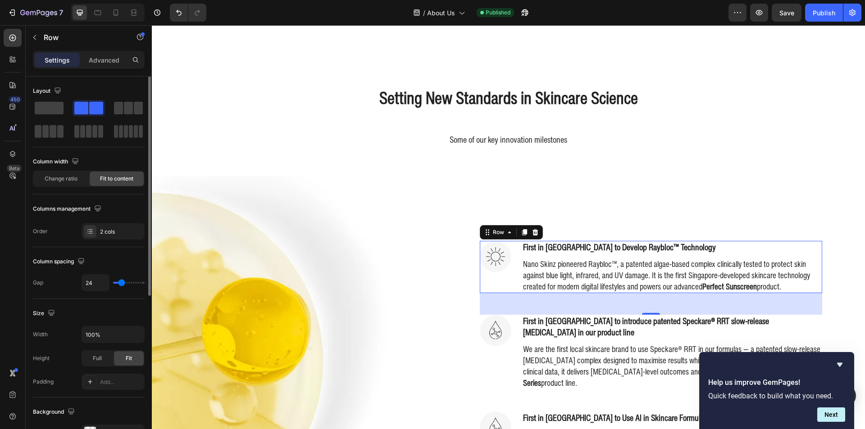
type input "20"
type input "0"
type input "7"
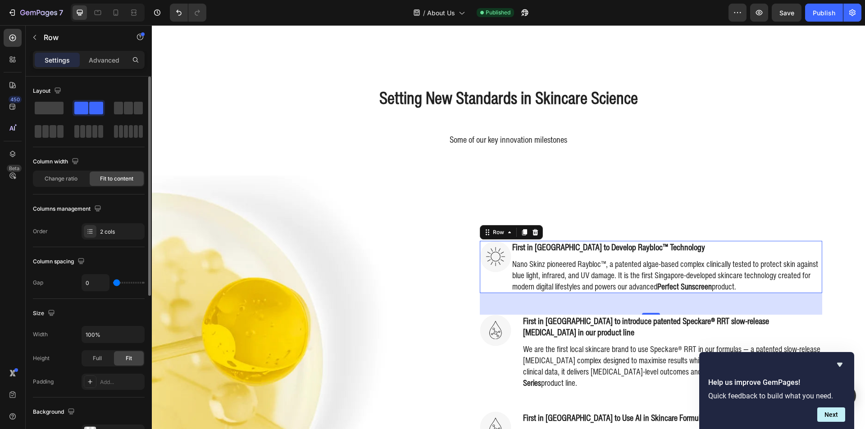
type input "7"
type input "22"
type input "47"
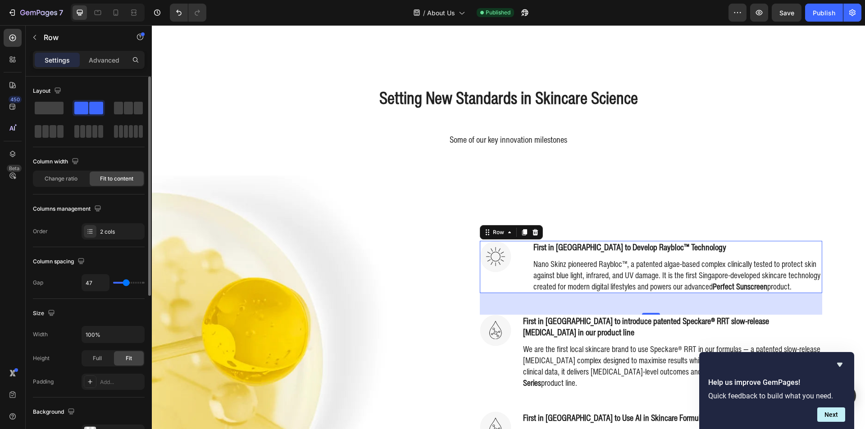
type input "44"
type input "40"
type input "38"
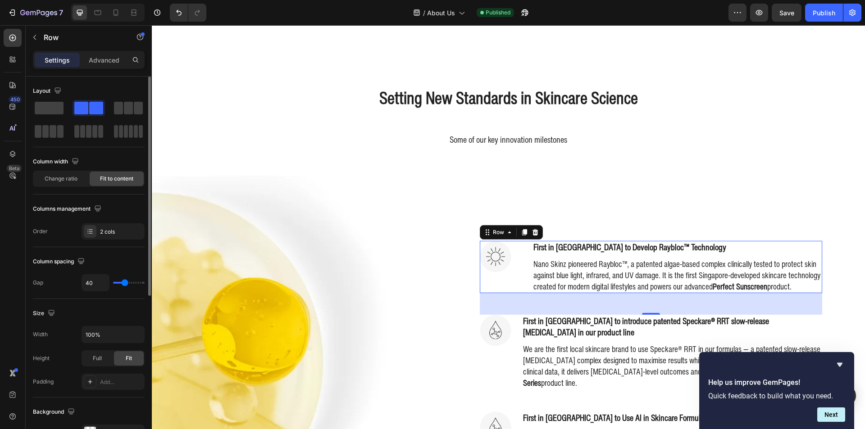
type input "38"
type input "33"
type input "31"
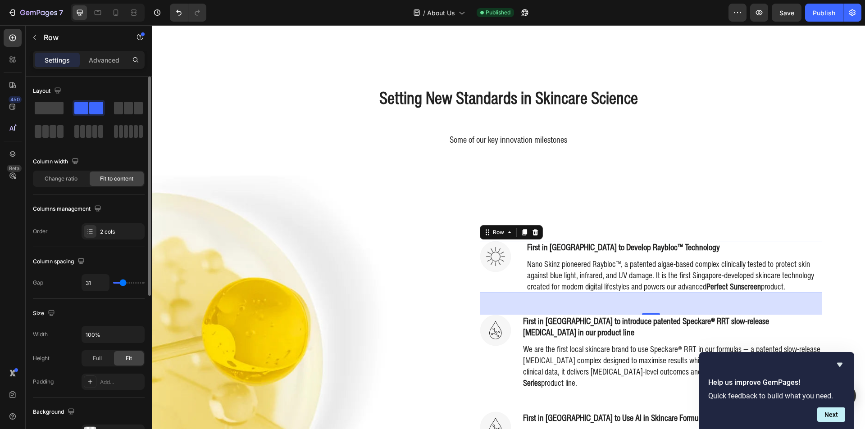
type input "29"
type input "24"
type input "18"
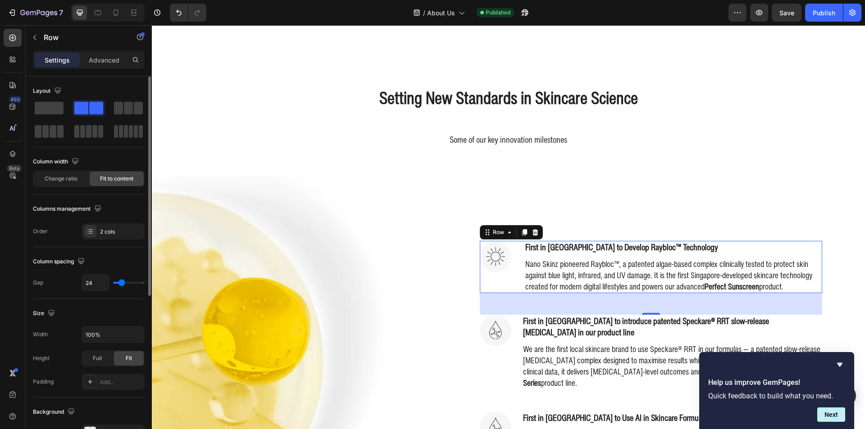
type input "18"
type input "16"
type input "11"
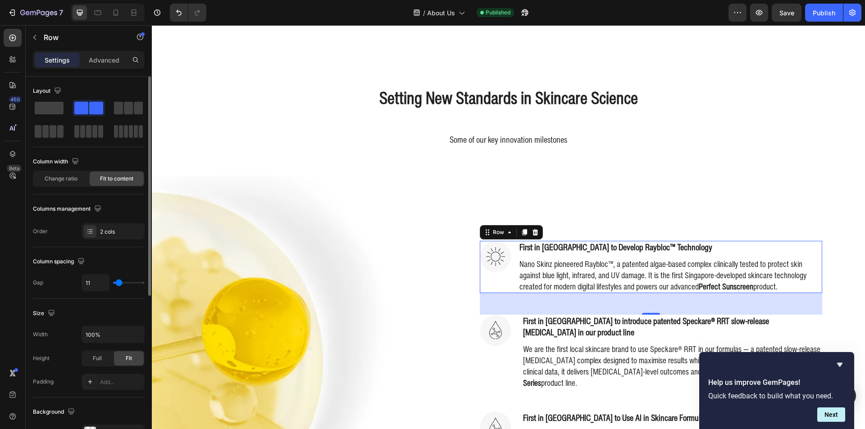
type input "9"
type input "7"
type input "9"
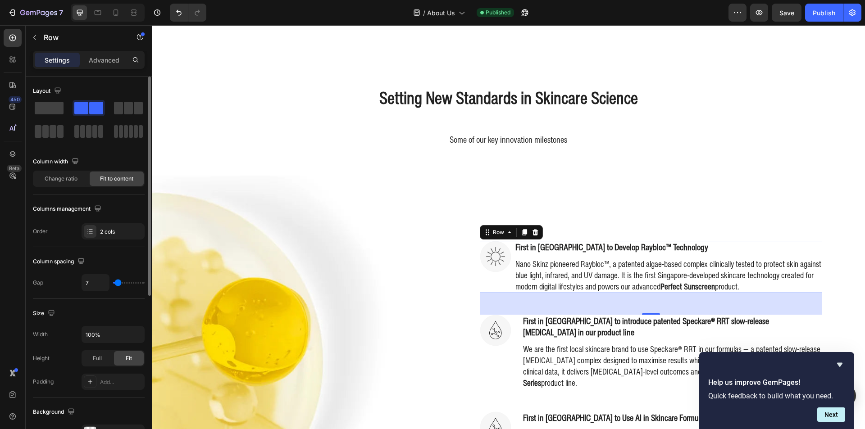
type input "9"
type input "11"
drag, startPoint x: 121, startPoint y: 282, endPoint x: 119, endPoint y: 287, distance: 5.7
type input "13"
click at [119, 284] on input "range" at bounding box center [129, 283] width 32 height 2
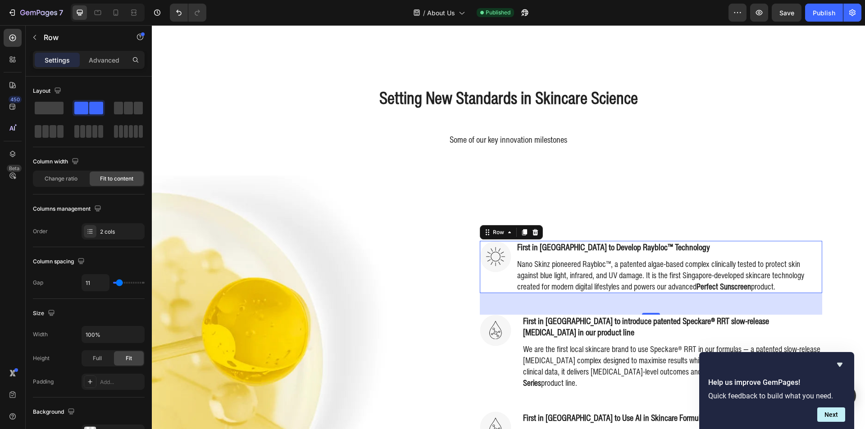
type input "13"
click at [511, 338] on div "Image First in [GEOGRAPHIC_DATA] to introduce patented Speckare® RRT slow-relea…" at bounding box center [651, 352] width 343 height 75
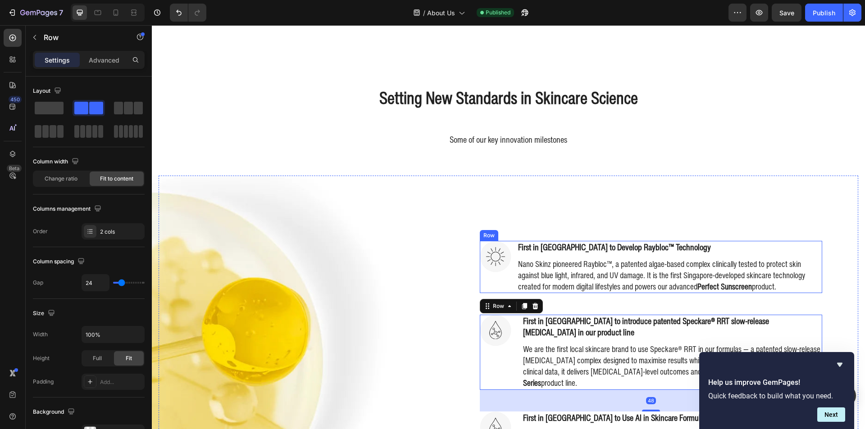
click at [507, 291] on div "Image" at bounding box center [496, 267] width 32 height 52
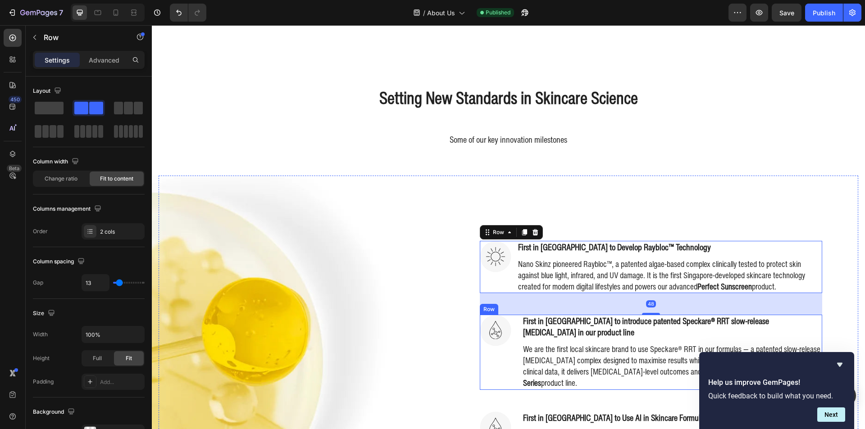
click at [507, 370] on div "Image" at bounding box center [496, 352] width 32 height 75
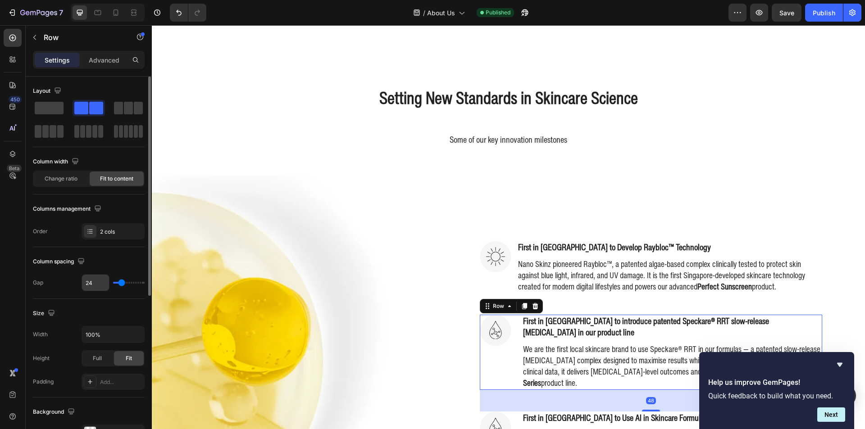
click at [93, 282] on input "24" at bounding box center [95, 283] width 27 height 16
type input "1"
type input "13"
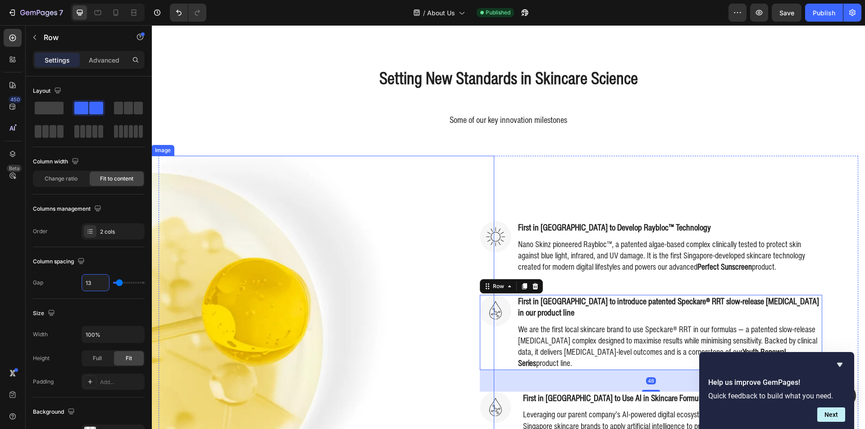
scroll to position [412, 0]
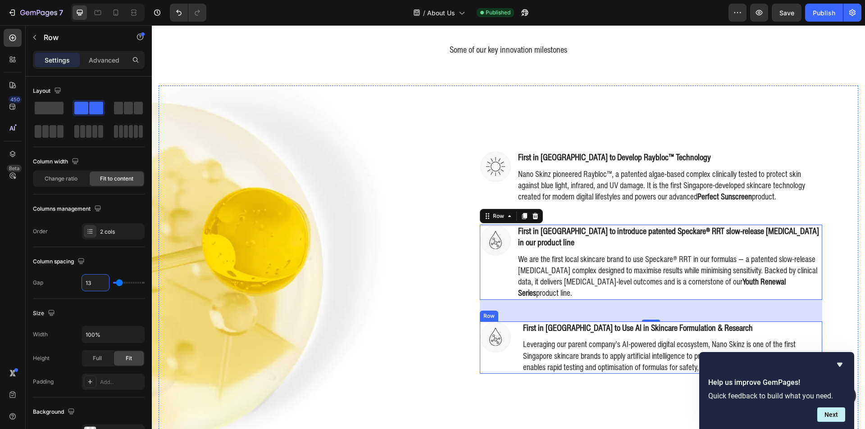
click at [504, 351] on div "Image" at bounding box center [496, 348] width 32 height 52
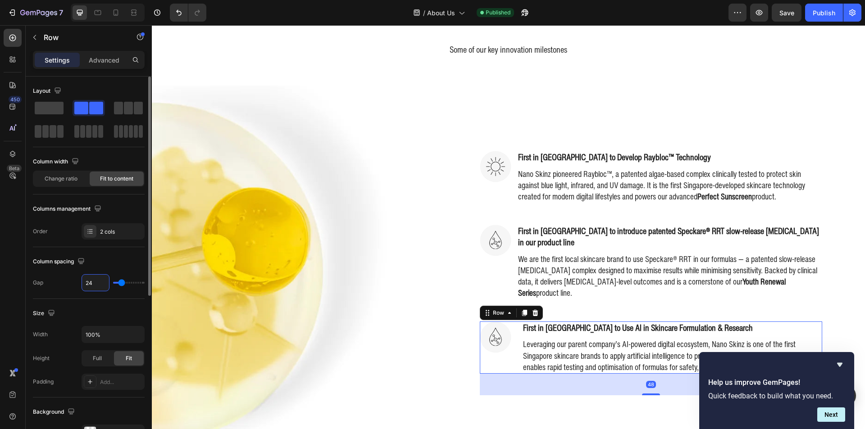
click at [94, 278] on input "24" at bounding box center [95, 283] width 27 height 16
type input "1"
type input "13"
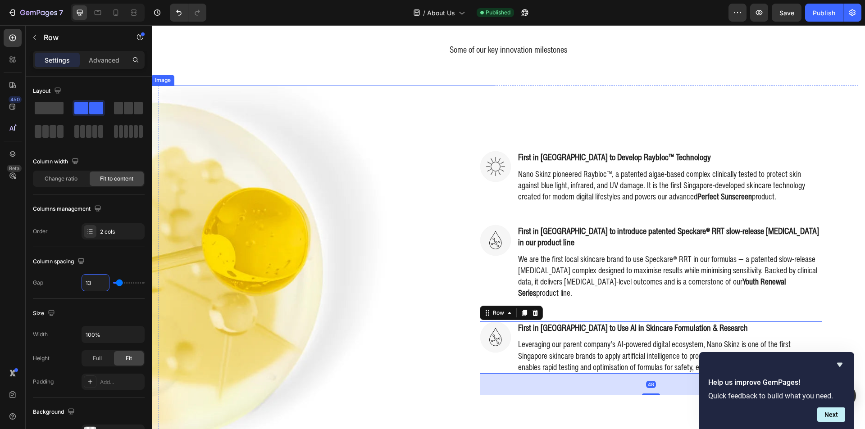
click at [403, 208] on div at bounding box center [322, 273] width 343 height 375
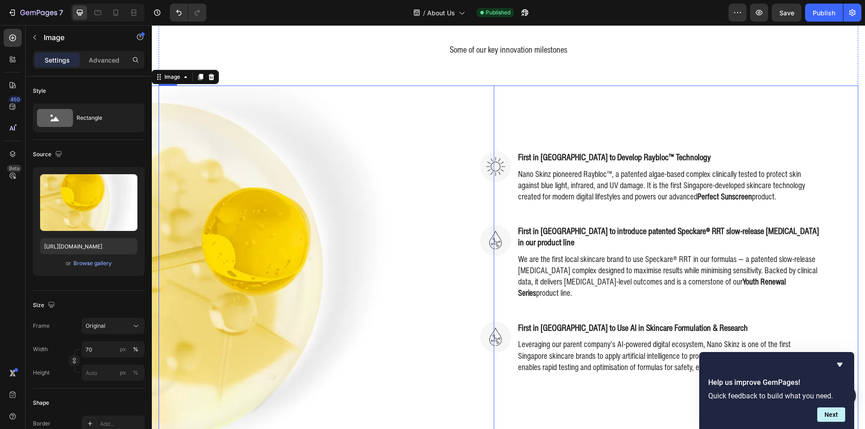
click at [802, 121] on div "Image First in [GEOGRAPHIC_DATA] to Develop Raybloc™ Technology Heading Nano Sk…" at bounding box center [687, 273] width 343 height 375
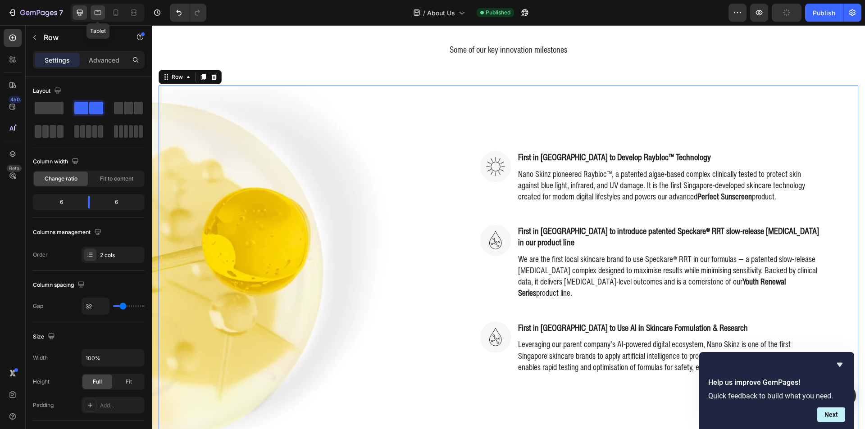
click at [96, 10] on icon at bounding box center [98, 12] width 7 height 5
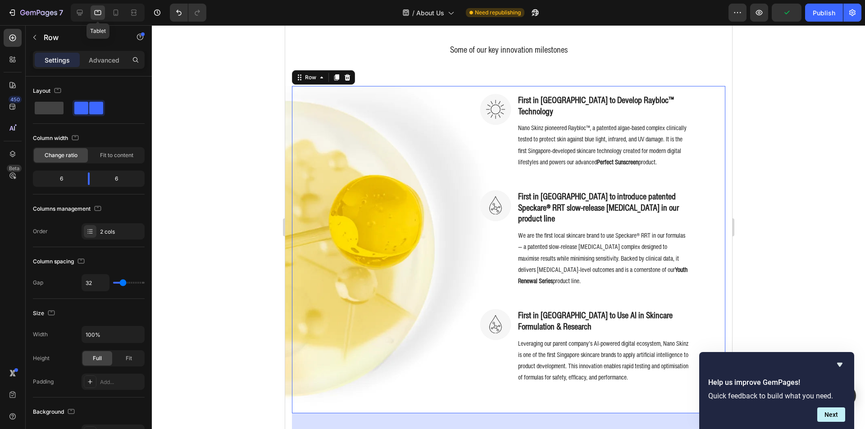
scroll to position [437, 0]
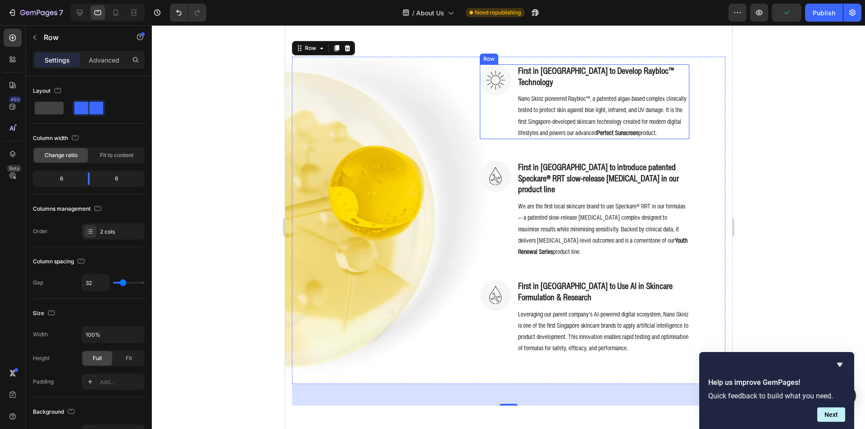
click at [507, 122] on div "Image" at bounding box center [495, 101] width 32 height 75
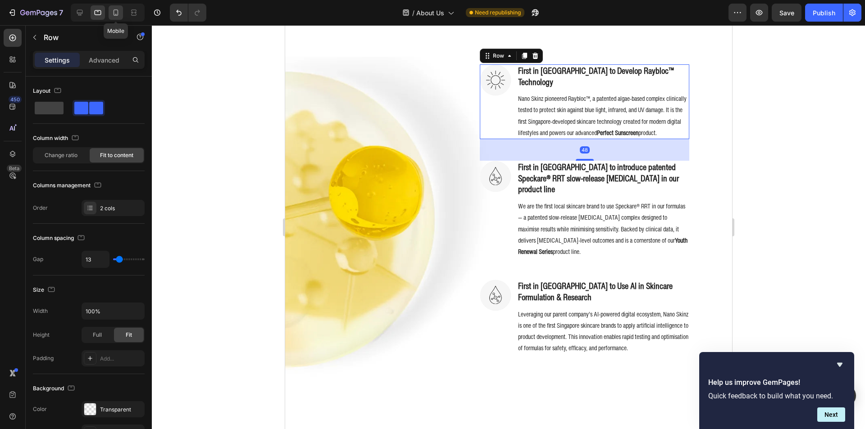
click at [119, 13] on icon at bounding box center [115, 12] width 9 height 9
type input "0"
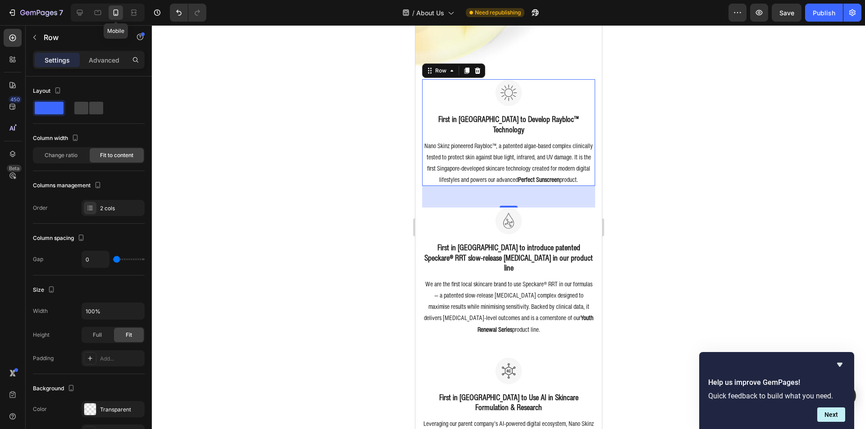
scroll to position [675, 0]
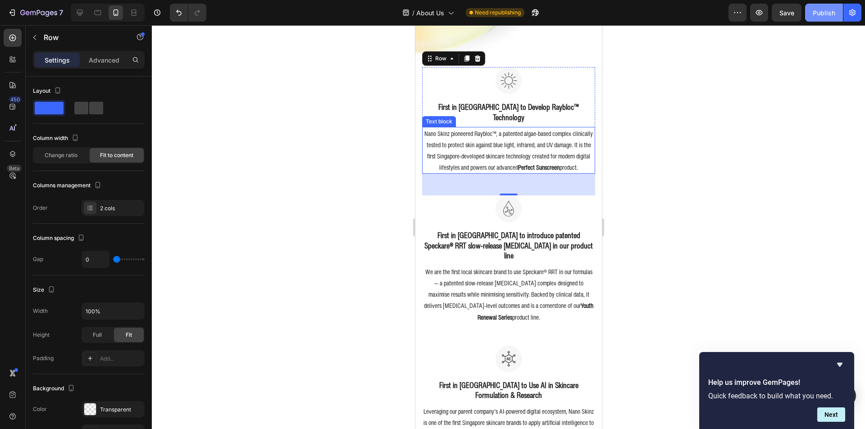
click at [828, 13] on div "Publish" at bounding box center [824, 12] width 23 height 9
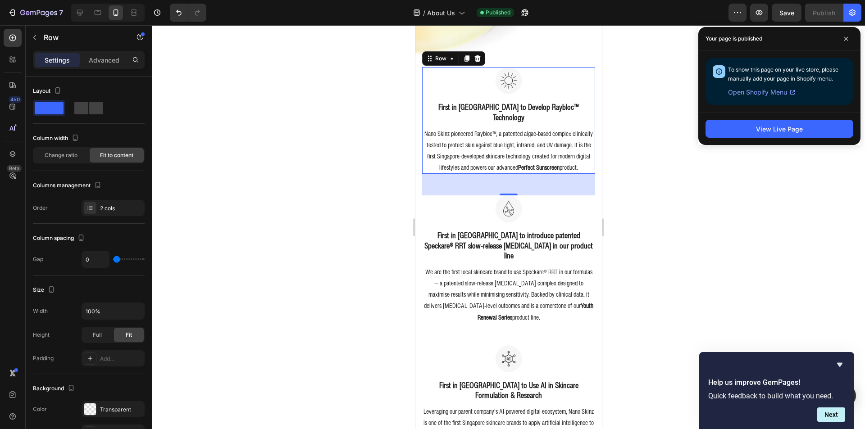
click at [341, 204] on div at bounding box center [508, 227] width 713 height 404
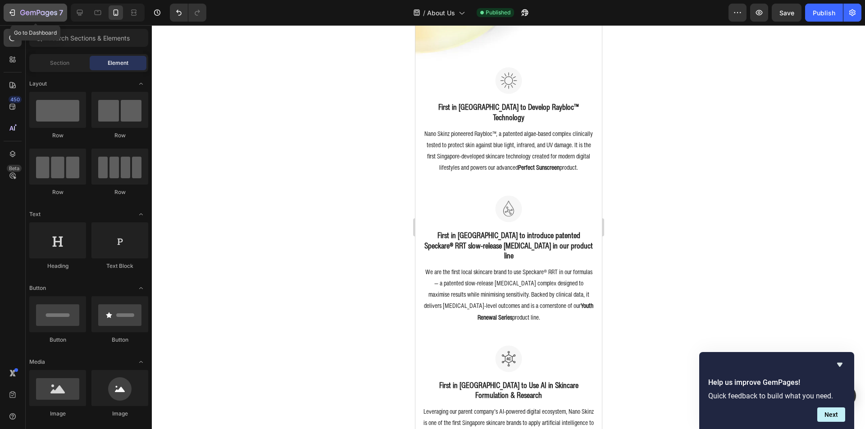
click at [15, 11] on icon "button" at bounding box center [13, 12] width 4 height 6
